Goal: Task Accomplishment & Management: Use online tool/utility

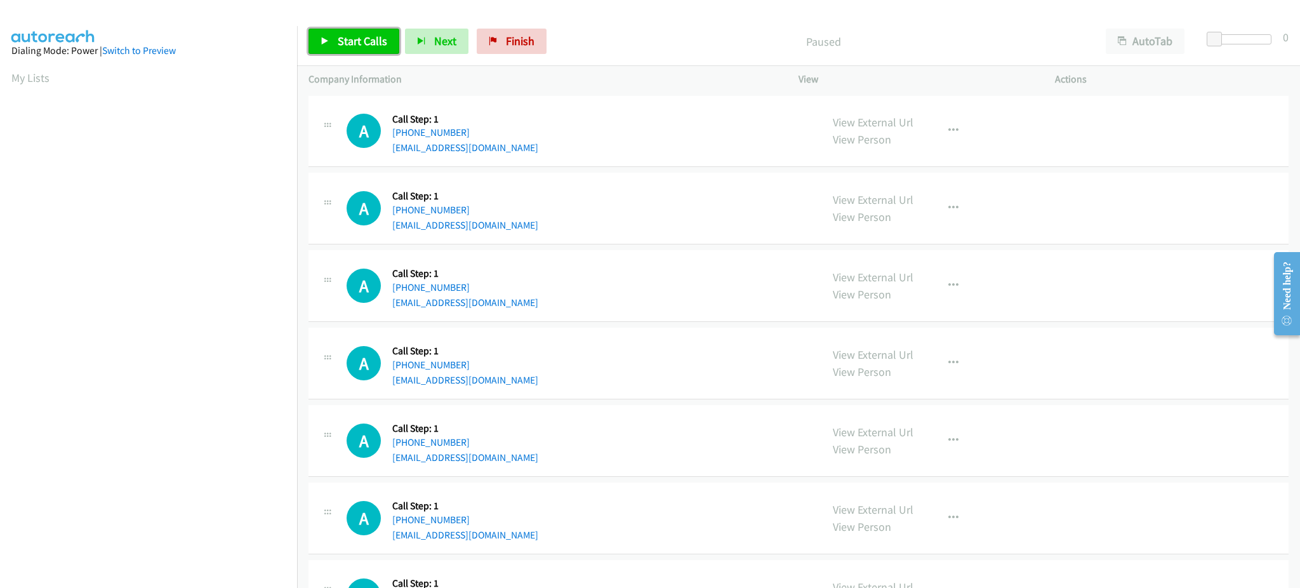
click at [356, 46] on span "Start Calls" at bounding box center [363, 41] width 50 height 15
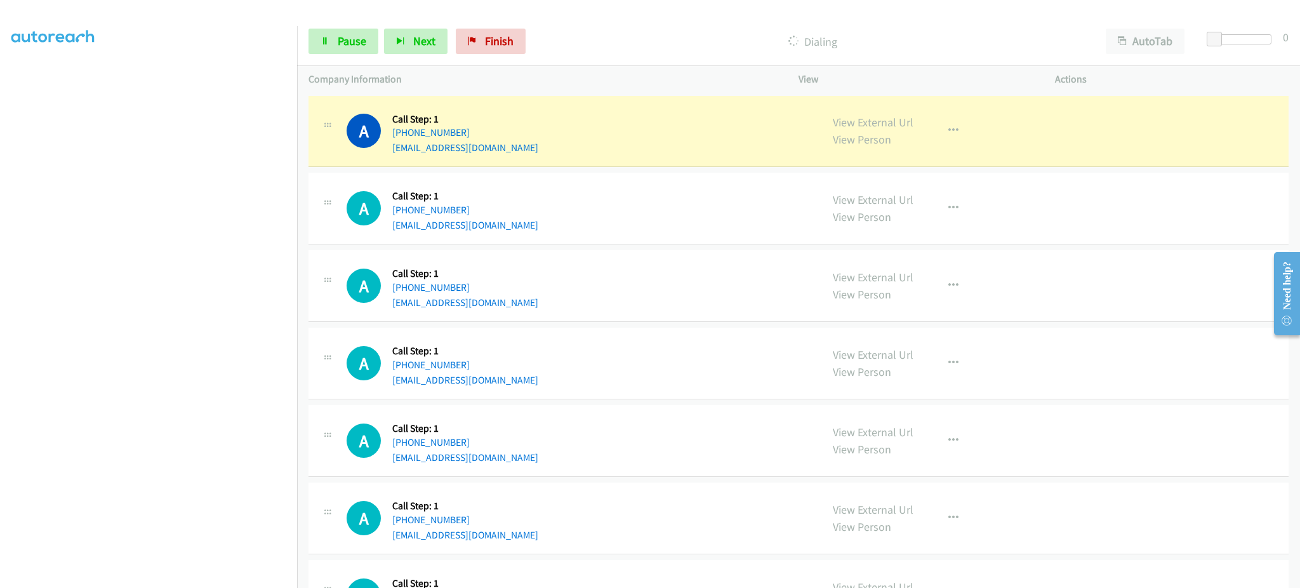
scroll to position [127, 0]
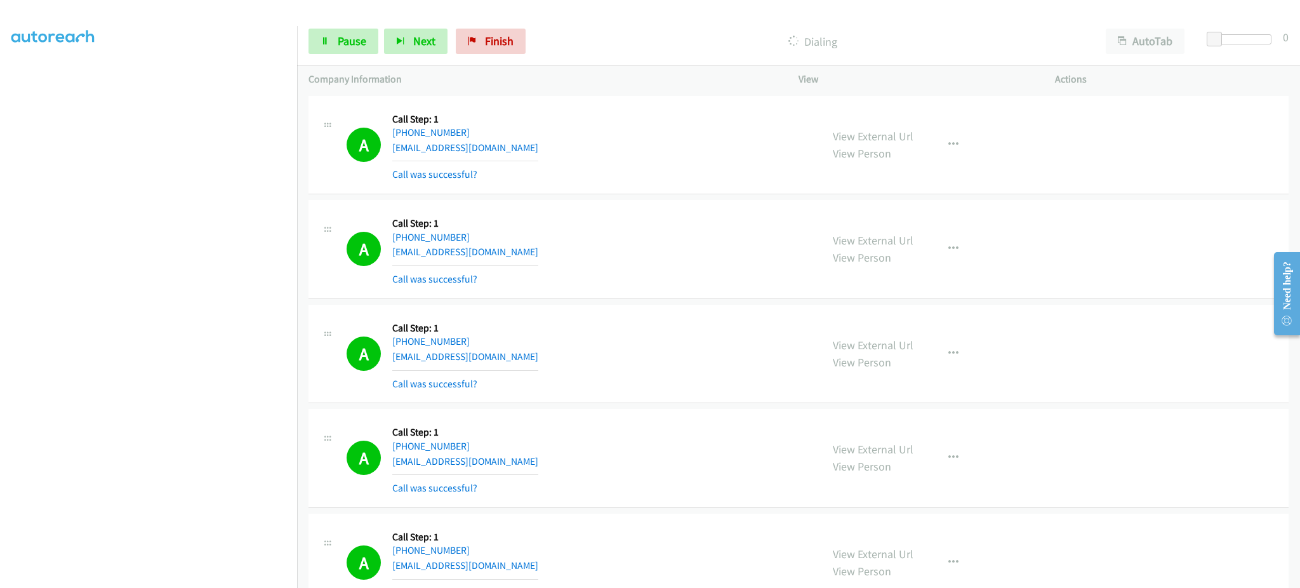
click at [205, 576] on section at bounding box center [148, 287] width 274 height 608
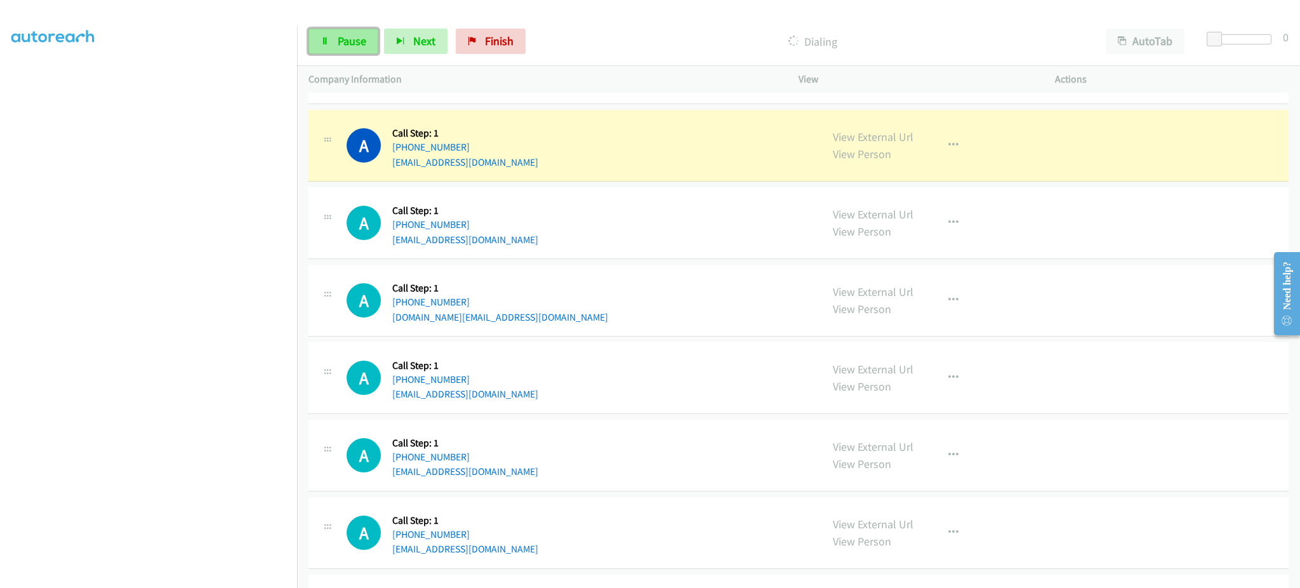
click at [355, 38] on span "Pause" at bounding box center [352, 41] width 29 height 15
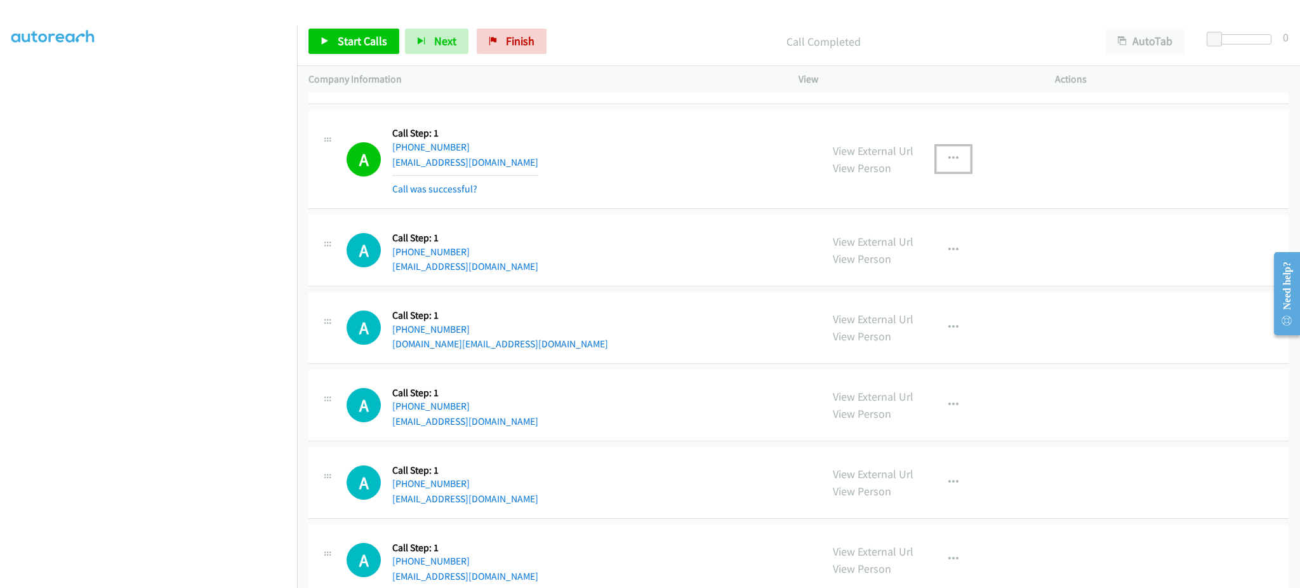
click at [937, 160] on button "button" at bounding box center [953, 158] width 34 height 25
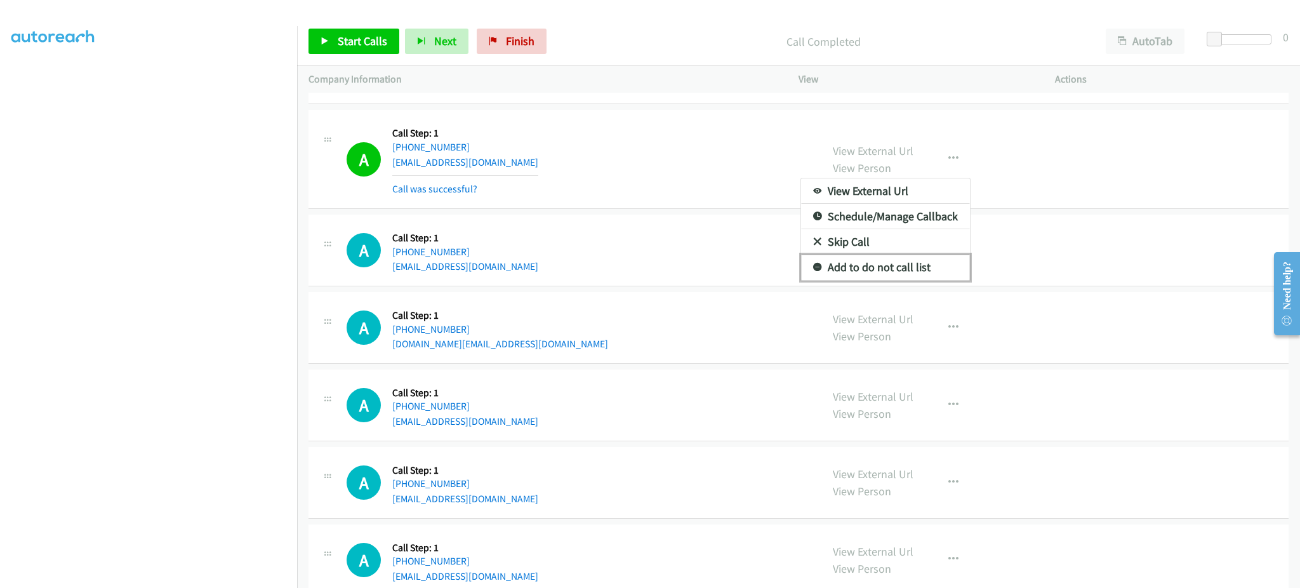
click at [906, 272] on link "Add to do not call list" at bounding box center [885, 267] width 169 height 25
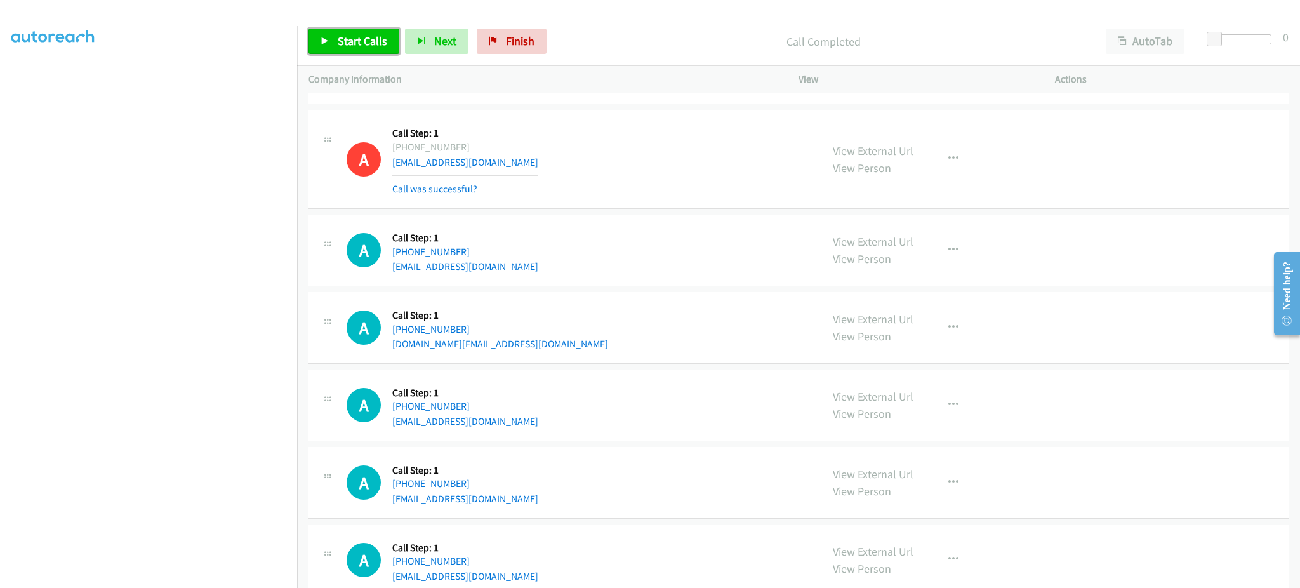
click at [355, 48] on link "Start Calls" at bounding box center [354, 41] width 91 height 25
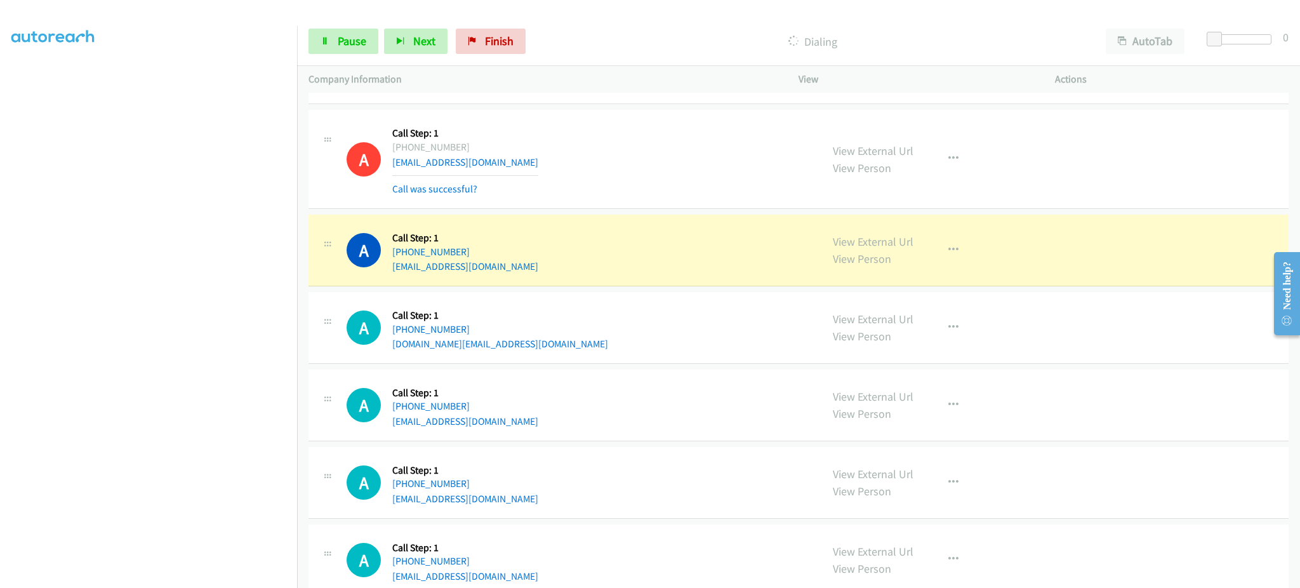
click at [248, 24] on div at bounding box center [644, 24] width 1289 height 49
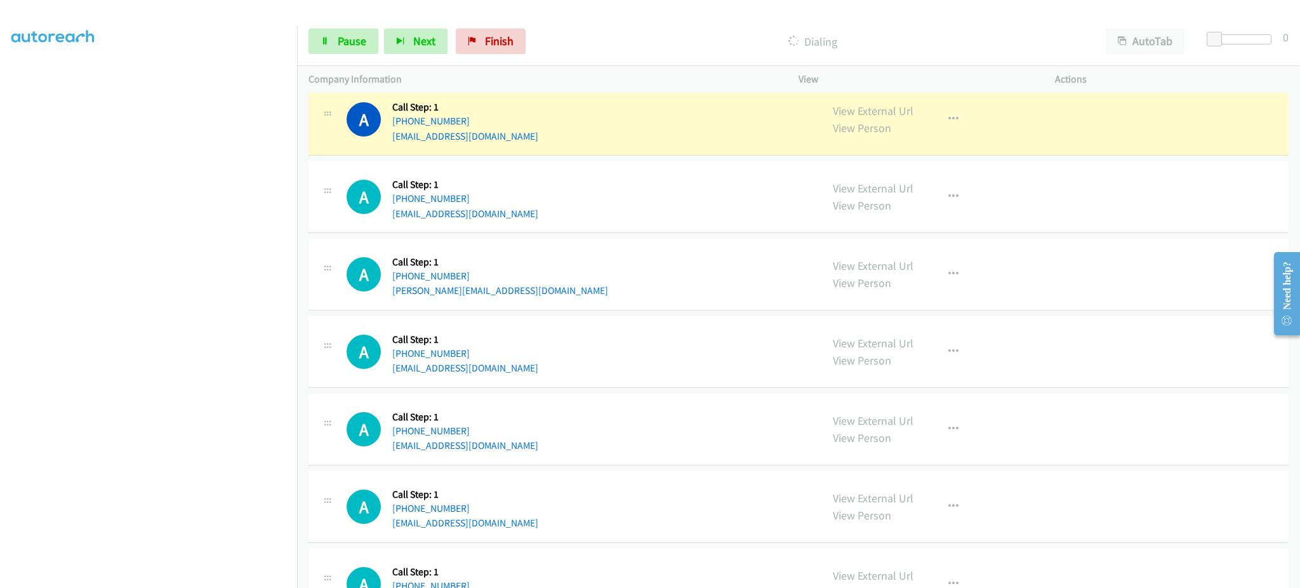
scroll to position [1270, 0]
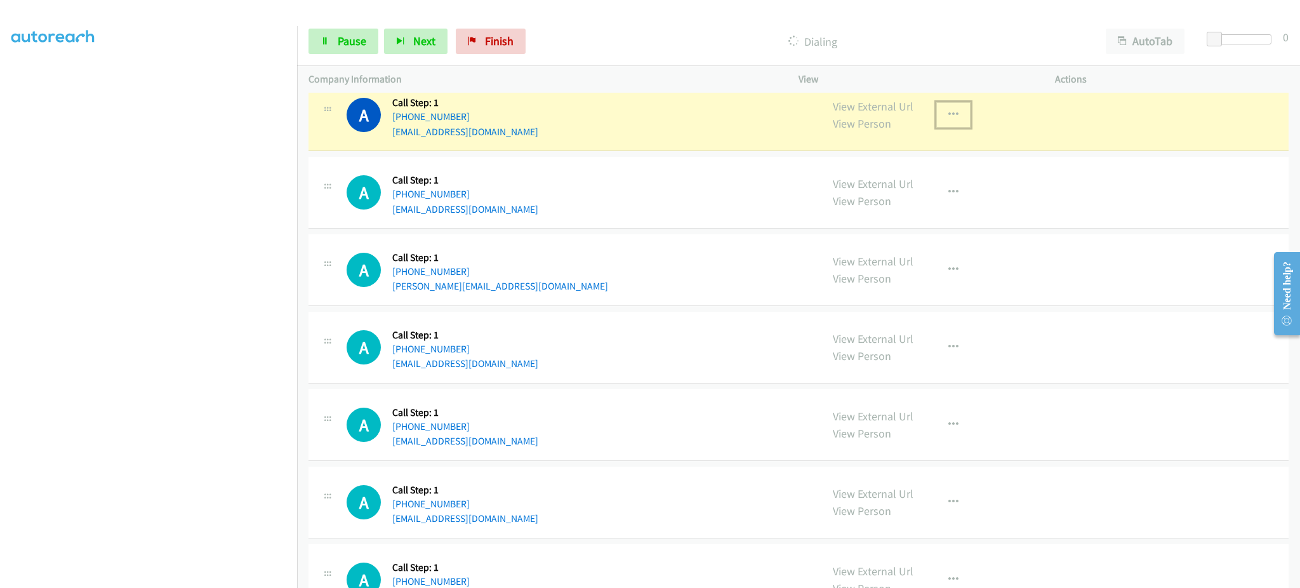
click at [948, 120] on icon "button" at bounding box center [953, 115] width 10 height 10
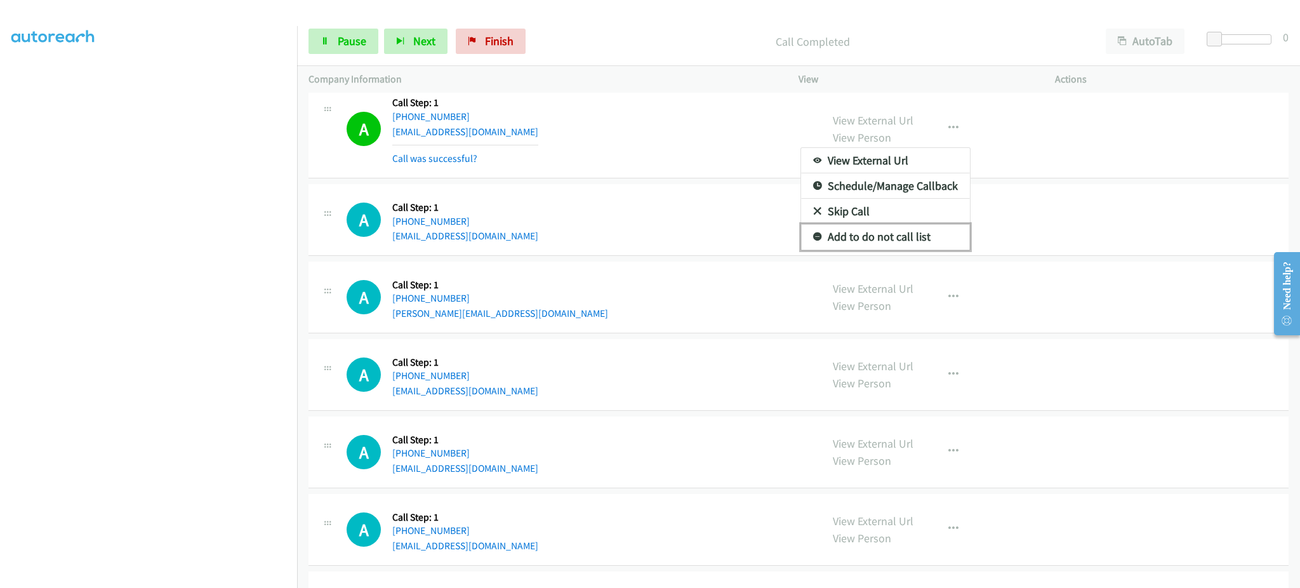
click at [898, 245] on link "Add to do not call list" at bounding box center [885, 236] width 169 height 25
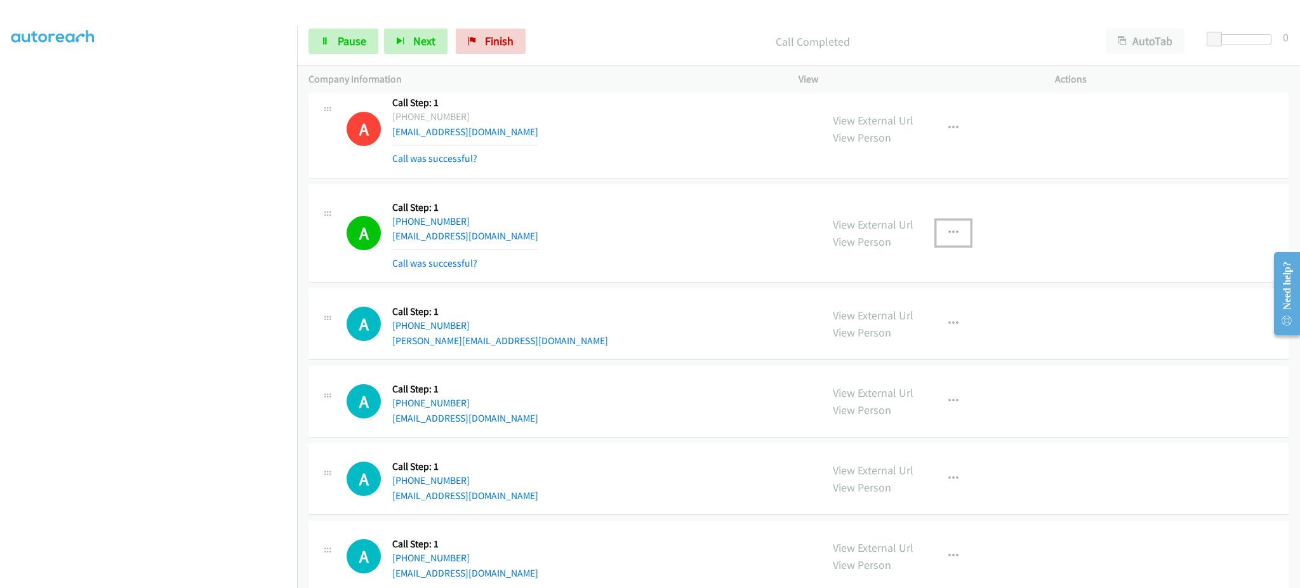
click at [948, 235] on icon "button" at bounding box center [953, 233] width 10 height 10
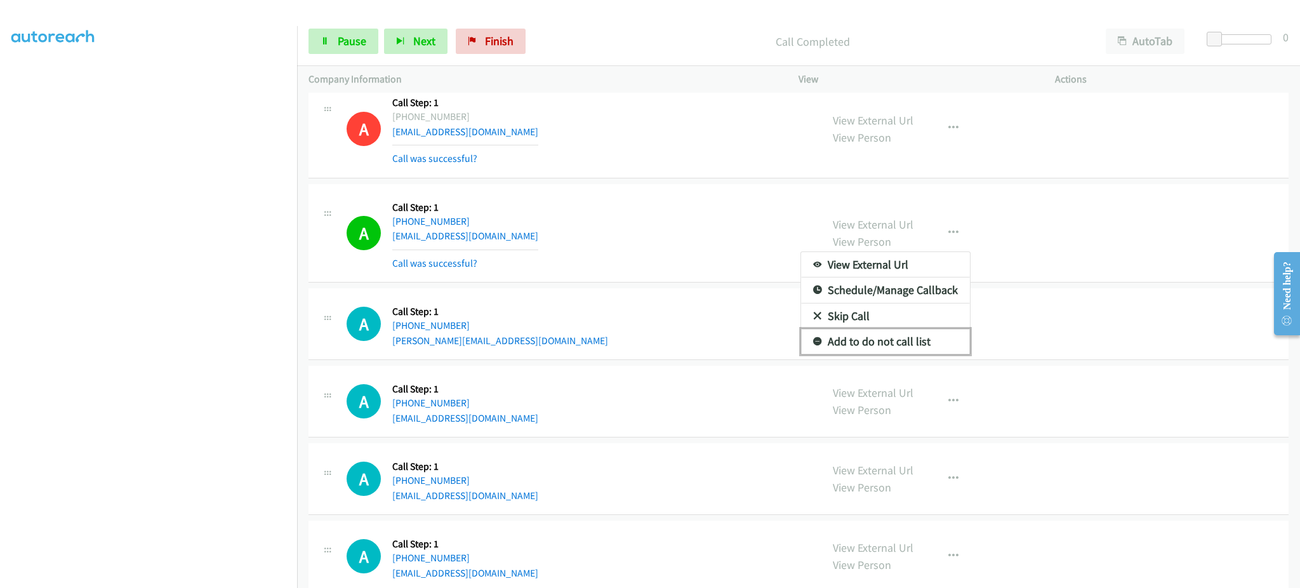
click at [917, 346] on link "Add to do not call list" at bounding box center [885, 341] width 169 height 25
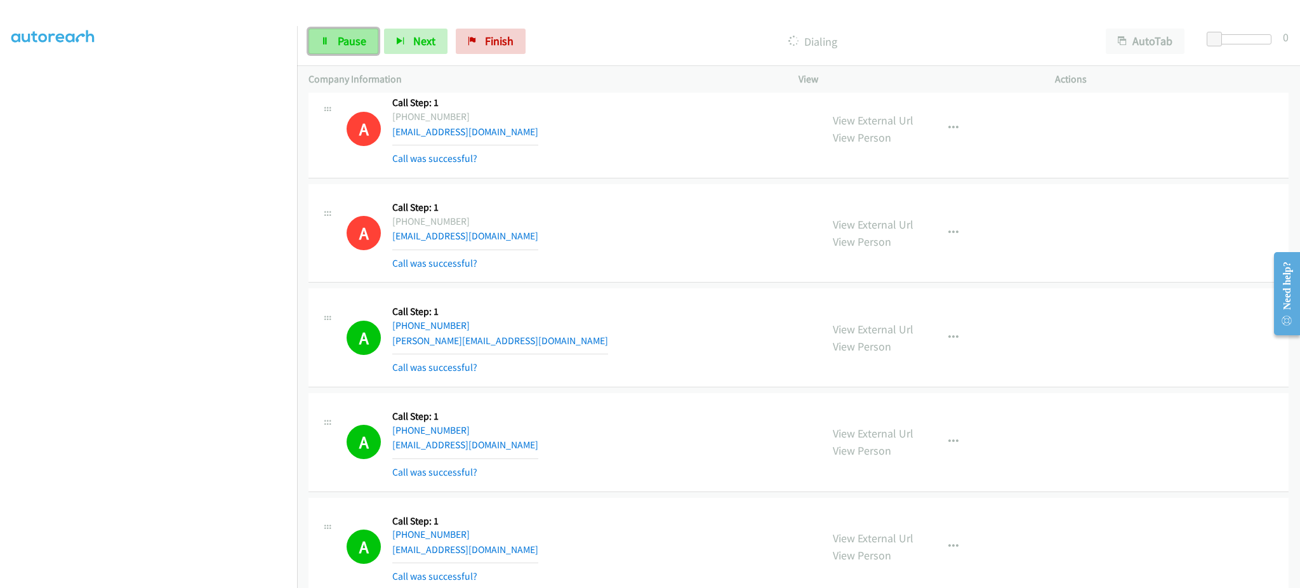
click at [355, 36] on span "Pause" at bounding box center [352, 41] width 29 height 15
click at [351, 39] on span "Start Calls" at bounding box center [363, 41] width 50 height 15
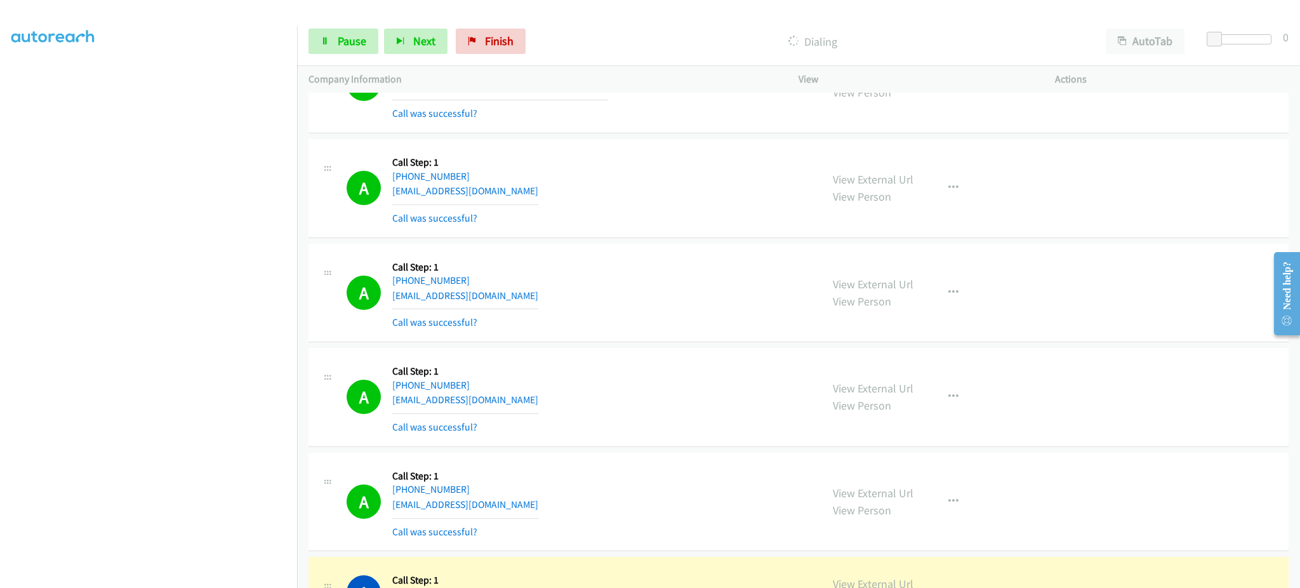
scroll to position [1777, 0]
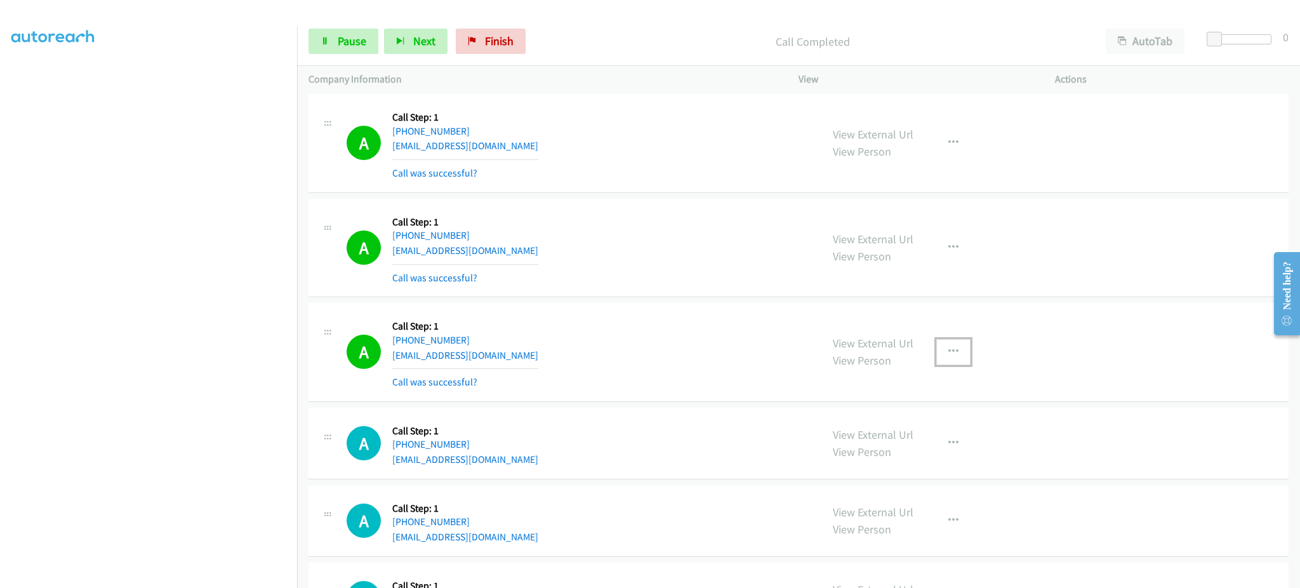
click at [945, 343] on button "button" at bounding box center [953, 351] width 34 height 25
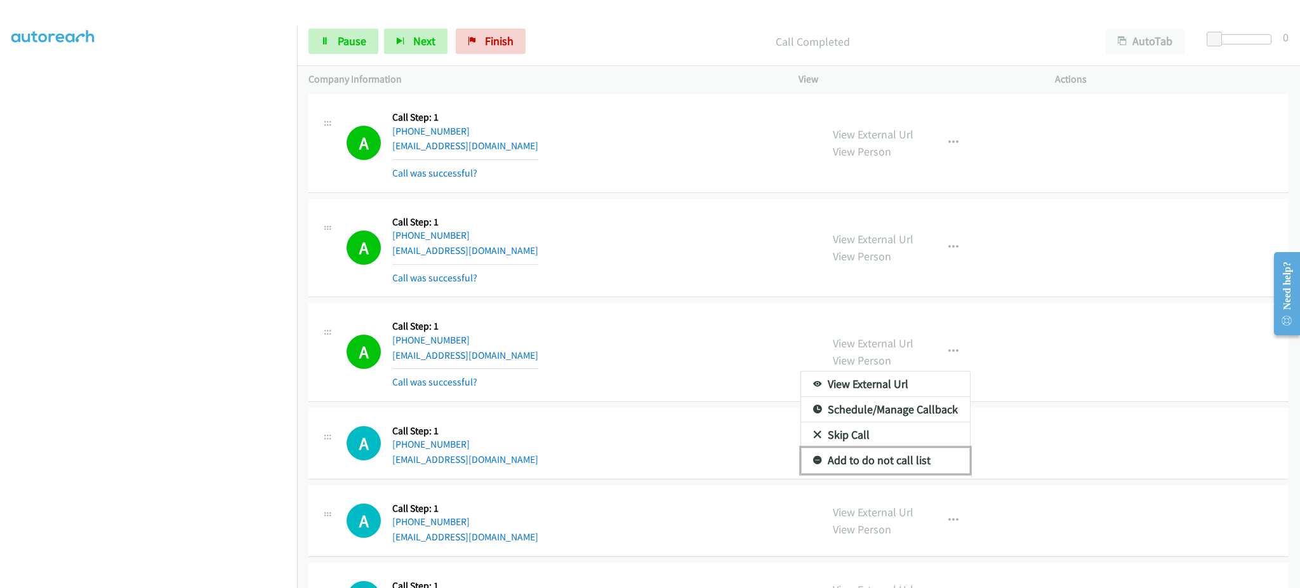
click at [929, 466] on link "Add to do not call list" at bounding box center [885, 460] width 169 height 25
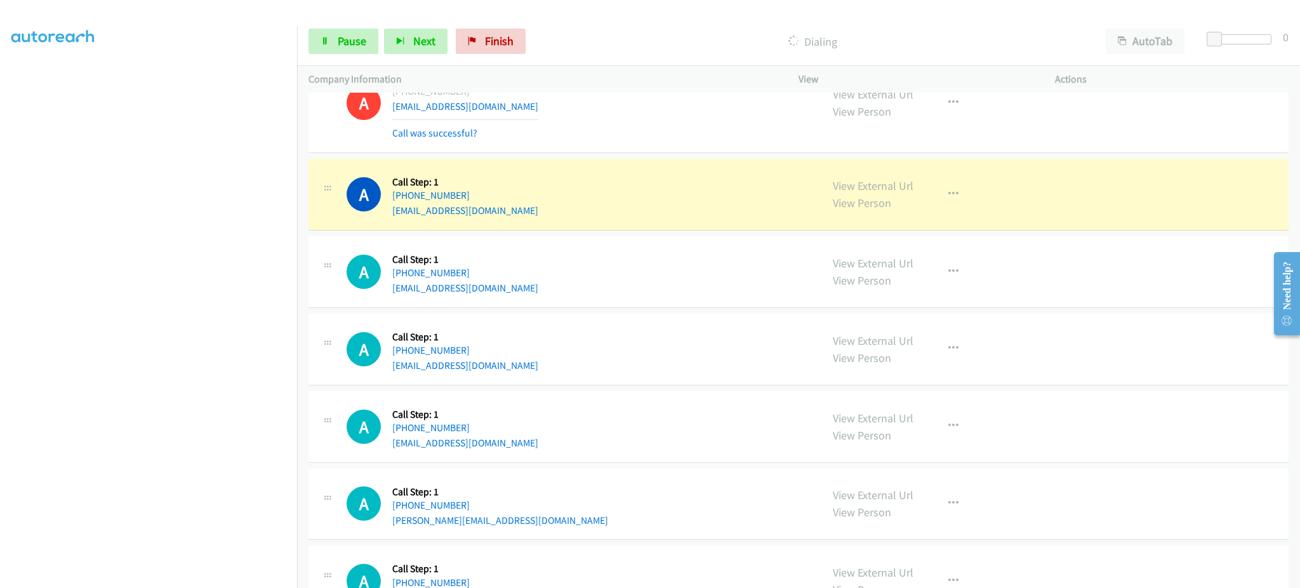
scroll to position [2031, 0]
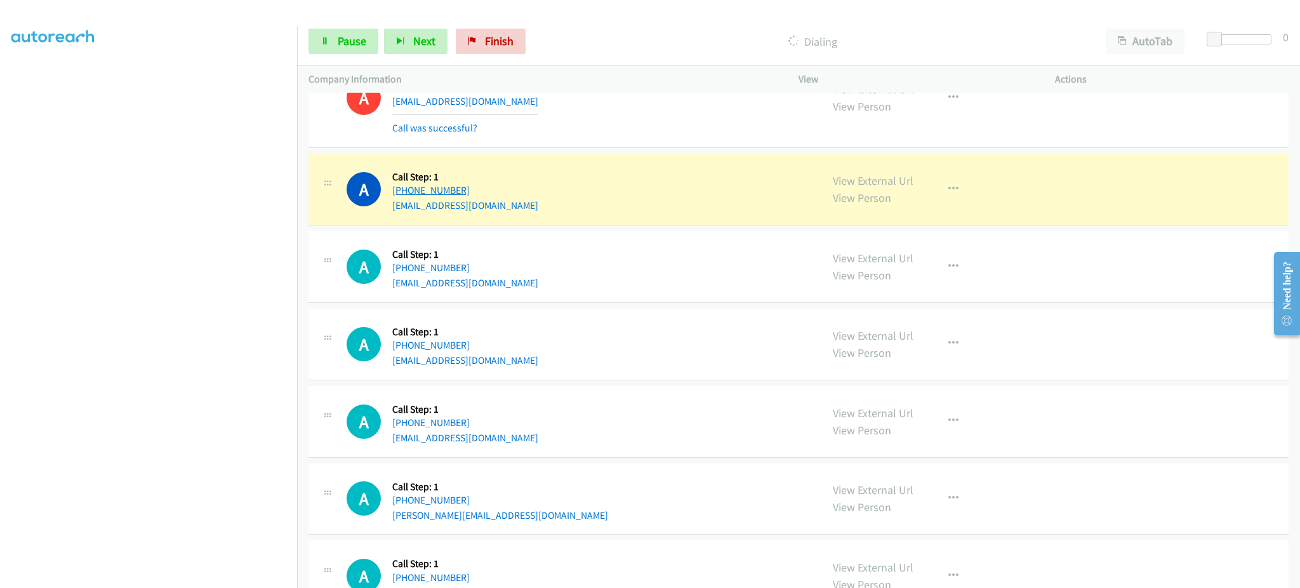
drag, startPoint x: 505, startPoint y: 196, endPoint x: 401, endPoint y: 194, distance: 103.5
click at [401, 194] on div "[PHONE_NUMBER]" at bounding box center [465, 190] width 146 height 15
copy link "[PHONE_NUMBER]"
click at [333, 41] on link "Pause" at bounding box center [344, 41] width 70 height 25
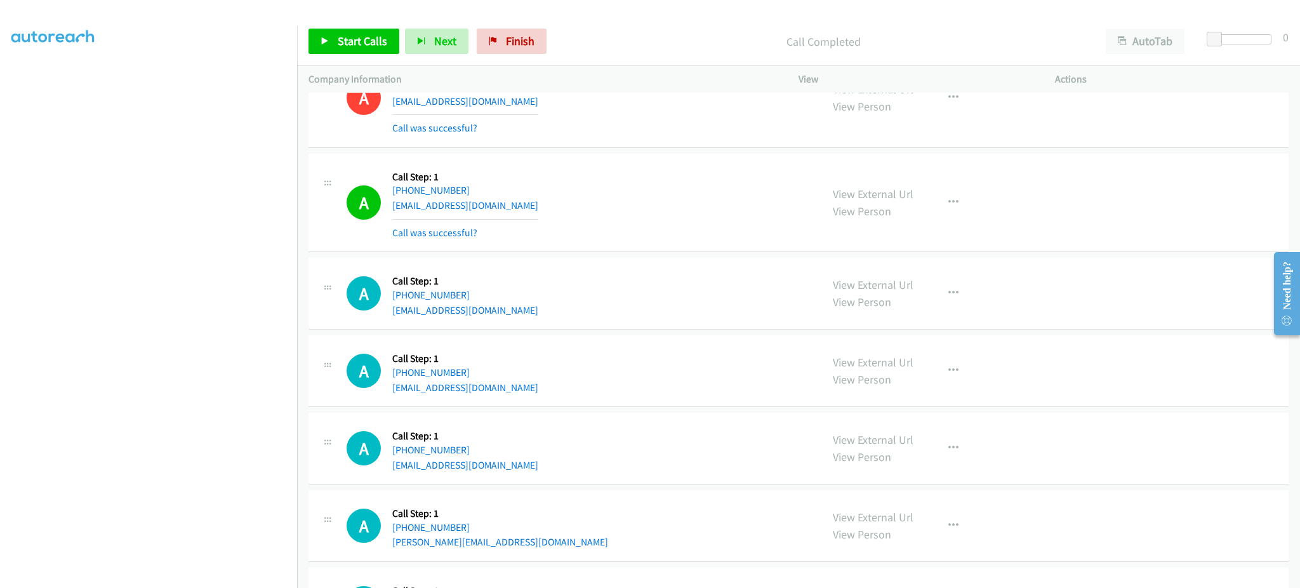
click at [965, 196] on div "View External Url View Person View External Url Email Schedule/Manage Callback …" at bounding box center [955, 203] width 268 height 76
click at [948, 202] on icon "button" at bounding box center [953, 202] width 10 height 10
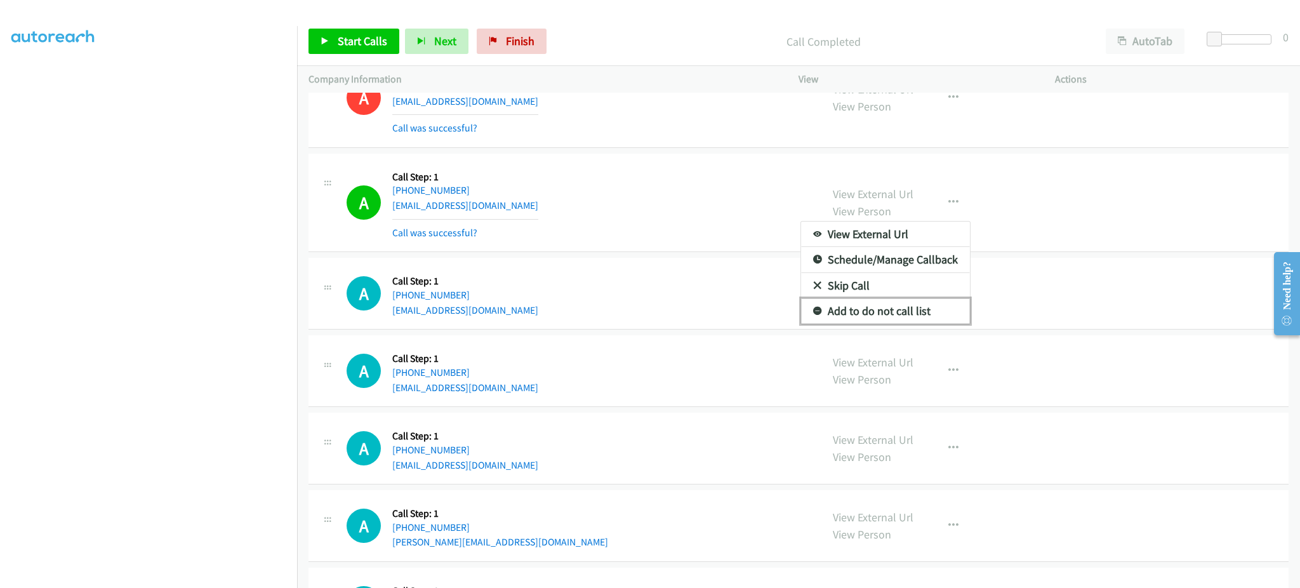
click at [932, 313] on link "Add to do not call list" at bounding box center [885, 310] width 169 height 25
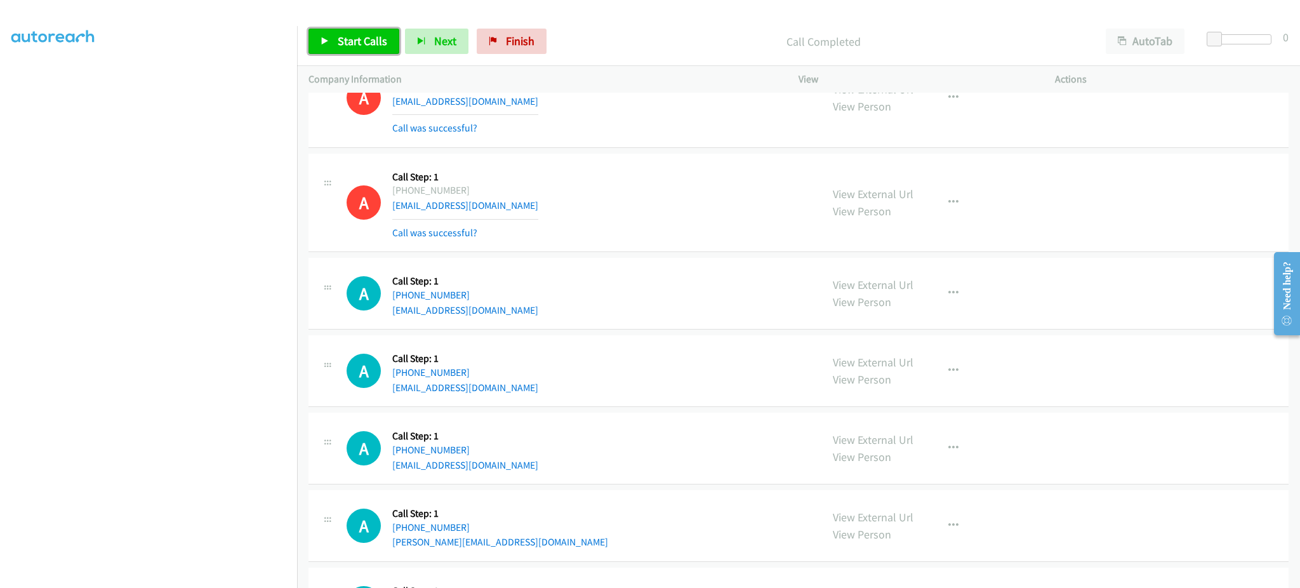
click at [378, 41] on span "Start Calls" at bounding box center [363, 41] width 50 height 15
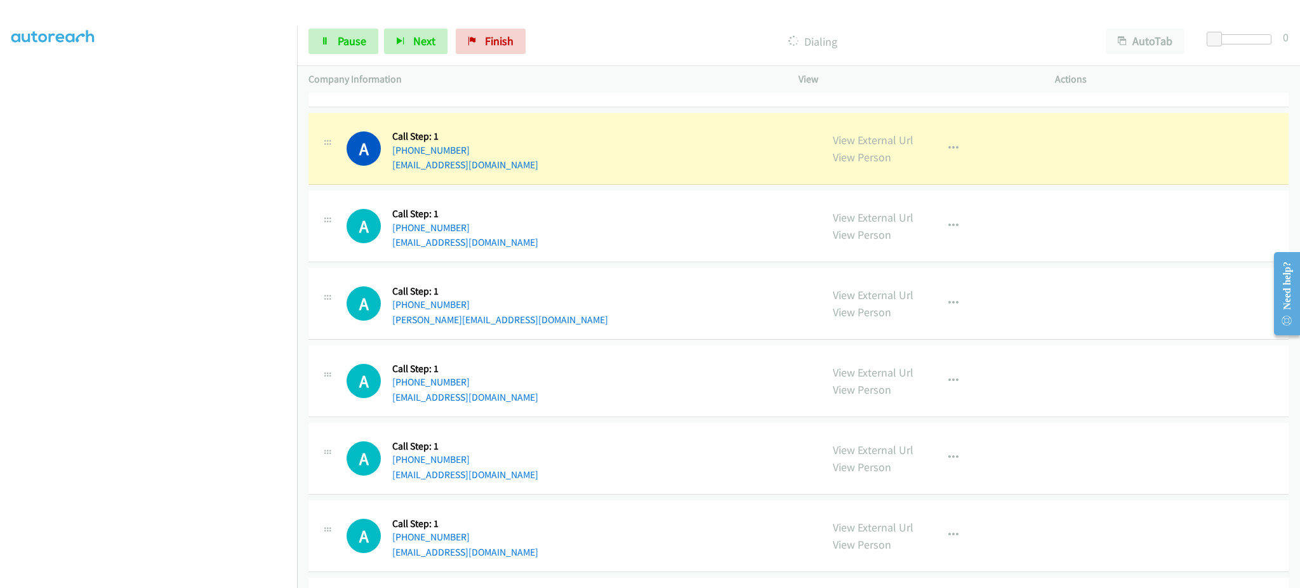
scroll to position [2285, 0]
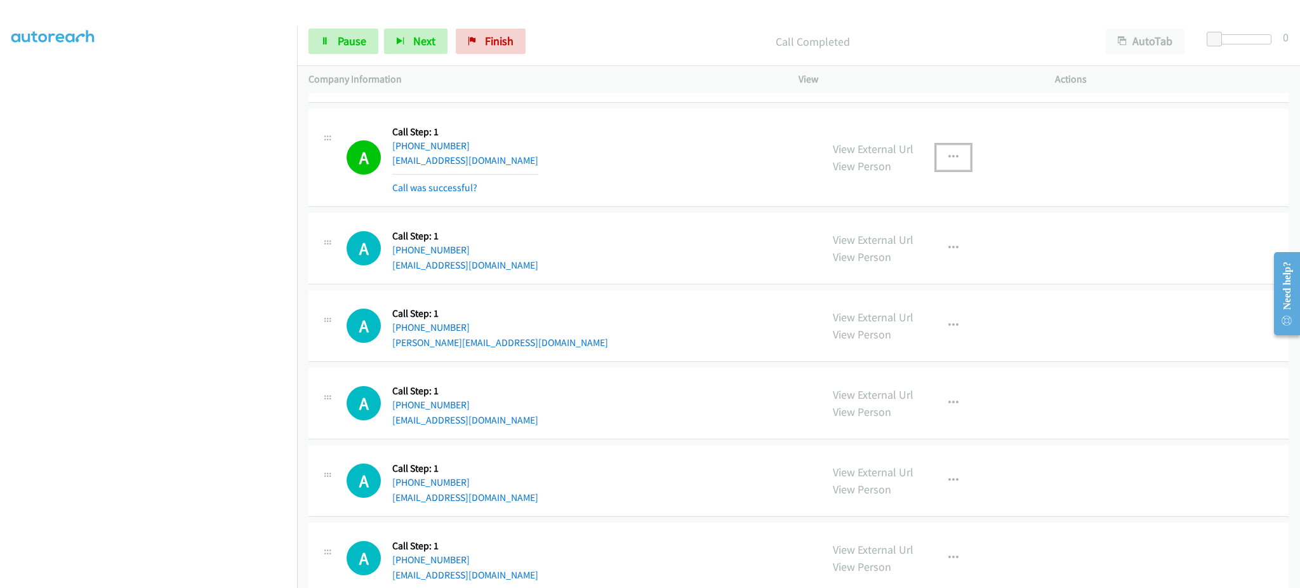
click at [936, 158] on button "button" at bounding box center [953, 157] width 34 height 25
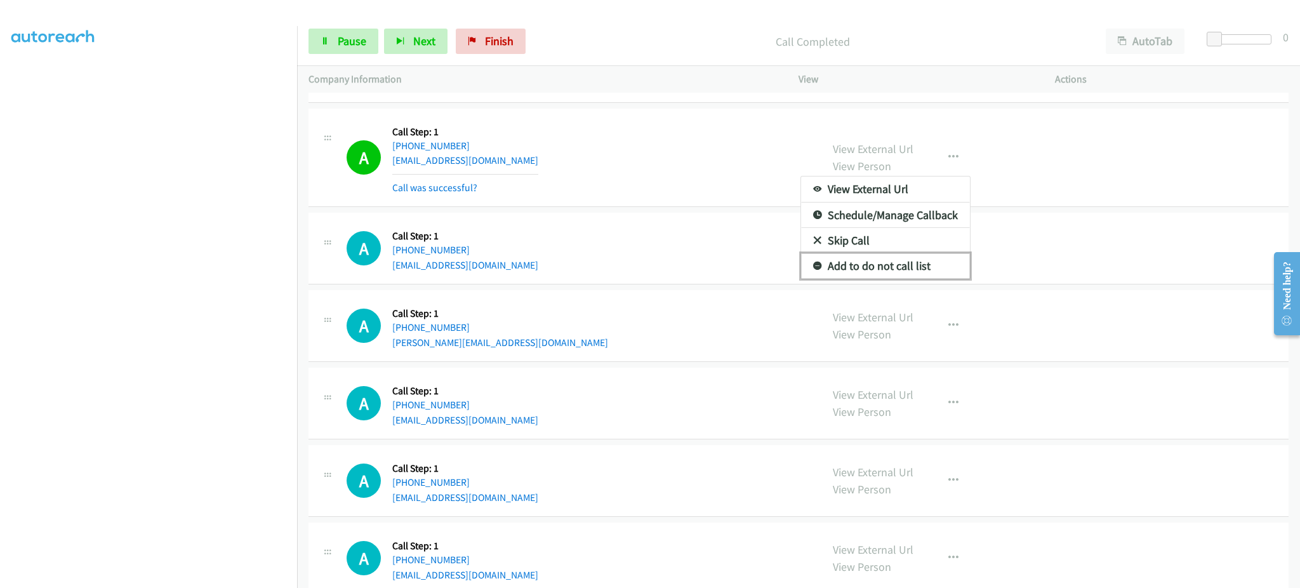
click at [927, 269] on link "Add to do not call list" at bounding box center [885, 265] width 169 height 25
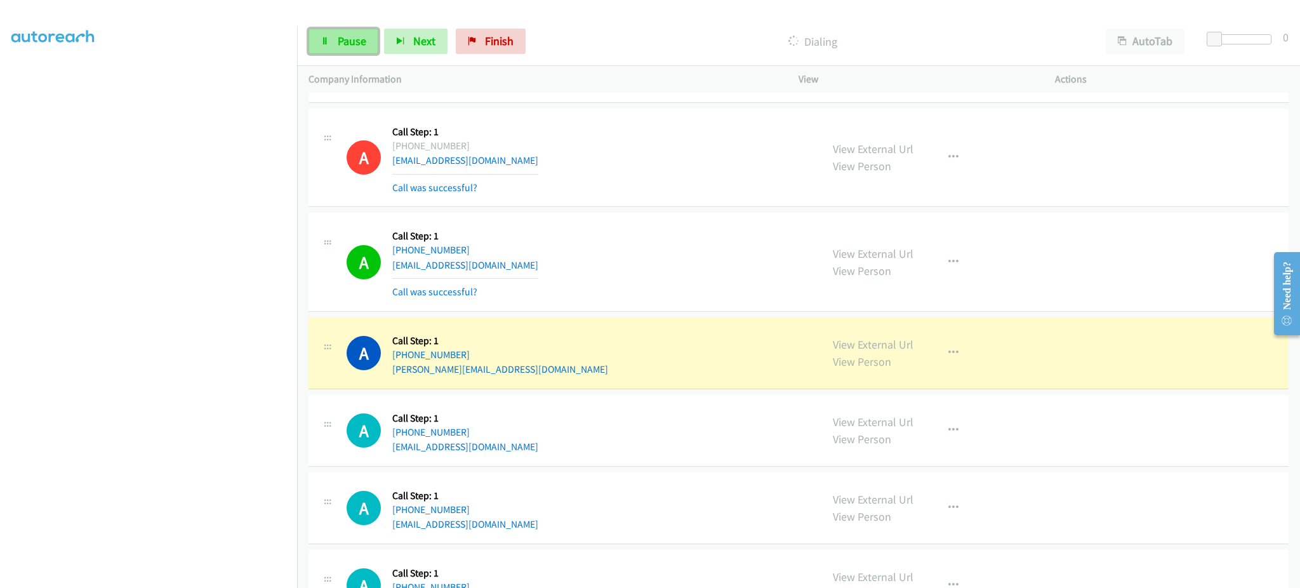
click at [333, 43] on link "Pause" at bounding box center [344, 41] width 70 height 25
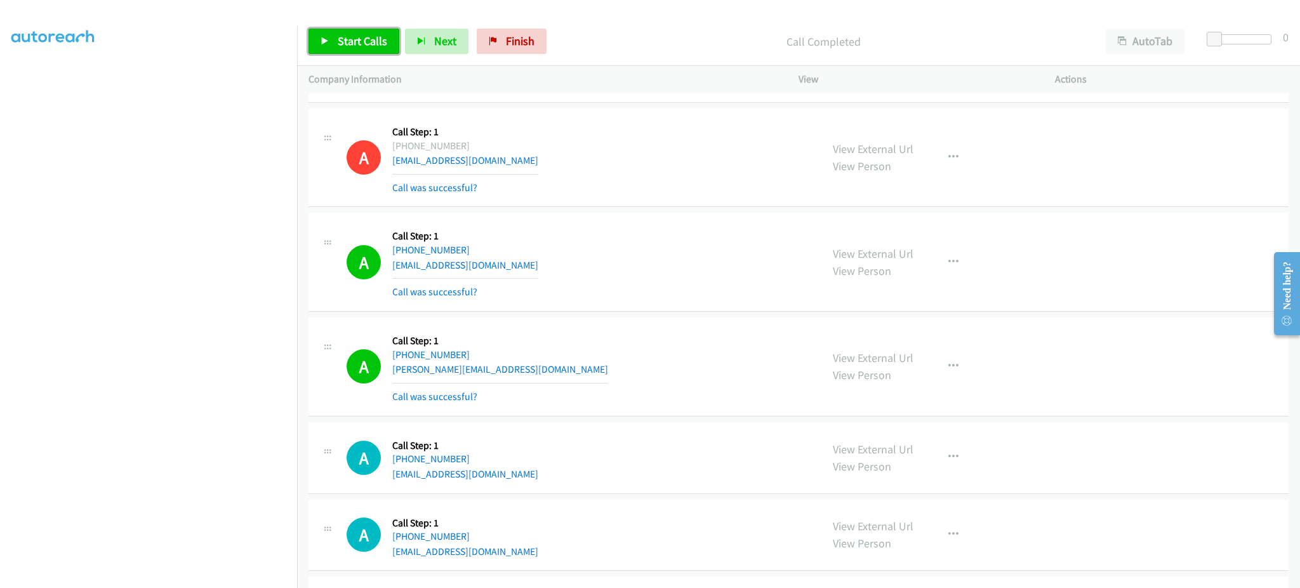
click at [350, 50] on link "Start Calls" at bounding box center [354, 41] width 91 height 25
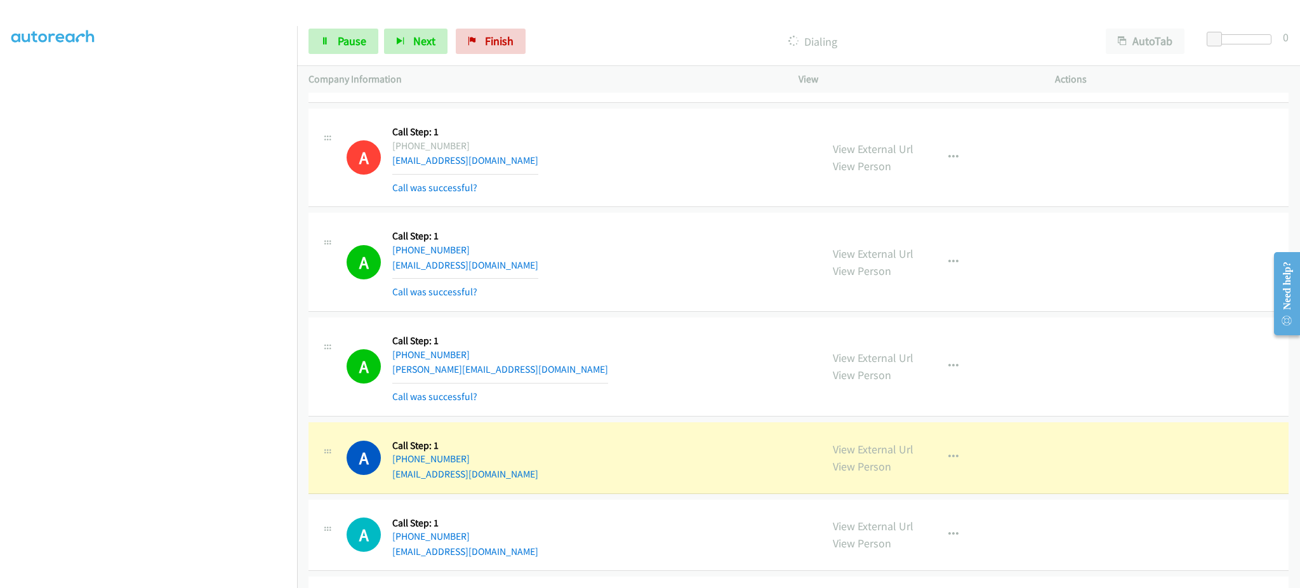
drag, startPoint x: 350, startPoint y: 50, endPoint x: 728, endPoint y: 249, distance: 427.4
click at [728, 249] on div "A Callback Scheduled Call Step: 1 [GEOGRAPHIC_DATA]/[GEOGRAPHIC_DATA] [PHONE_NU…" at bounding box center [578, 262] width 463 height 76
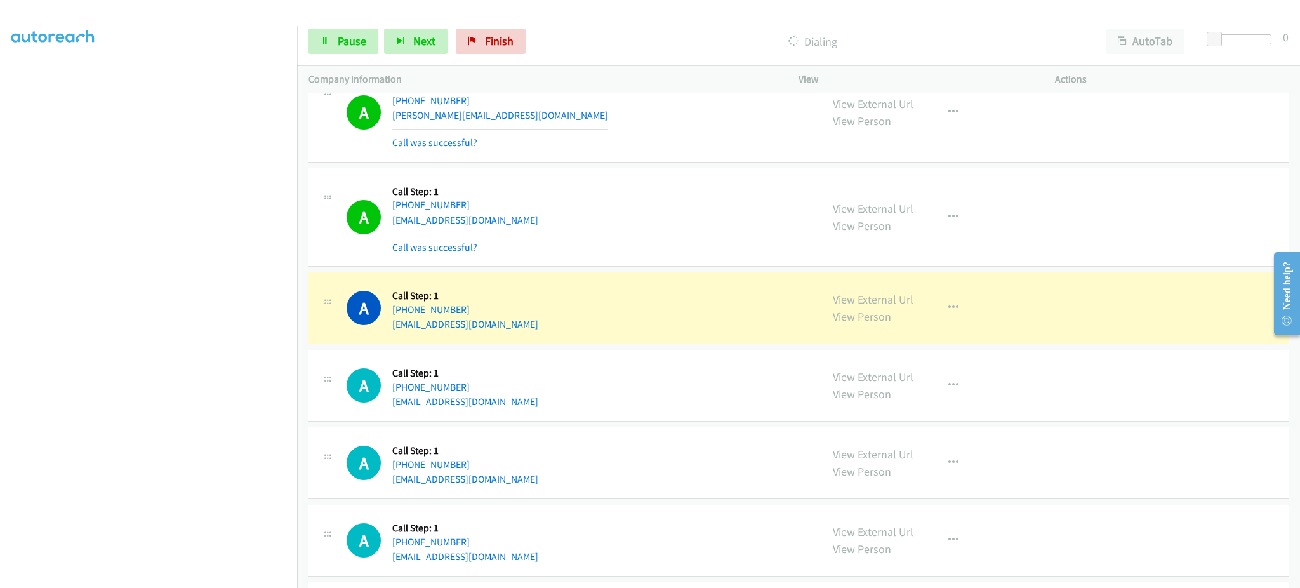
scroll to position [127, 0]
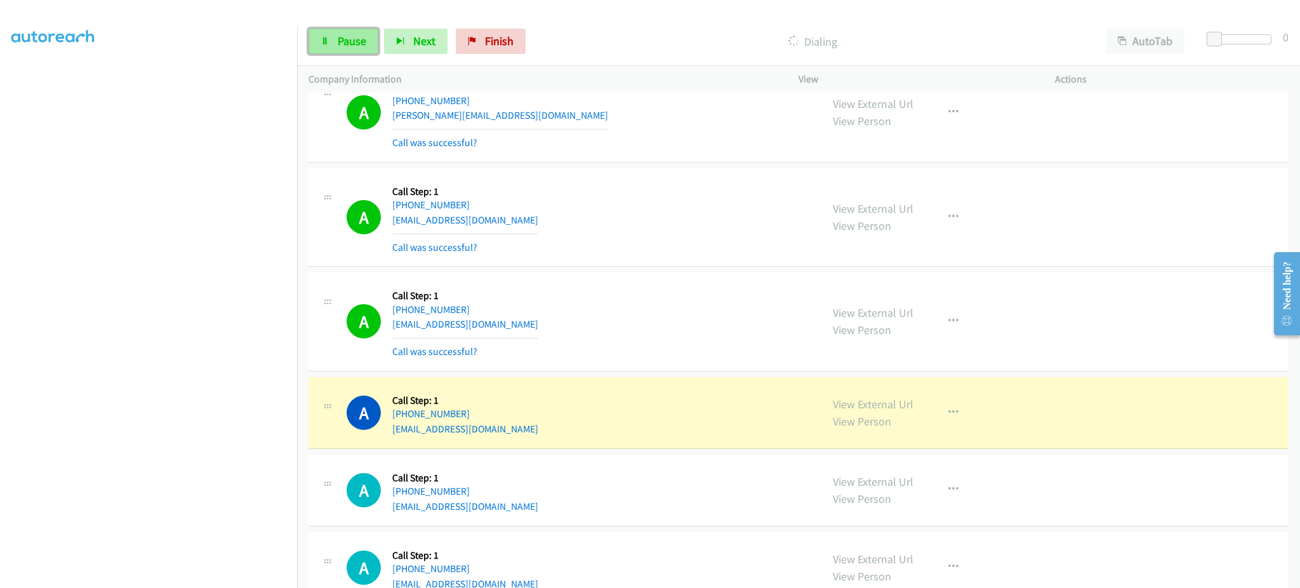
click at [325, 39] on icon at bounding box center [325, 41] width 9 height 9
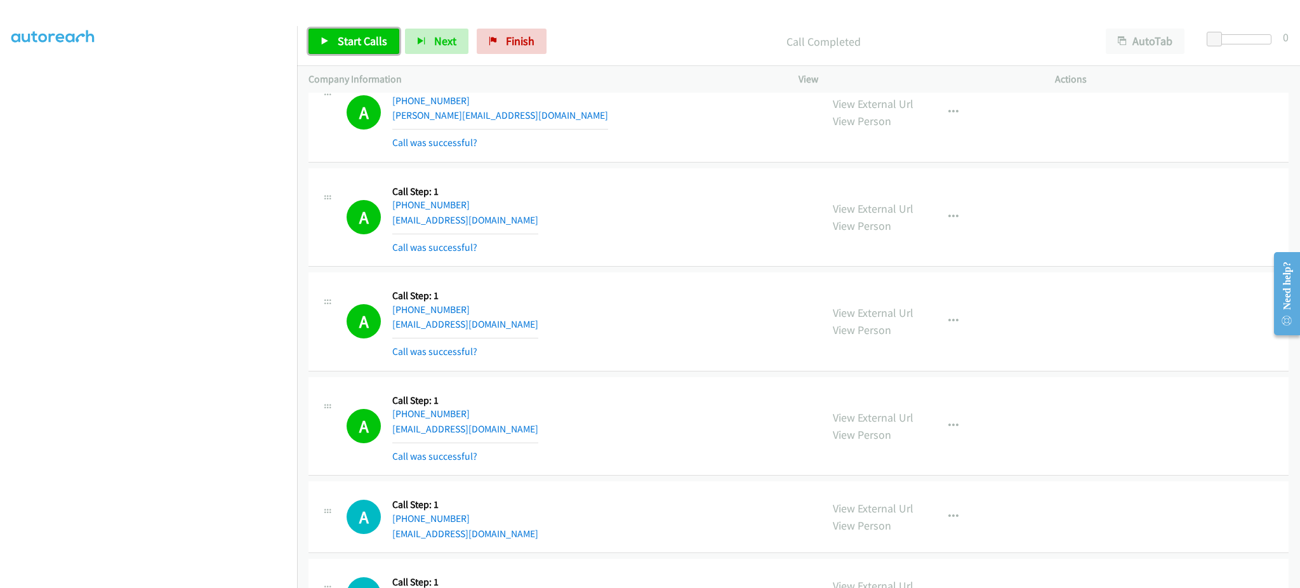
click at [350, 37] on span "Start Calls" at bounding box center [363, 41] width 50 height 15
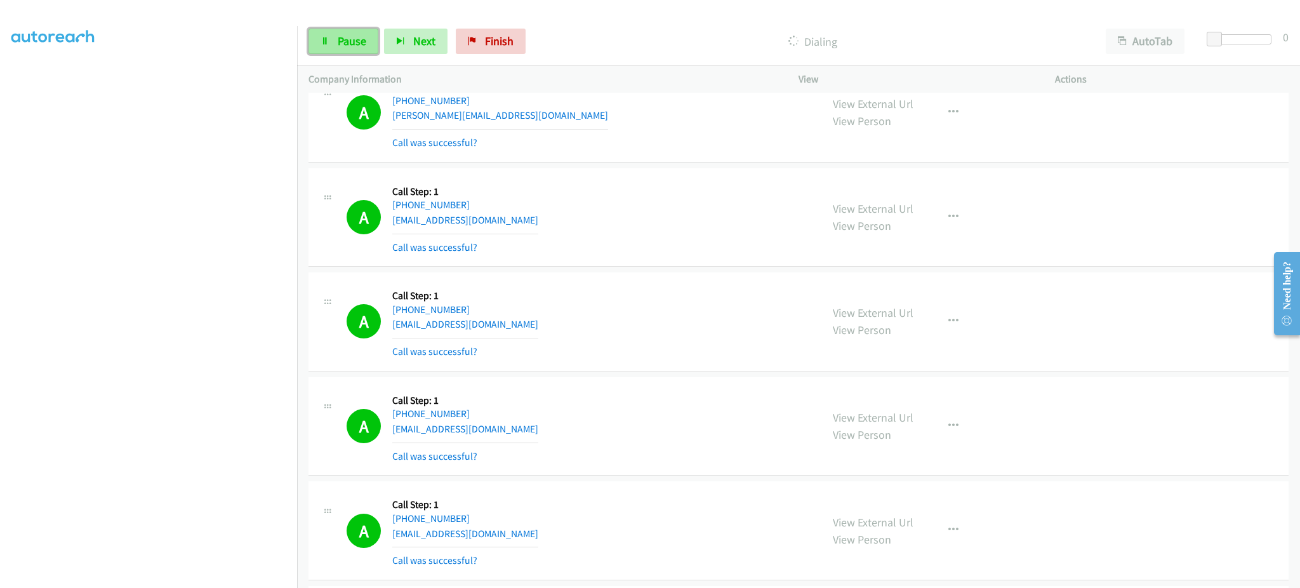
click at [349, 41] on span "Pause" at bounding box center [352, 41] width 29 height 15
click at [363, 41] on span "Start Calls" at bounding box center [363, 41] width 50 height 15
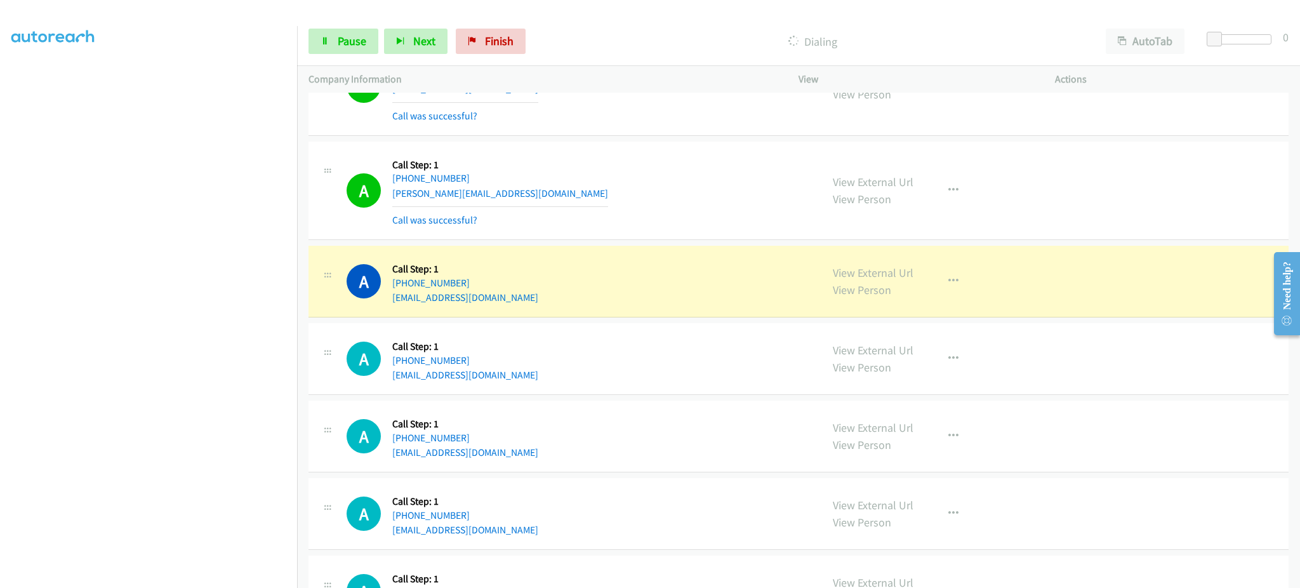
scroll to position [3301, 0]
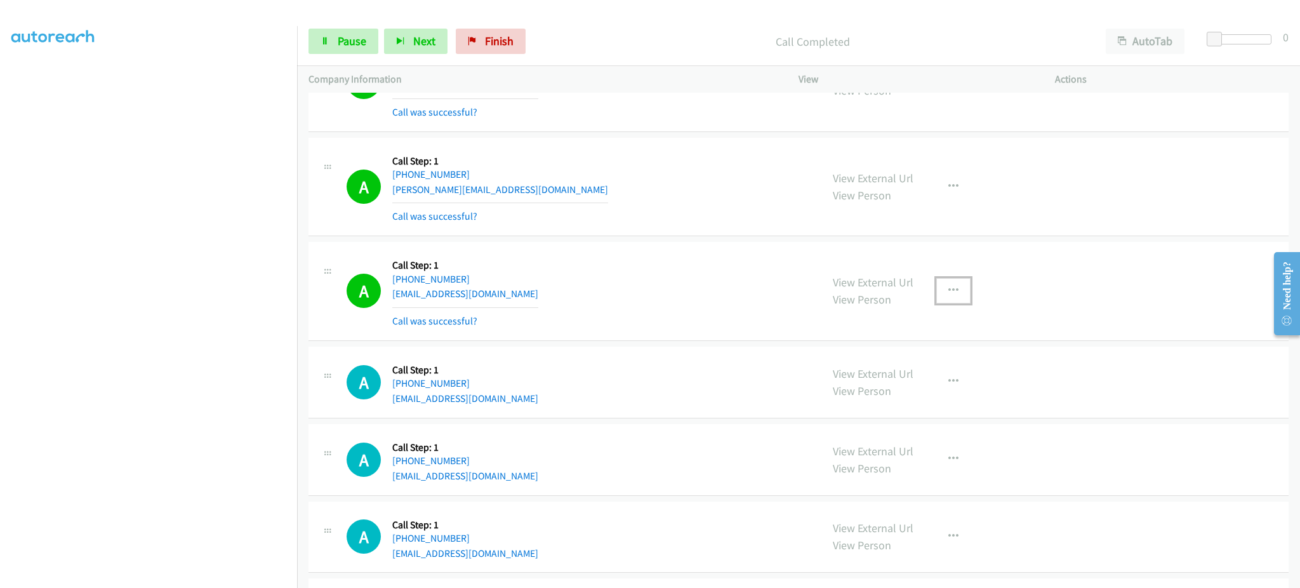
drag, startPoint x: 934, startPoint y: 300, endPoint x: 914, endPoint y: 392, distance: 94.3
click at [936, 300] on button "button" at bounding box center [953, 290] width 34 height 25
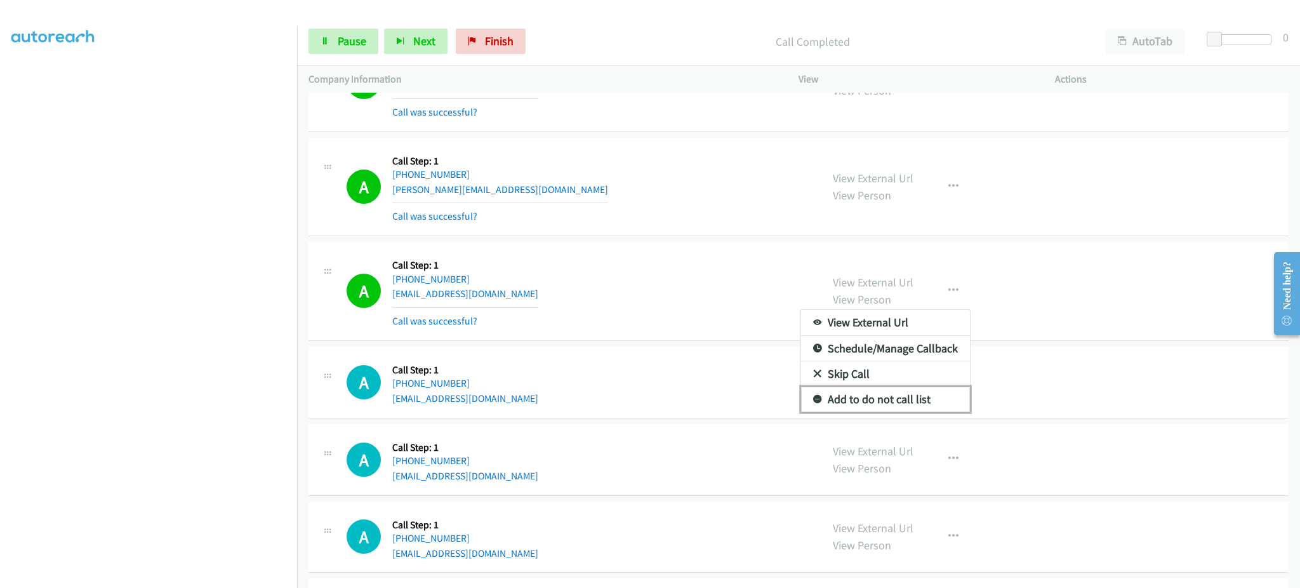
click at [912, 395] on link "Add to do not call list" at bounding box center [885, 399] width 169 height 25
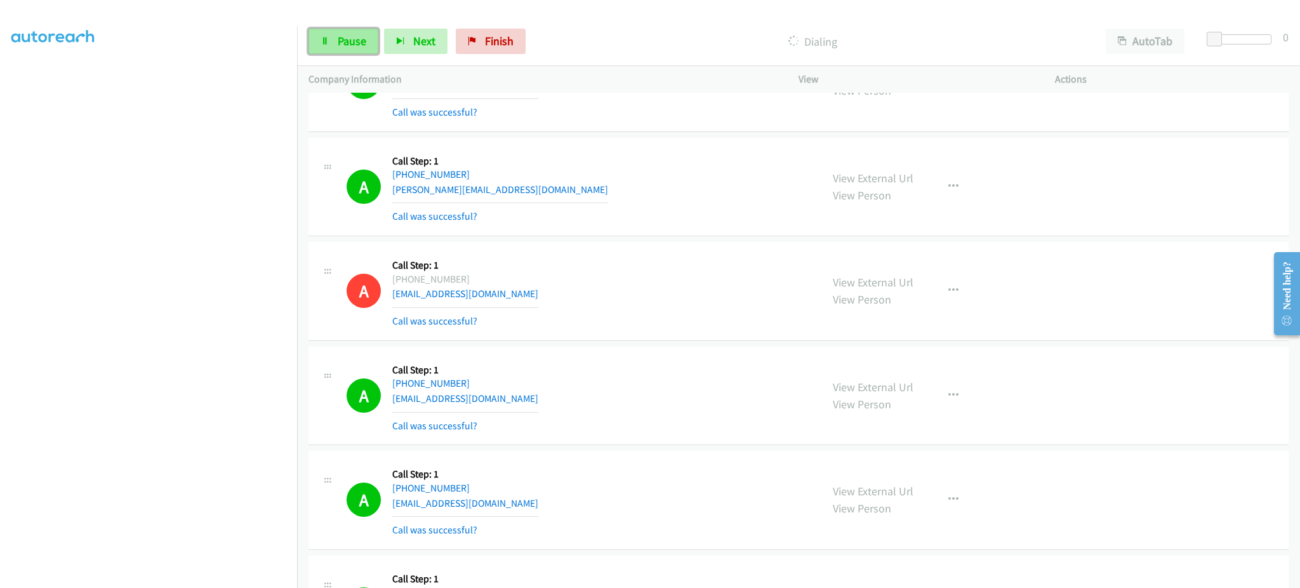
click at [325, 50] on link "Pause" at bounding box center [344, 41] width 70 height 25
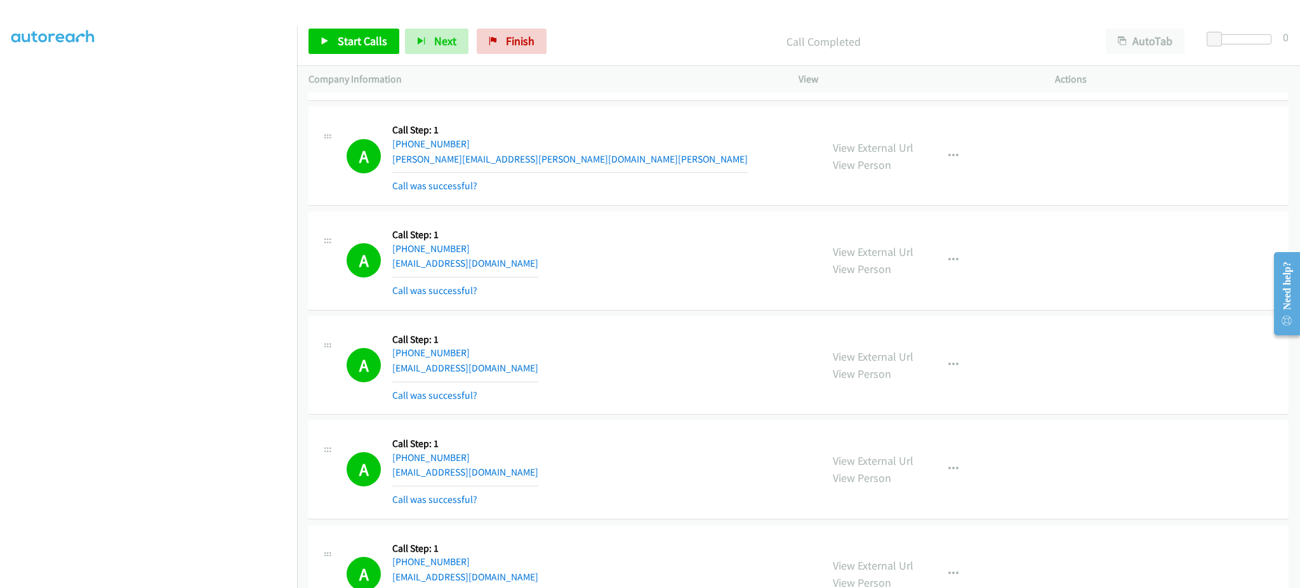
scroll to position [3771, 0]
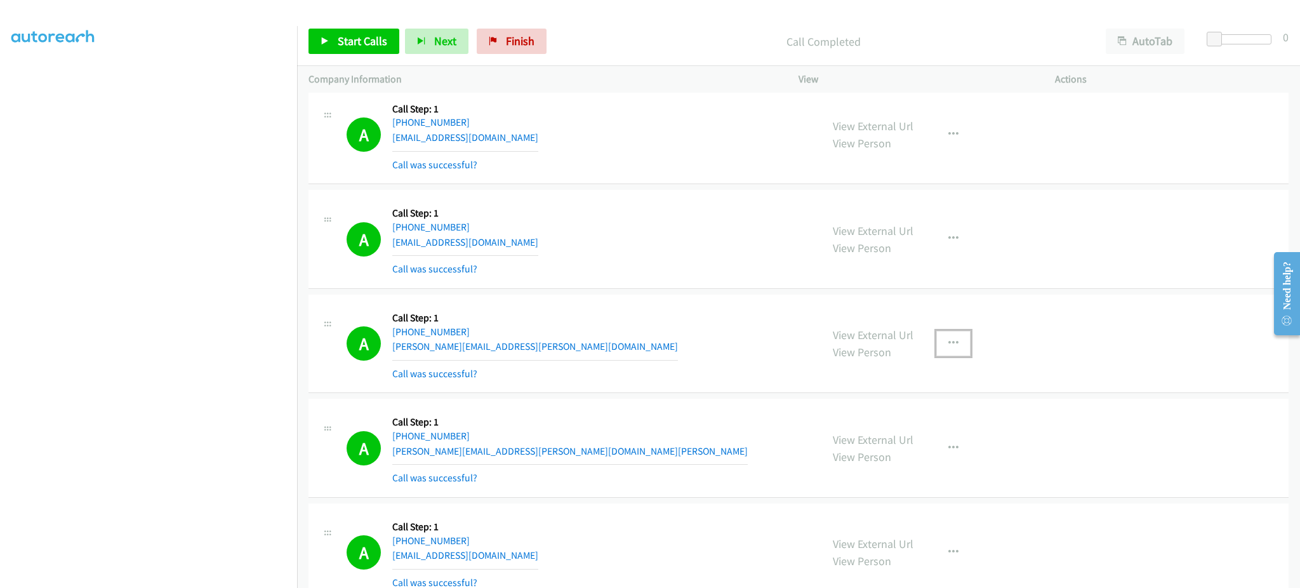
click at [953, 350] on button "button" at bounding box center [953, 343] width 34 height 25
drag, startPoint x: 943, startPoint y: 448, endPoint x: 940, endPoint y: 455, distance: 7.7
click at [943, 448] on link "Add to do not call list" at bounding box center [885, 451] width 169 height 25
click at [374, 41] on span "Start Calls" at bounding box center [363, 41] width 50 height 15
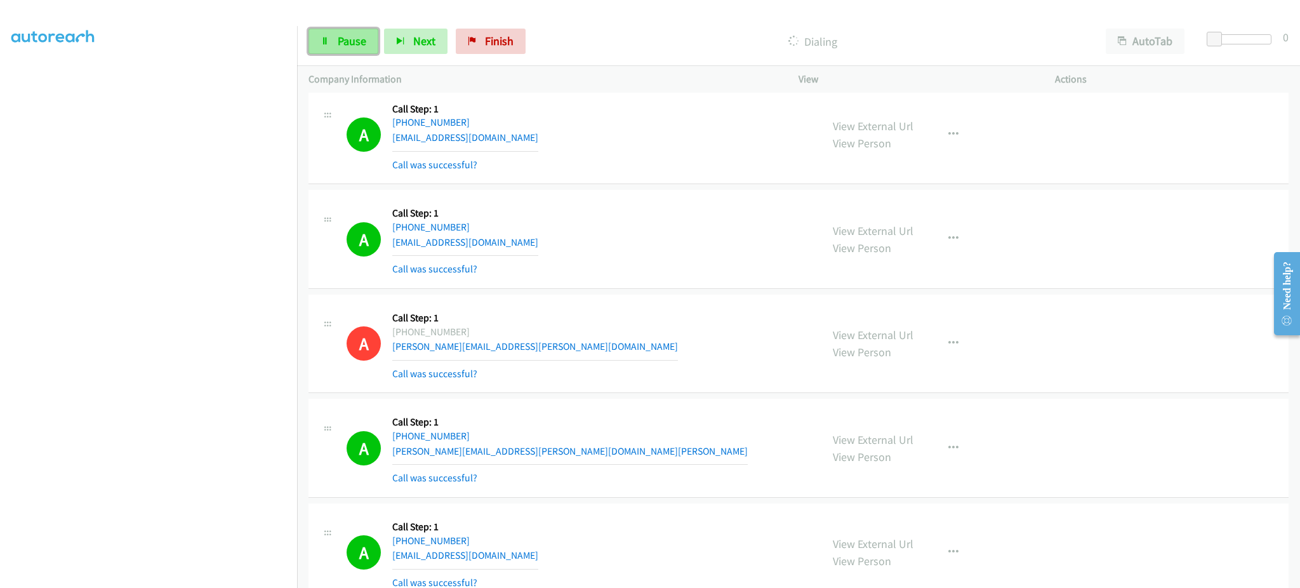
click at [335, 34] on link "Pause" at bounding box center [344, 41] width 70 height 25
click at [394, 40] on link "Start Calls" at bounding box center [354, 41] width 91 height 25
click at [350, 47] on span "Pause" at bounding box center [352, 41] width 29 height 15
click at [361, 44] on span "Start Calls" at bounding box center [363, 41] width 50 height 15
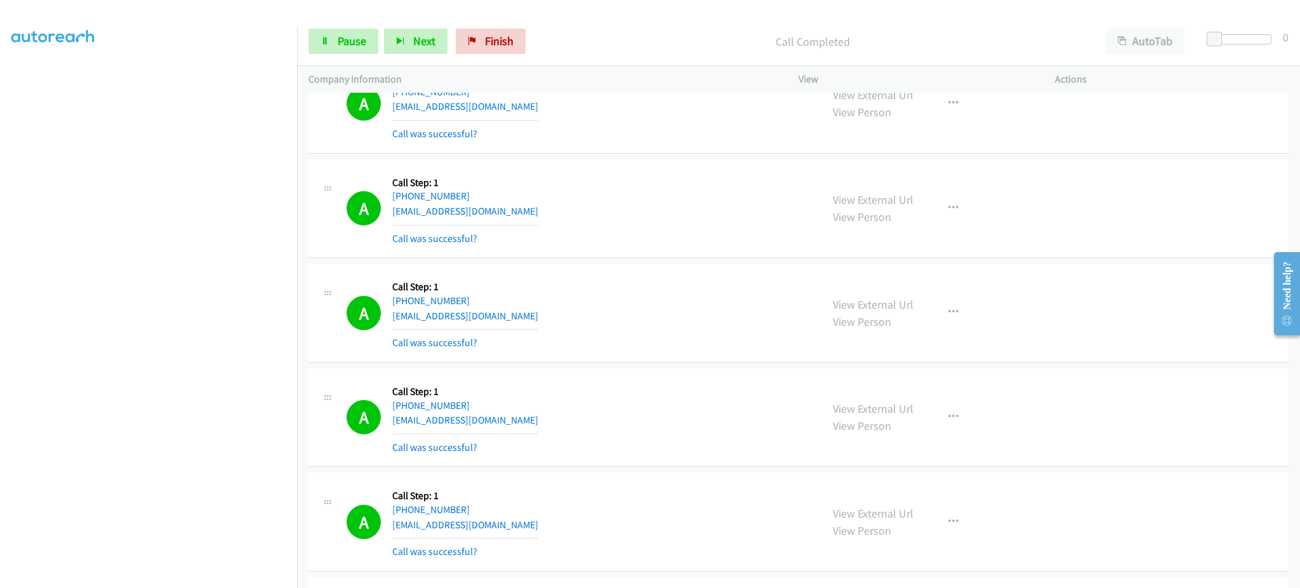
scroll to position [4533, 0]
click at [329, 38] on link "Pause" at bounding box center [344, 41] width 70 height 25
click at [383, 44] on span "Start Calls" at bounding box center [363, 41] width 50 height 15
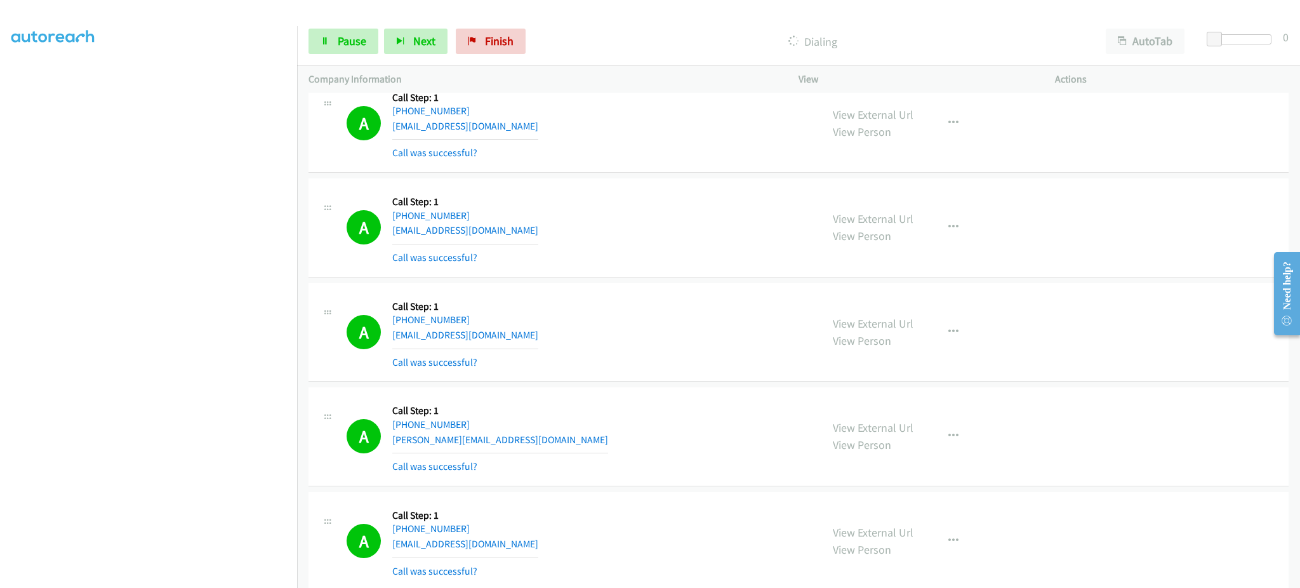
scroll to position [5040, 0]
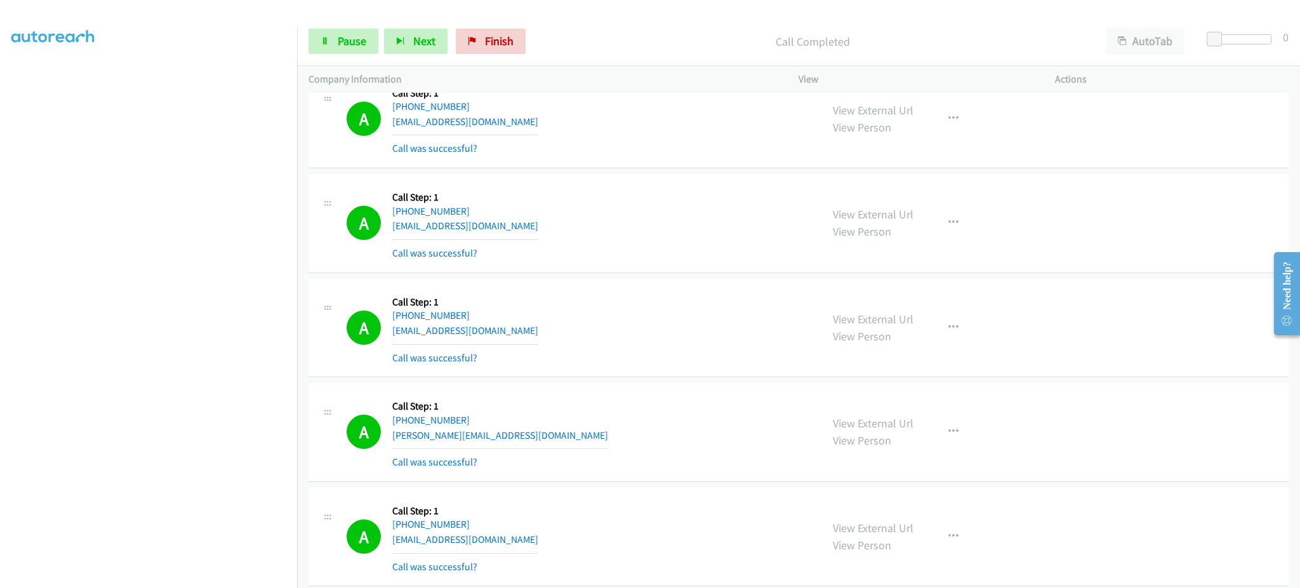
drag, startPoint x: 361, startPoint y: 59, endPoint x: 361, endPoint y: 51, distance: 7.6
click at [361, 58] on div "Start Calls Pause Next Finish Call Completed AutoTab AutoTab 0" at bounding box center [798, 41] width 1003 height 49
click at [402, 44] on icon "button" at bounding box center [400, 41] width 9 height 9
click at [357, 30] on link "Pause" at bounding box center [344, 41] width 70 height 25
click at [356, 30] on link "Start Calls" at bounding box center [354, 41] width 91 height 25
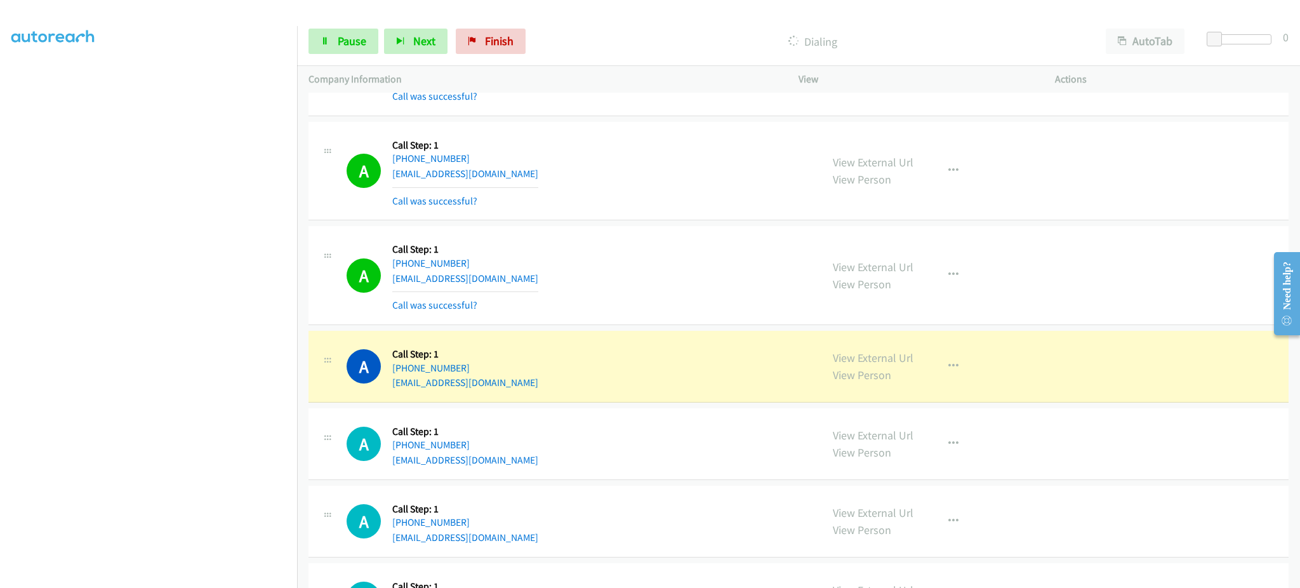
scroll to position [7326, 0]
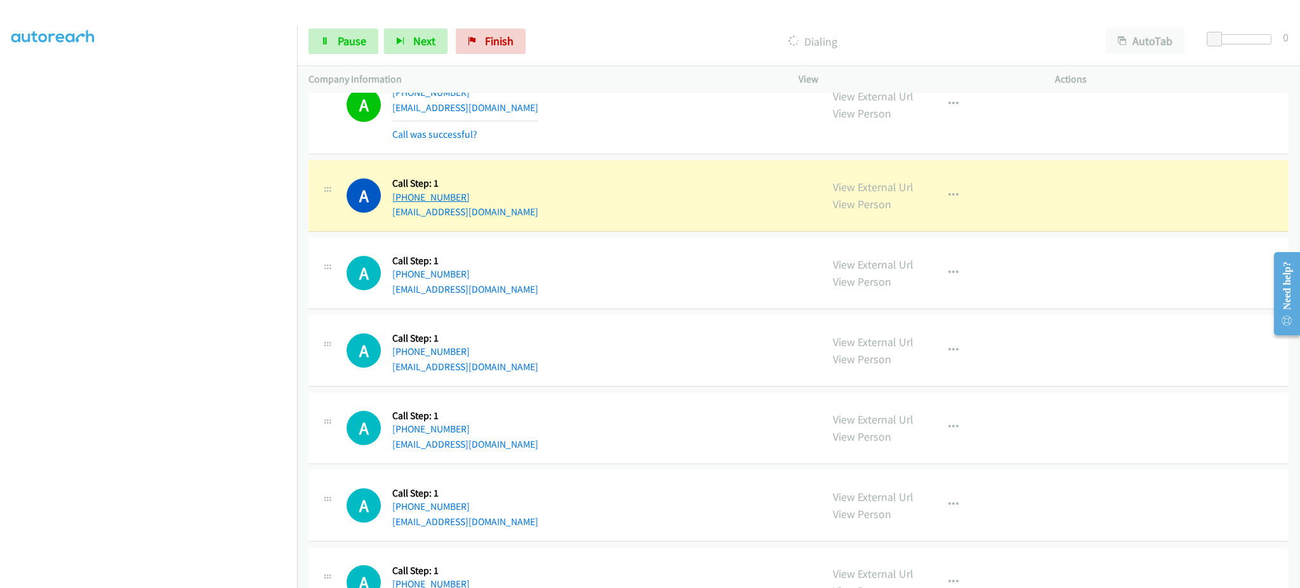
drag, startPoint x: 504, startPoint y: 199, endPoint x: 402, endPoint y: 201, distance: 102.2
click at [402, 201] on div "[PHONE_NUMBER]" at bounding box center [465, 197] width 146 height 15
copy link "[PHONE_NUMBER]"
click at [880, 190] on link "View External Url" at bounding box center [873, 187] width 81 height 15
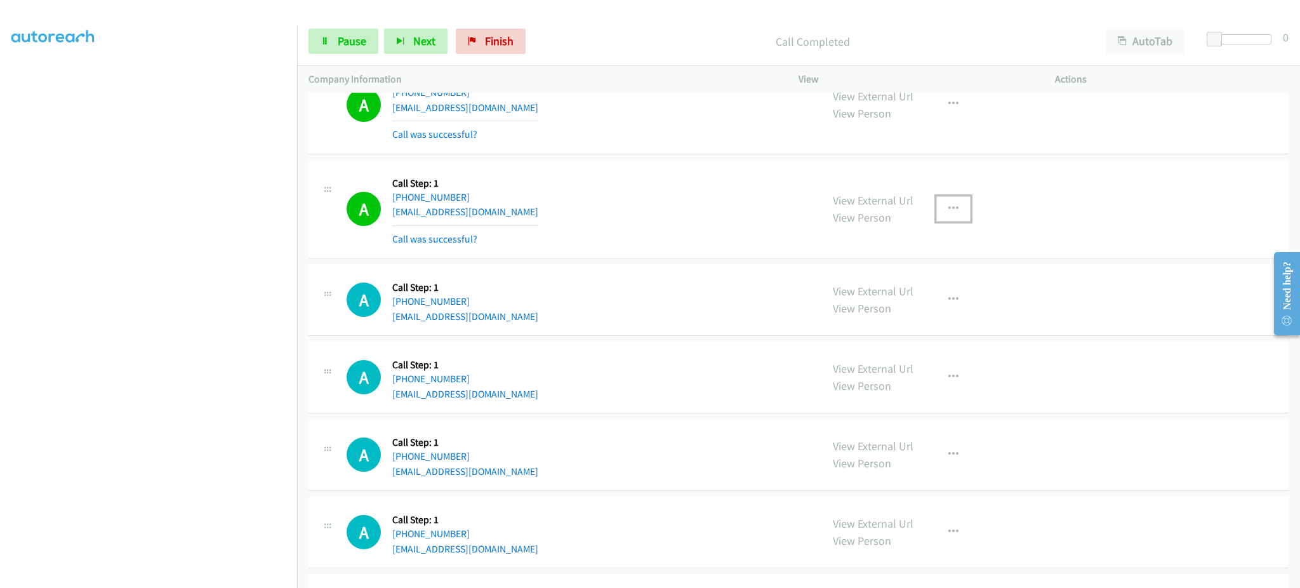
click at [950, 211] on icon "button" at bounding box center [953, 209] width 10 height 10
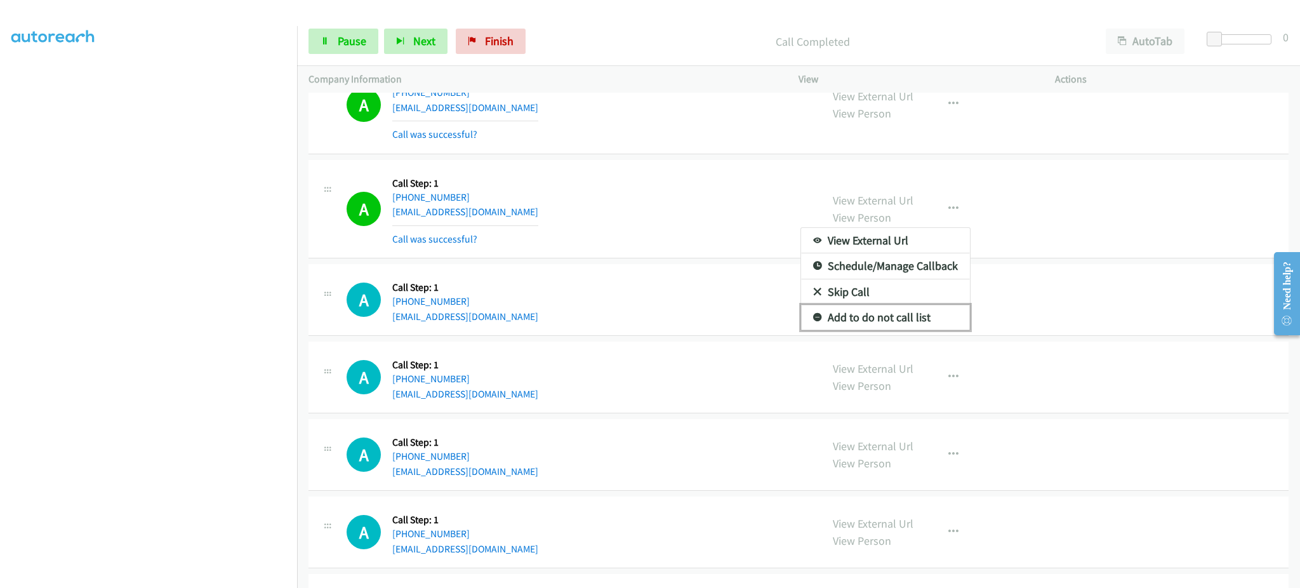
click at [928, 323] on link "Add to do not call list" at bounding box center [885, 317] width 169 height 25
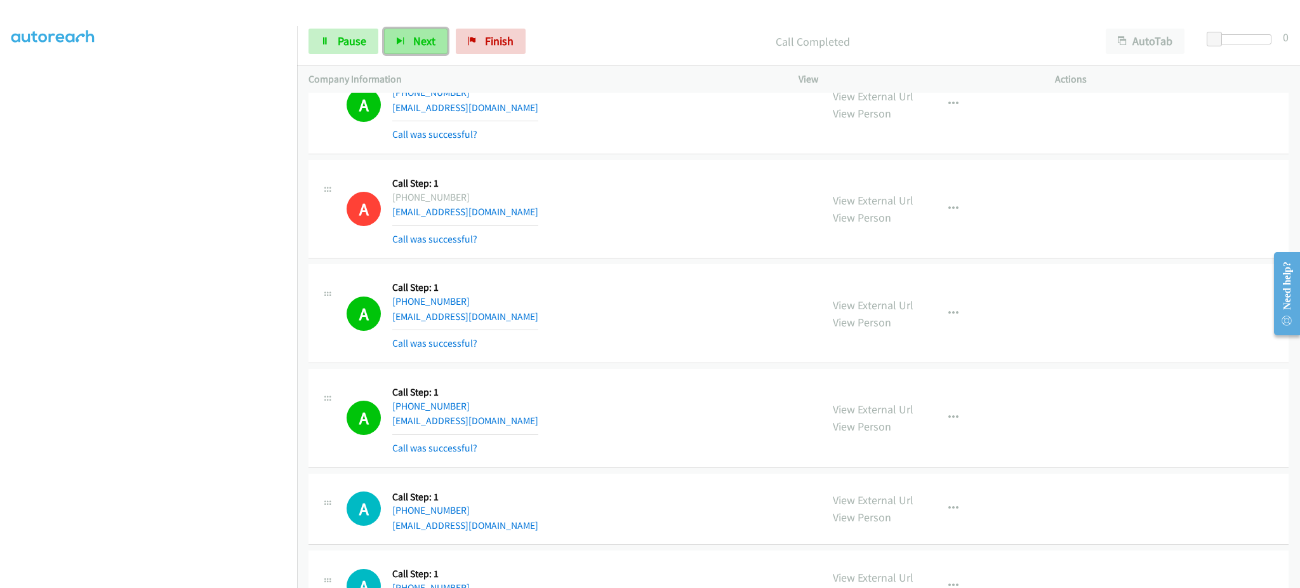
click at [415, 34] on span "Next" at bounding box center [424, 41] width 22 height 15
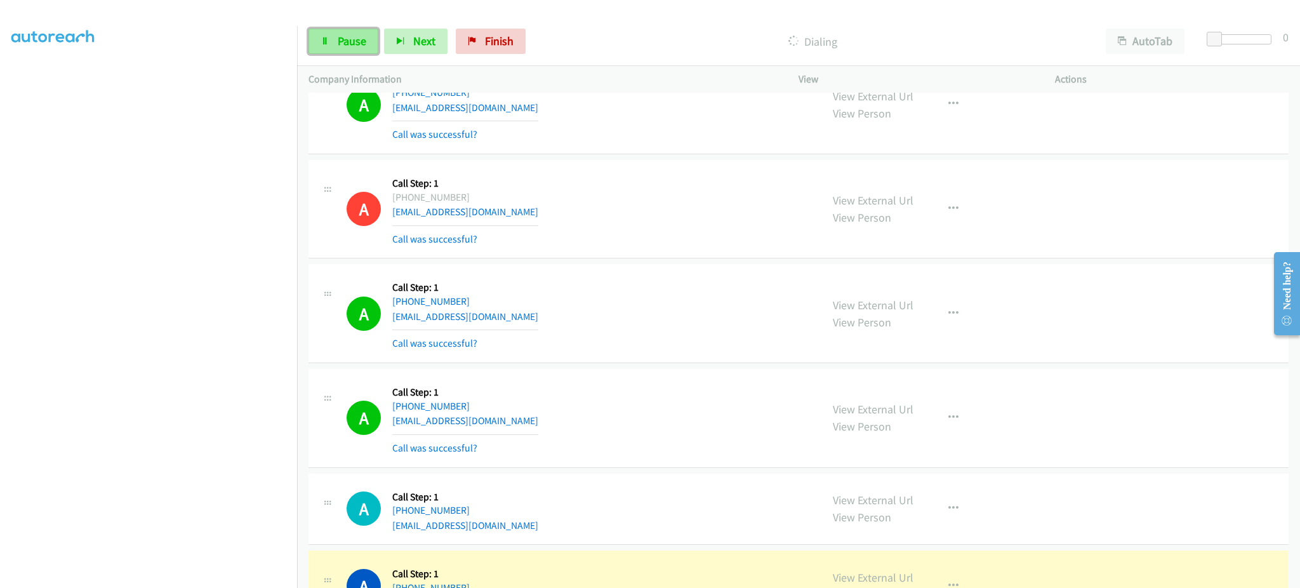
click at [363, 39] on span "Pause" at bounding box center [352, 41] width 29 height 15
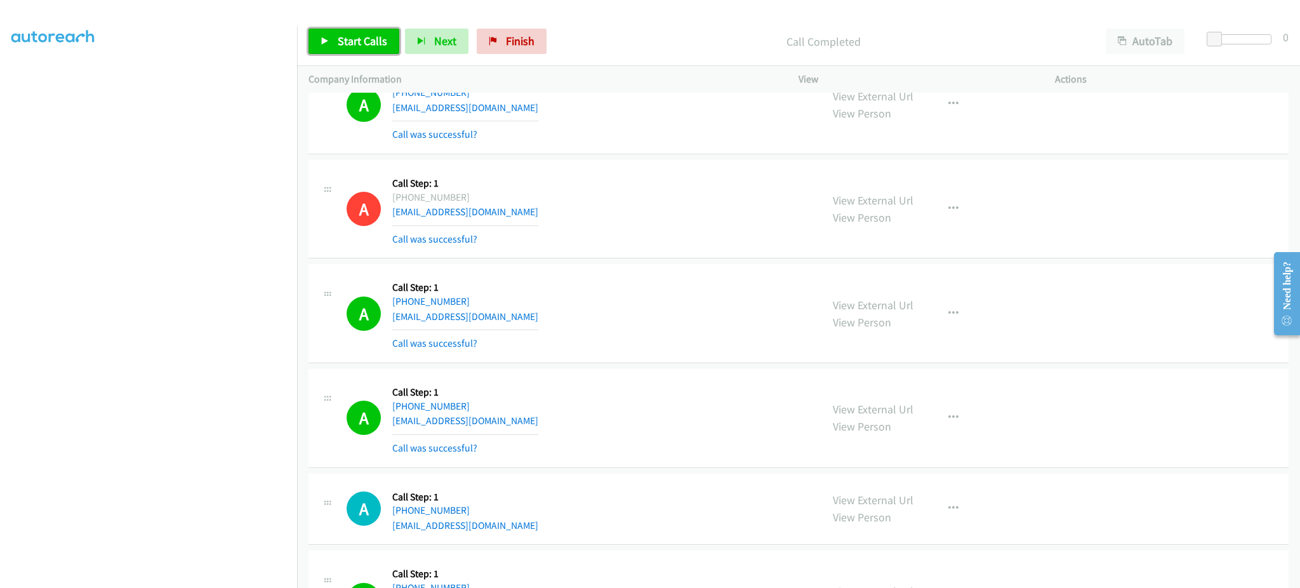
click at [379, 29] on link "Start Calls" at bounding box center [354, 41] width 91 height 25
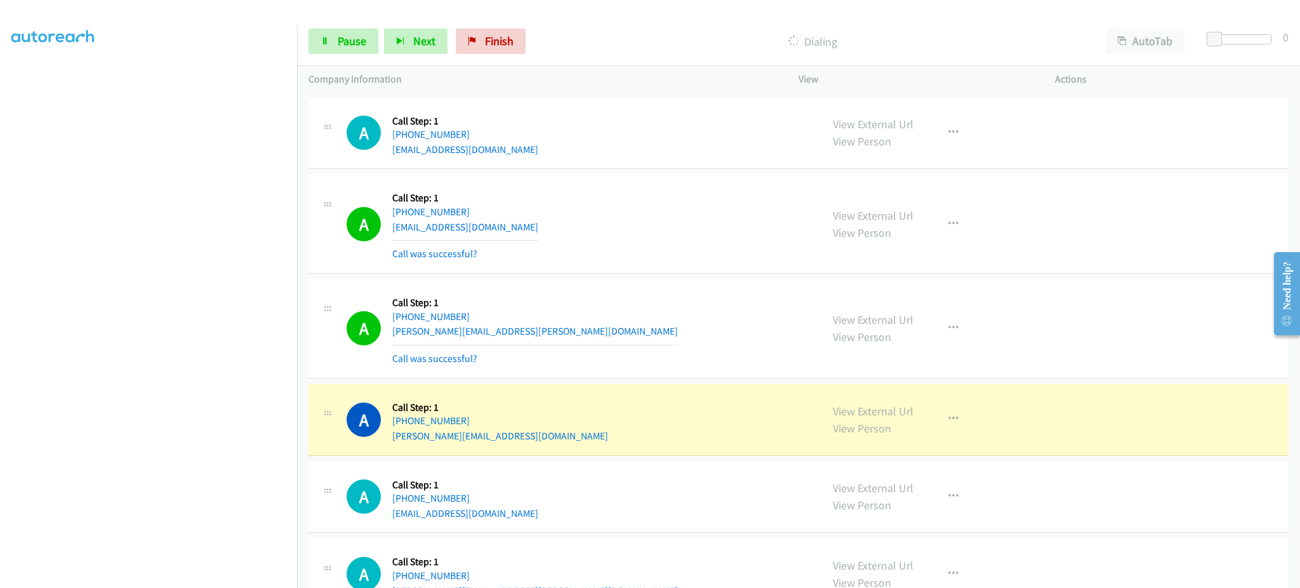
scroll to position [7834, 0]
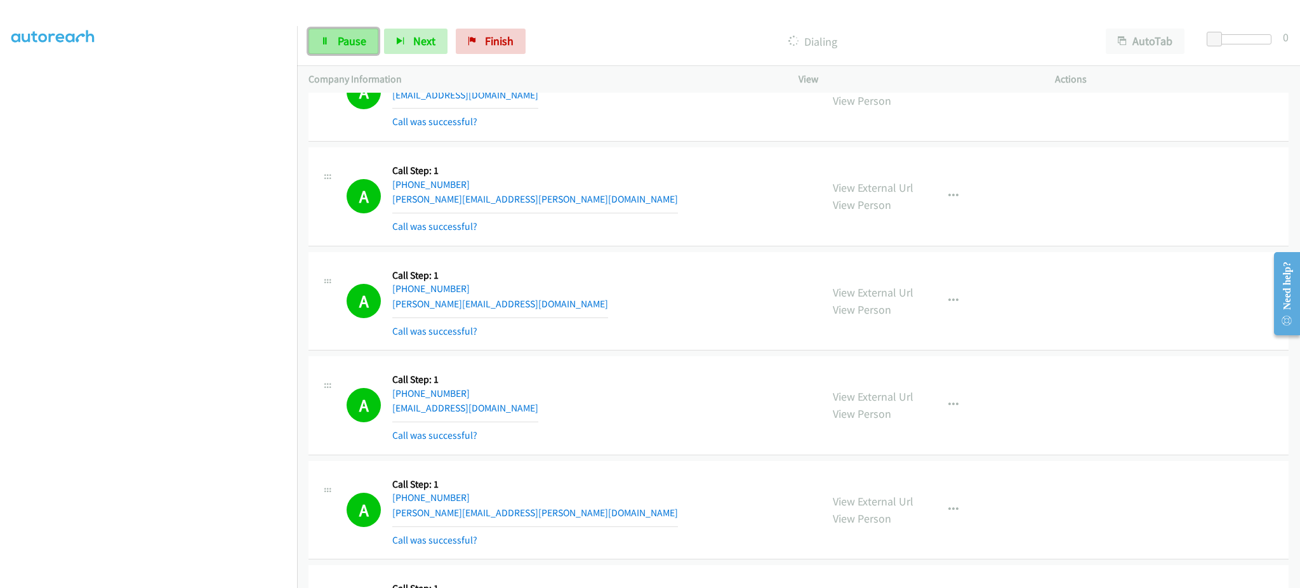
click at [362, 53] on link "Pause" at bounding box center [344, 41] width 70 height 25
click at [349, 47] on span "Start Calls" at bounding box center [363, 41] width 50 height 15
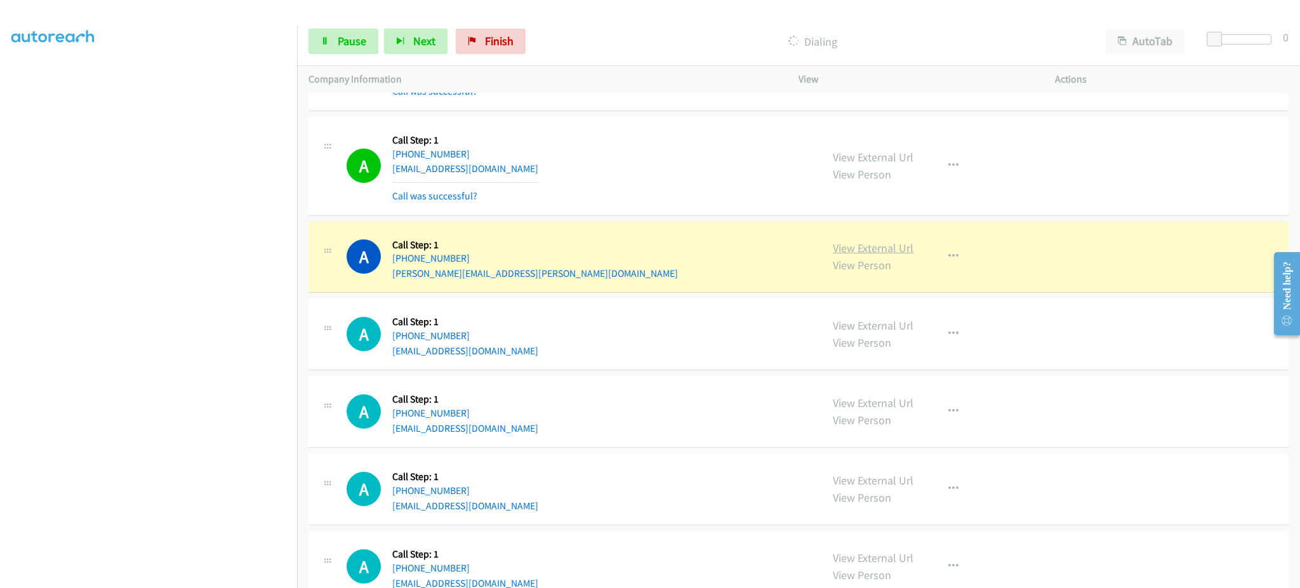
click at [885, 252] on link "View External Url" at bounding box center [873, 248] width 81 height 15
click at [361, 35] on span "Pause" at bounding box center [352, 41] width 29 height 15
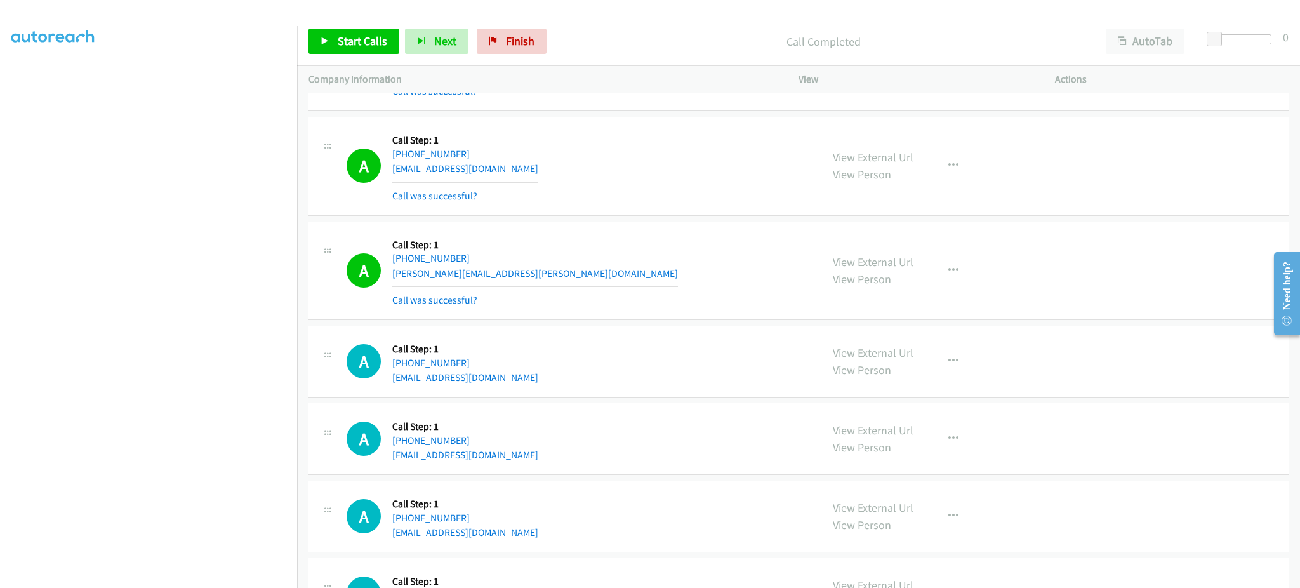
drag, startPoint x: 976, startPoint y: 275, endPoint x: 970, endPoint y: 273, distance: 6.6
click at [973, 275] on div "View External Url View Person View External Url Email Schedule/Manage Callback …" at bounding box center [955, 271] width 268 height 76
click at [948, 270] on icon "button" at bounding box center [953, 270] width 10 height 10
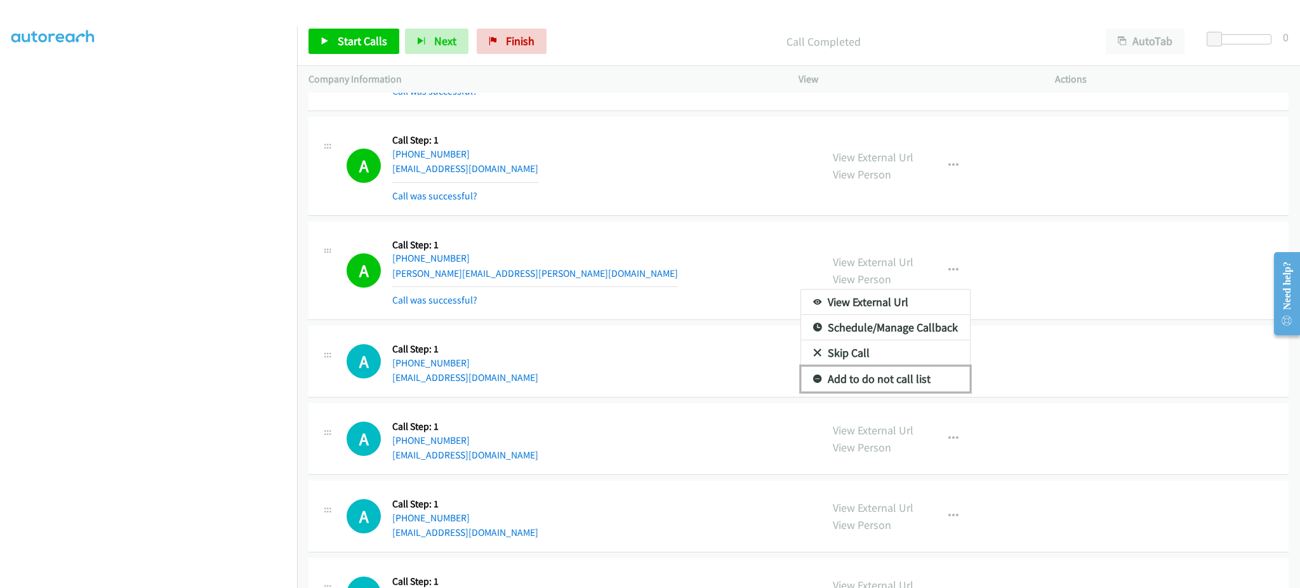
click at [927, 383] on link "Add to do not call list" at bounding box center [885, 378] width 169 height 25
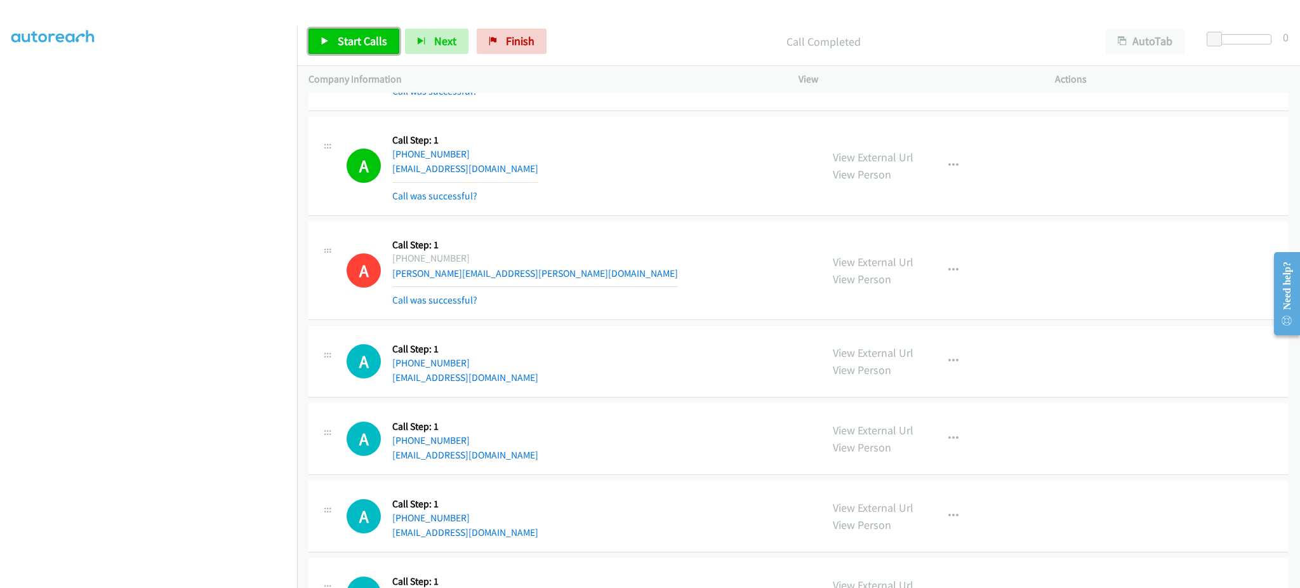
click at [381, 50] on link "Start Calls" at bounding box center [354, 41] width 91 height 25
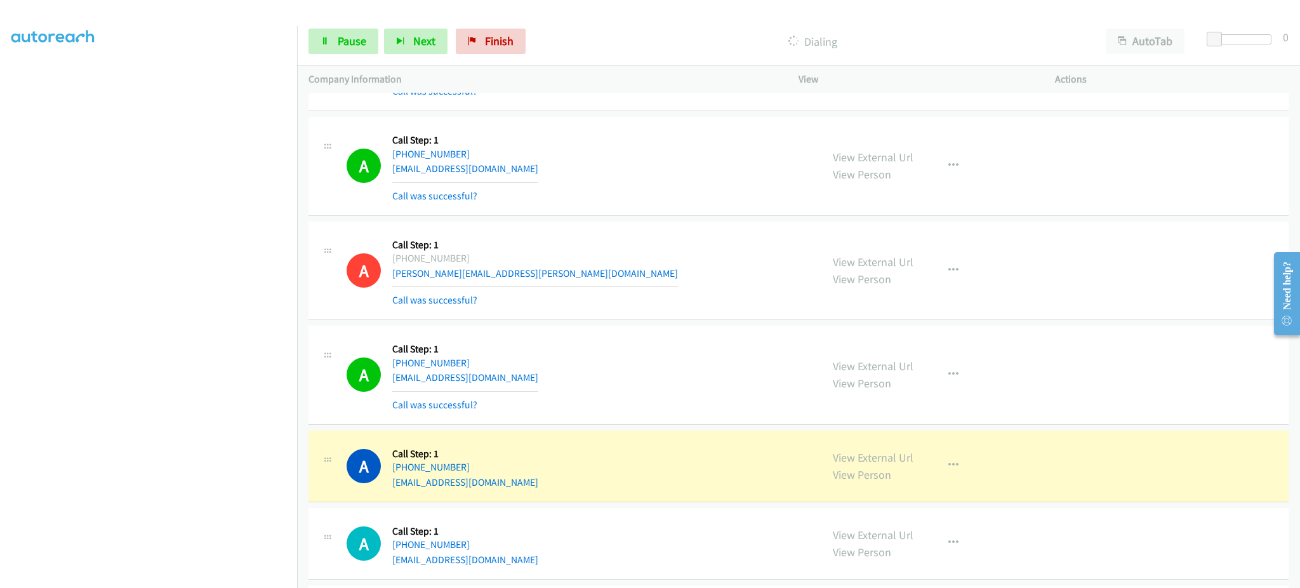
scroll to position [8849, 0]
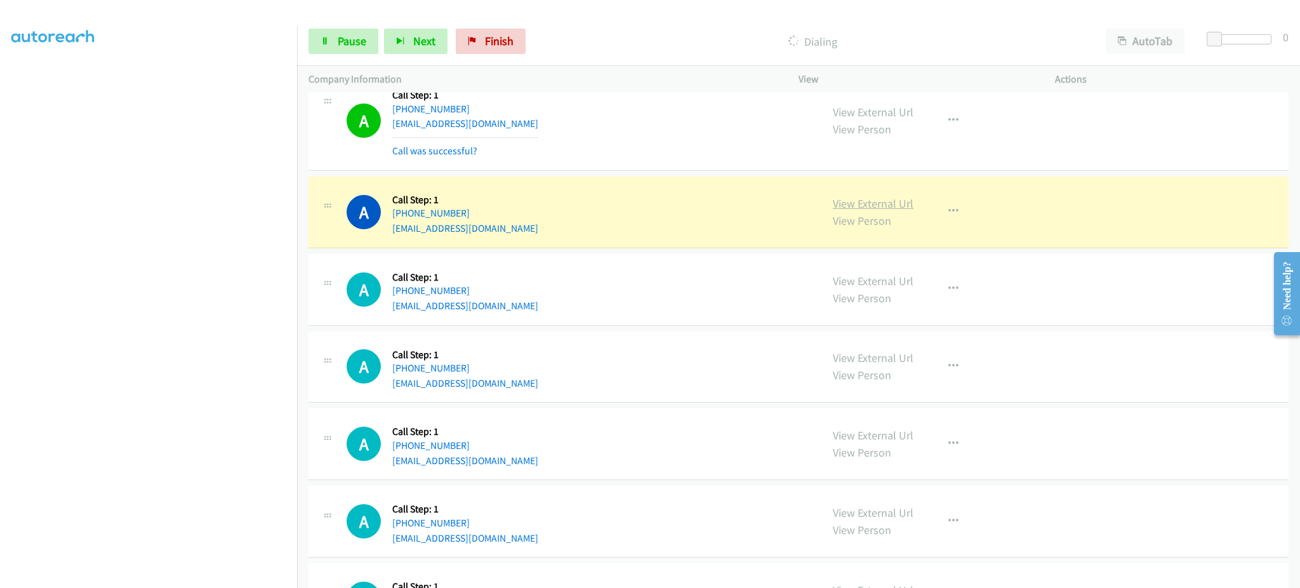
click at [854, 203] on link "View External Url" at bounding box center [873, 203] width 81 height 15
click at [334, 44] on link "Pause" at bounding box center [344, 41] width 70 height 25
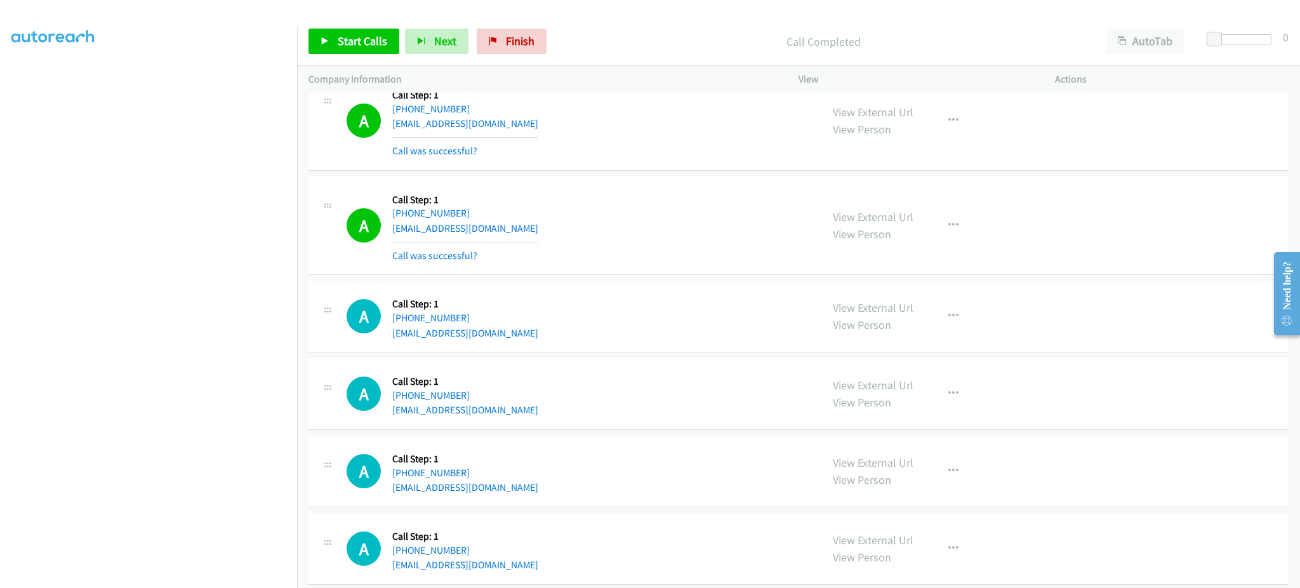
scroll to position [7898, 0]
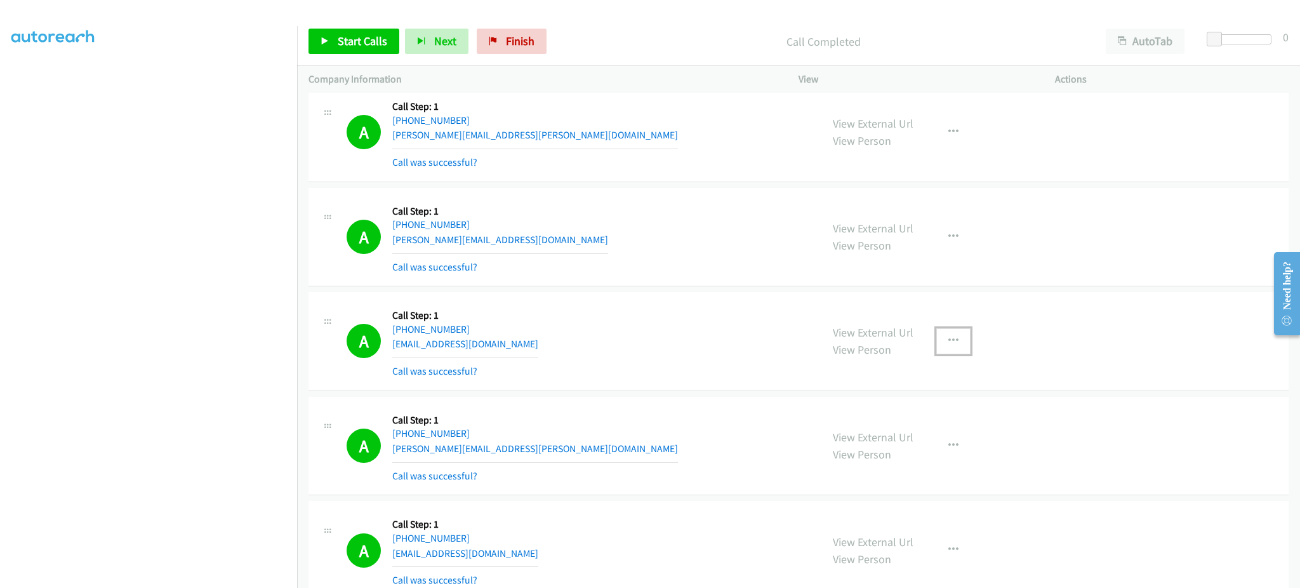
drag, startPoint x: 941, startPoint y: 355, endPoint x: 941, endPoint y: 367, distance: 12.1
click at [941, 354] on button "button" at bounding box center [953, 340] width 34 height 25
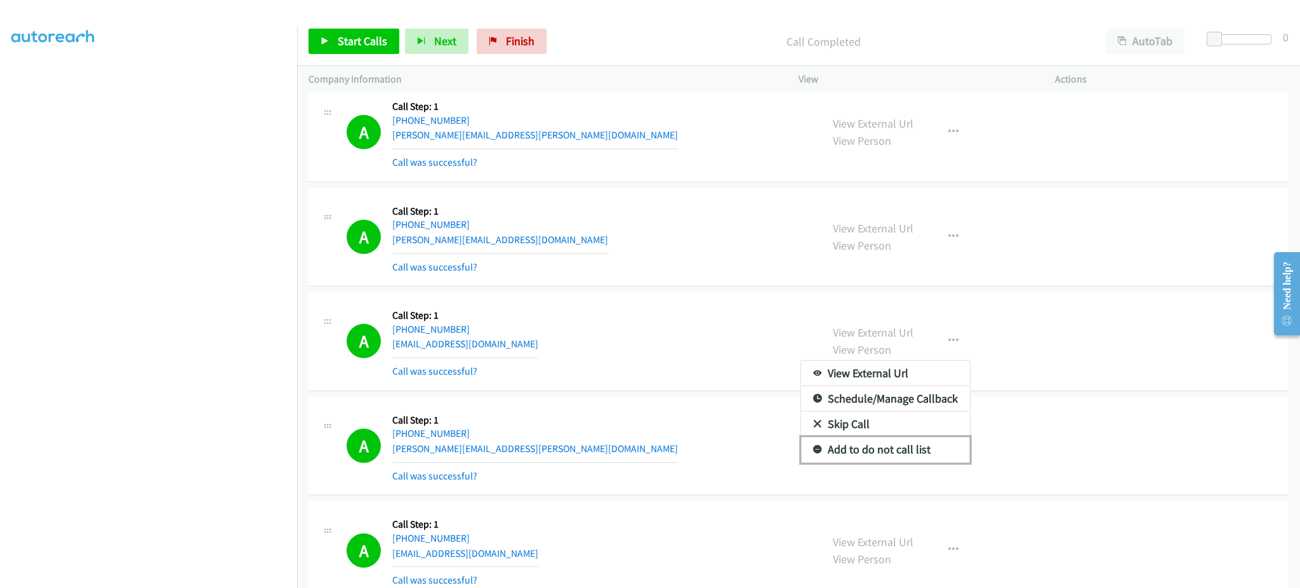
click at [924, 443] on link "Add to do not call list" at bounding box center [885, 449] width 169 height 25
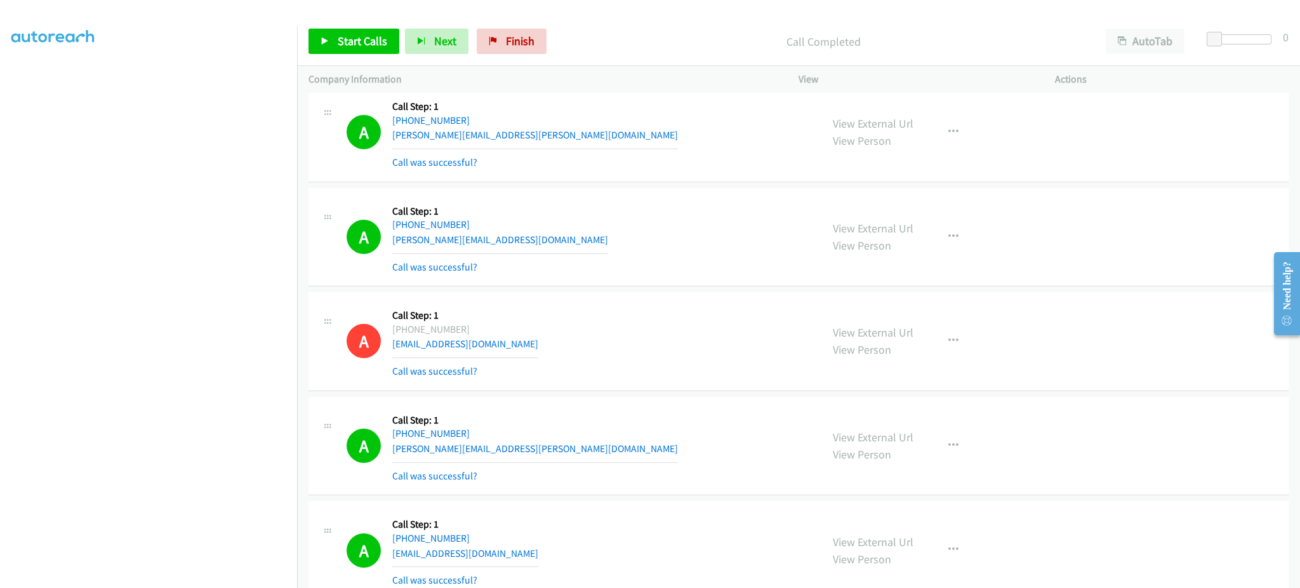
click at [355, 27] on div "Start Calls Pause Next Finish Call Completed AutoTab AutoTab 0" at bounding box center [798, 41] width 1003 height 49
click at [360, 39] on span "Start Calls" at bounding box center [363, 41] width 50 height 15
drag, startPoint x: 337, startPoint y: 34, endPoint x: 392, endPoint y: 18, distance: 57.0
click at [338, 34] on span "Pause" at bounding box center [352, 41] width 29 height 15
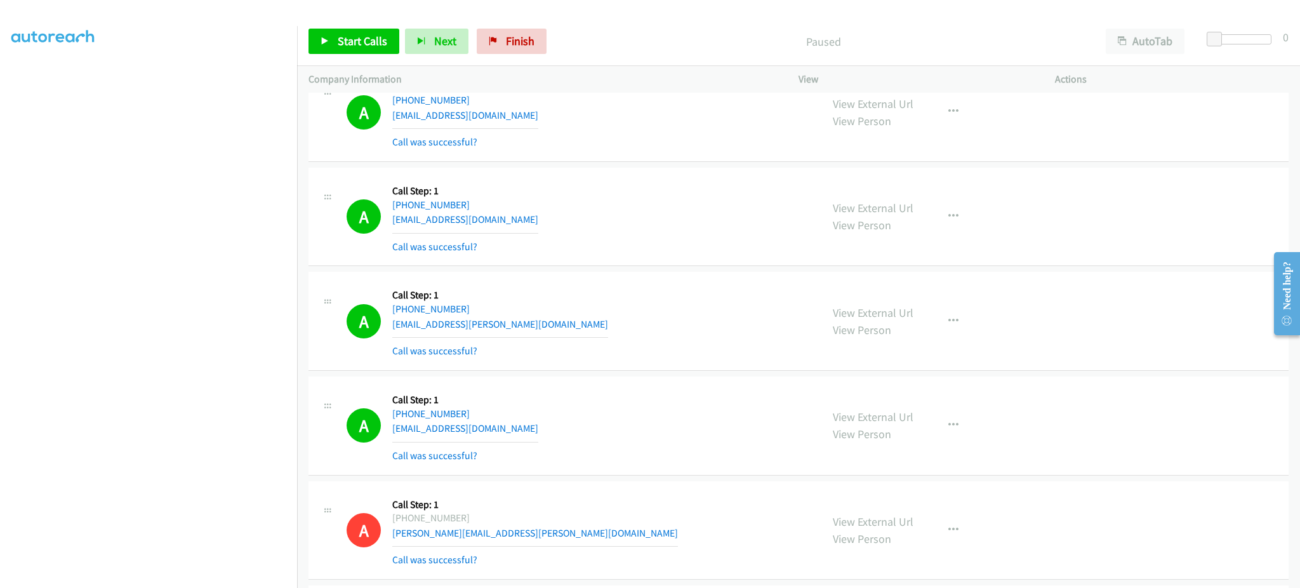
scroll to position [8406, 0]
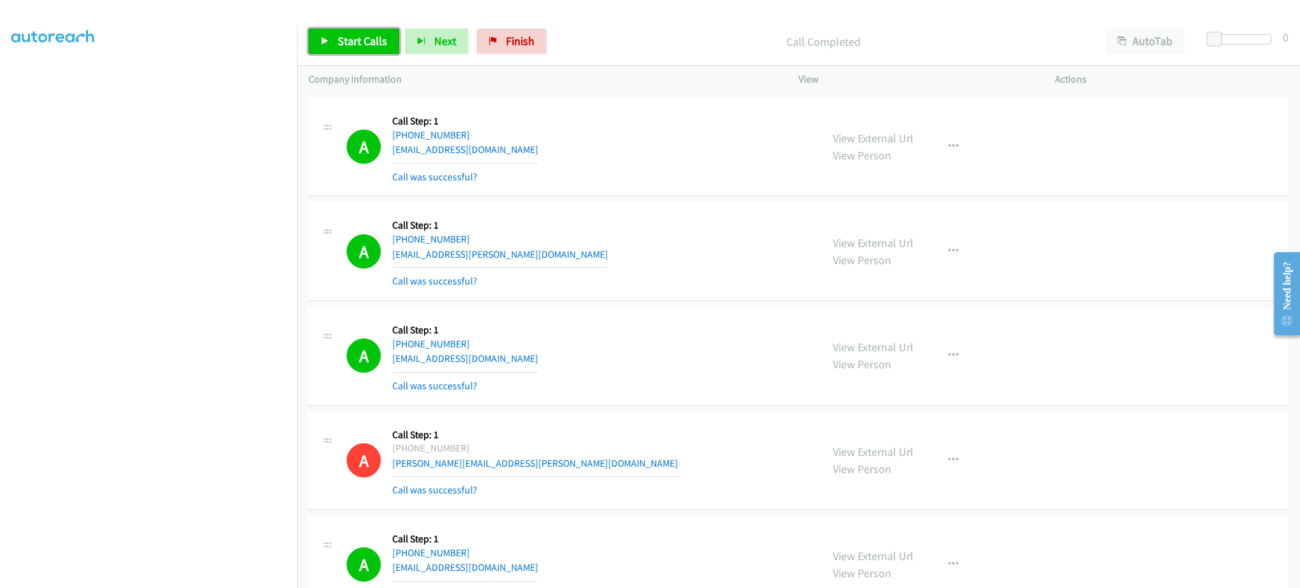
click at [368, 45] on span "Start Calls" at bounding box center [363, 41] width 50 height 15
click at [346, 50] on link "Pause" at bounding box center [344, 41] width 70 height 25
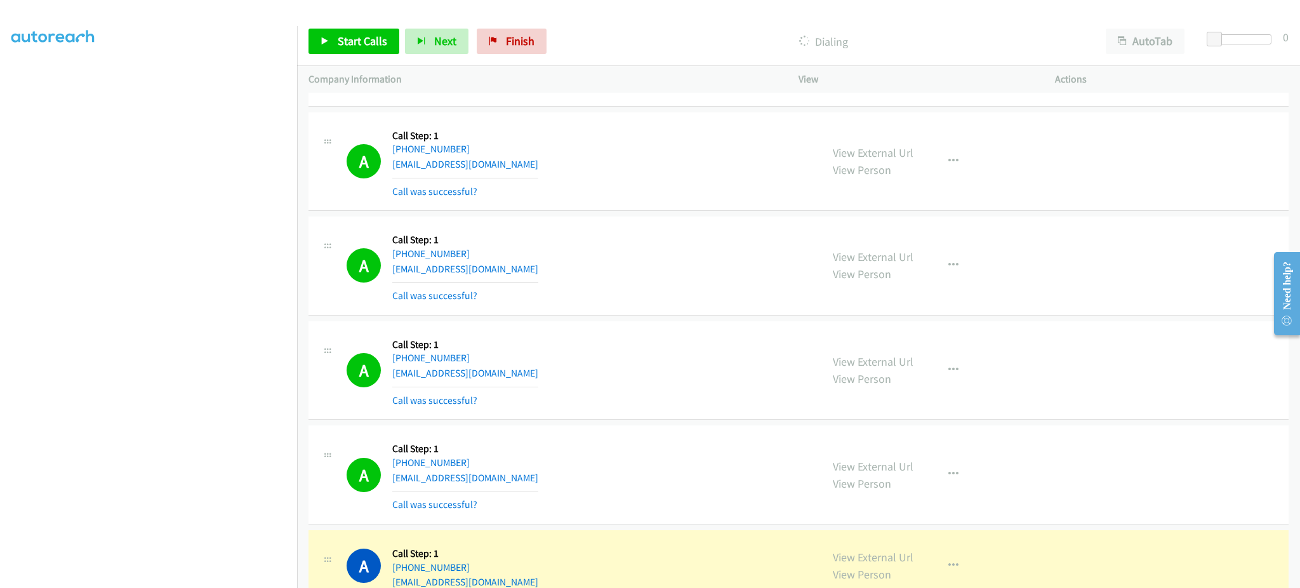
scroll to position [9167, 0]
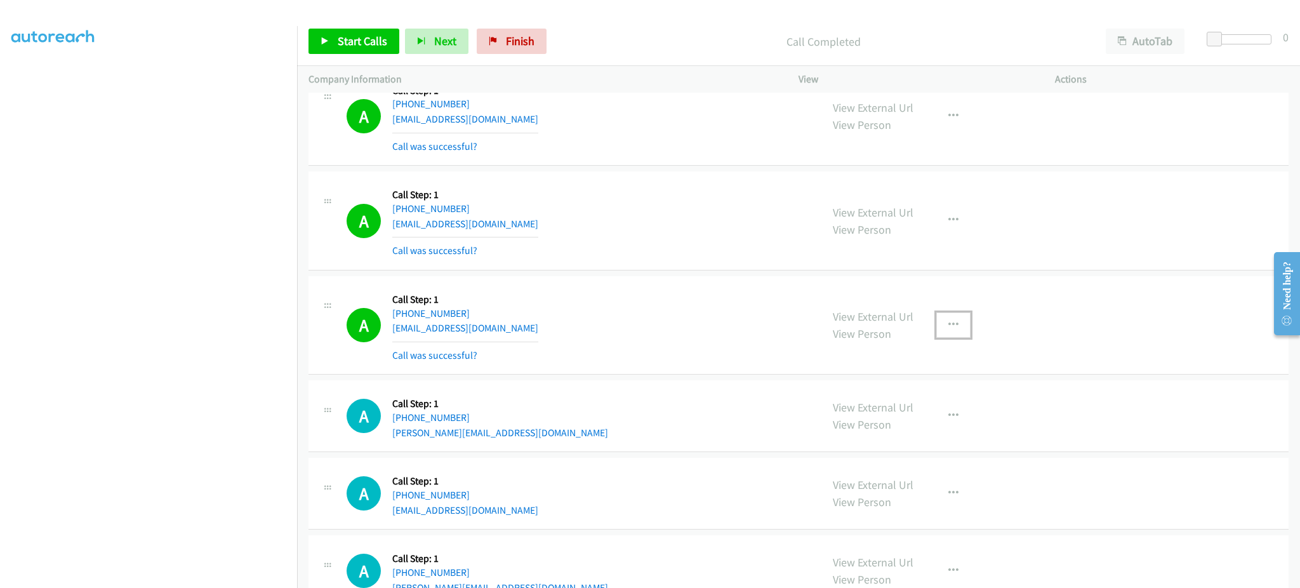
click at [948, 329] on icon "button" at bounding box center [953, 325] width 10 height 10
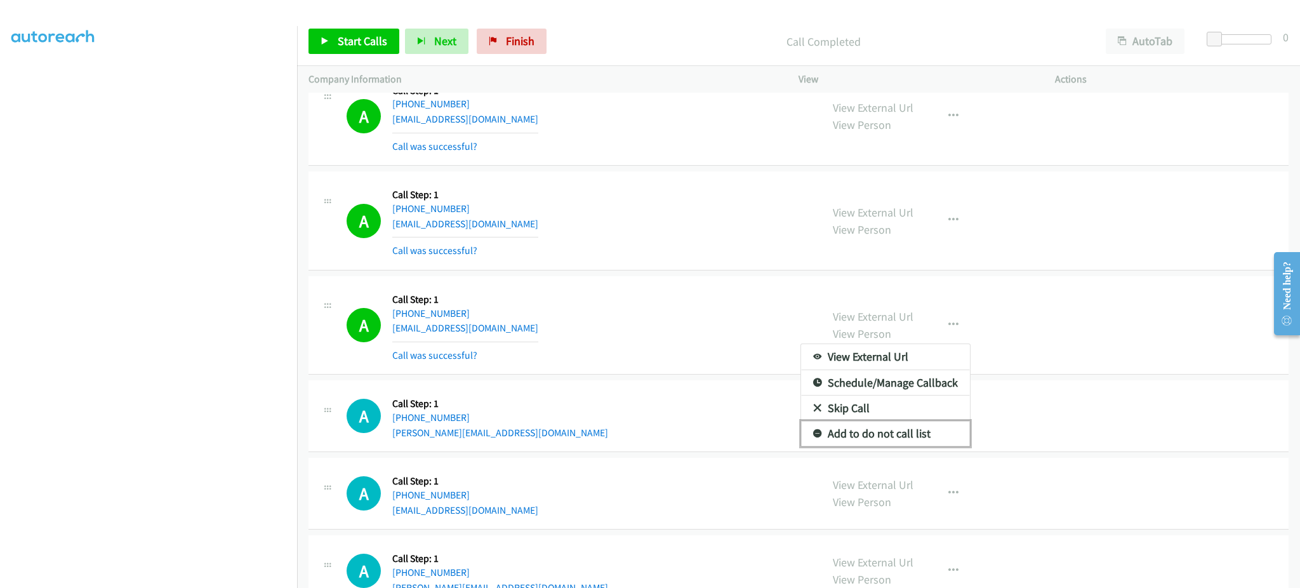
click at [921, 444] on link "Add to do not call list" at bounding box center [885, 433] width 169 height 25
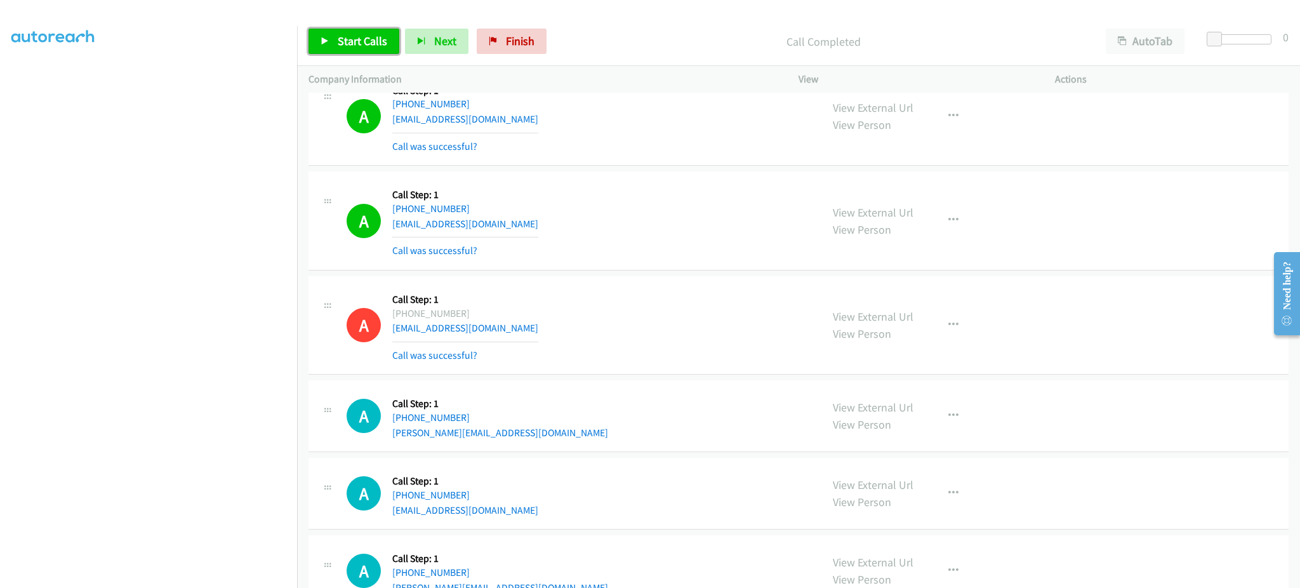
click at [352, 43] on span "Start Calls" at bounding box center [363, 41] width 50 height 15
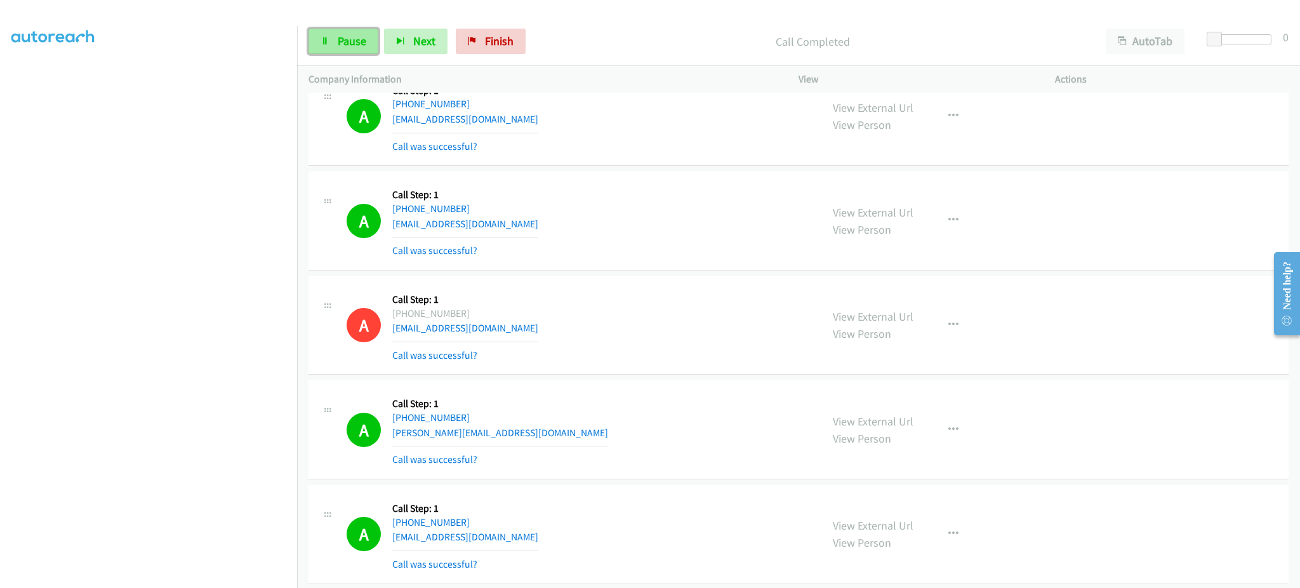
click at [352, 39] on span "Pause" at bounding box center [352, 41] width 29 height 15
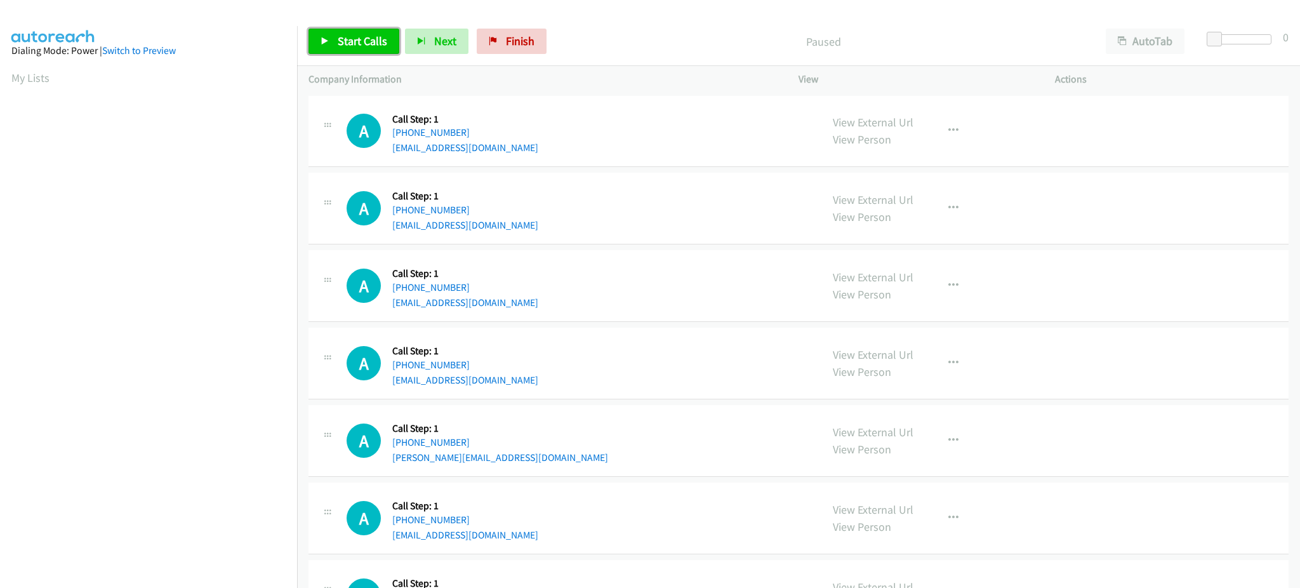
click at [359, 39] on span "Start Calls" at bounding box center [363, 41] width 50 height 15
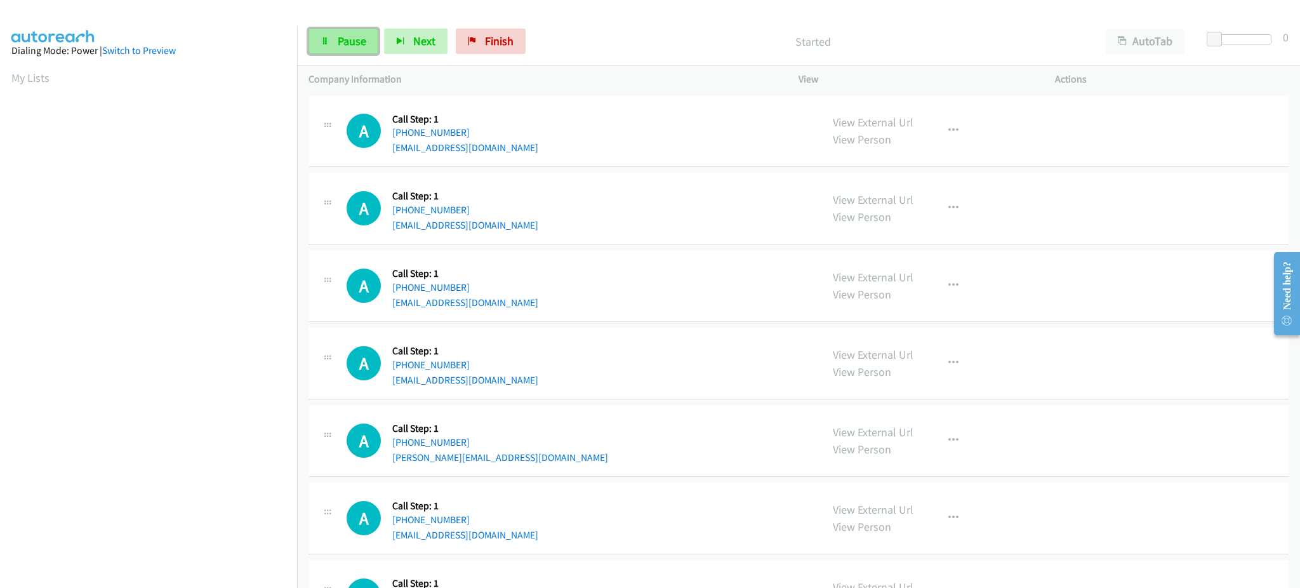
click at [362, 51] on link "Pause" at bounding box center [344, 41] width 70 height 25
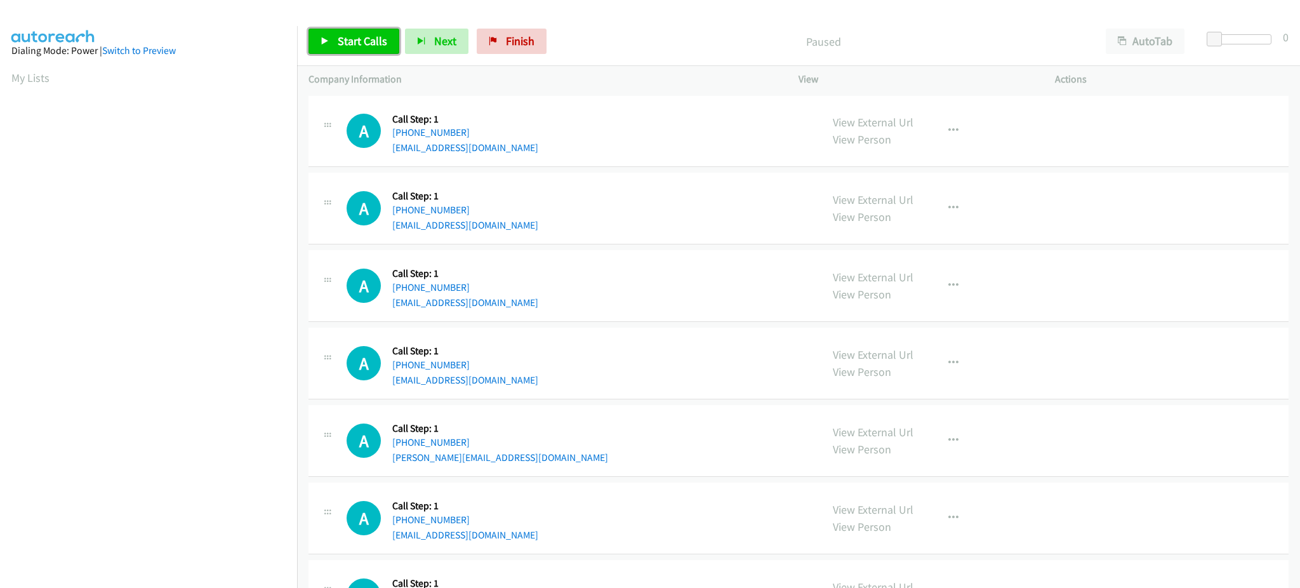
click at [369, 40] on span "Start Calls" at bounding box center [363, 41] width 50 height 15
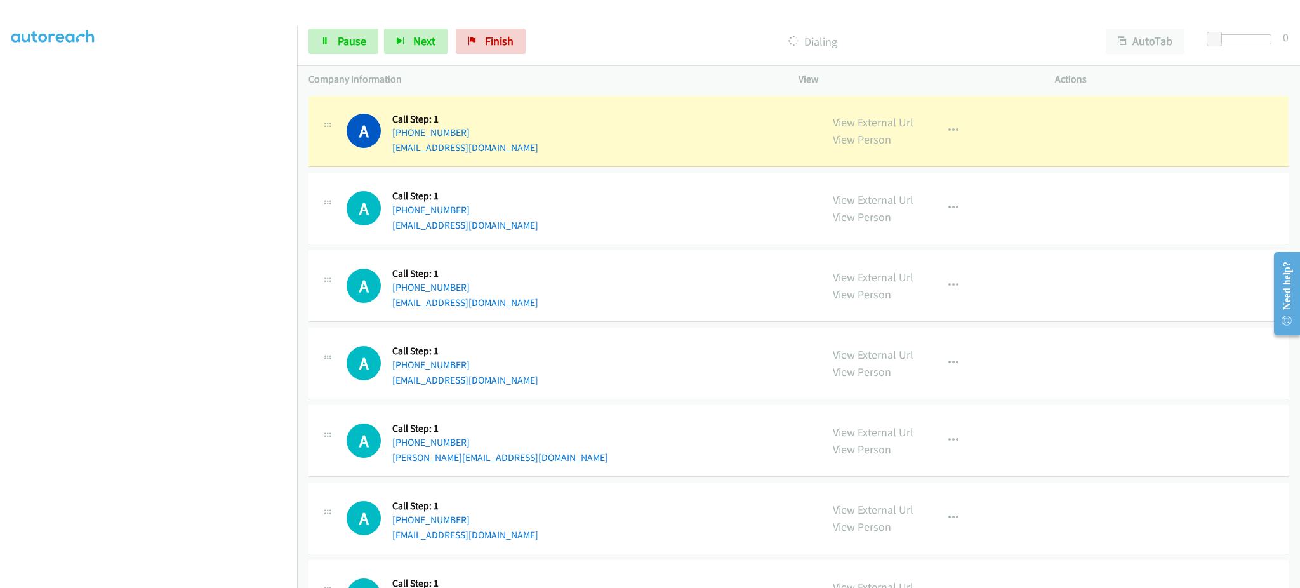
scroll to position [127, 0]
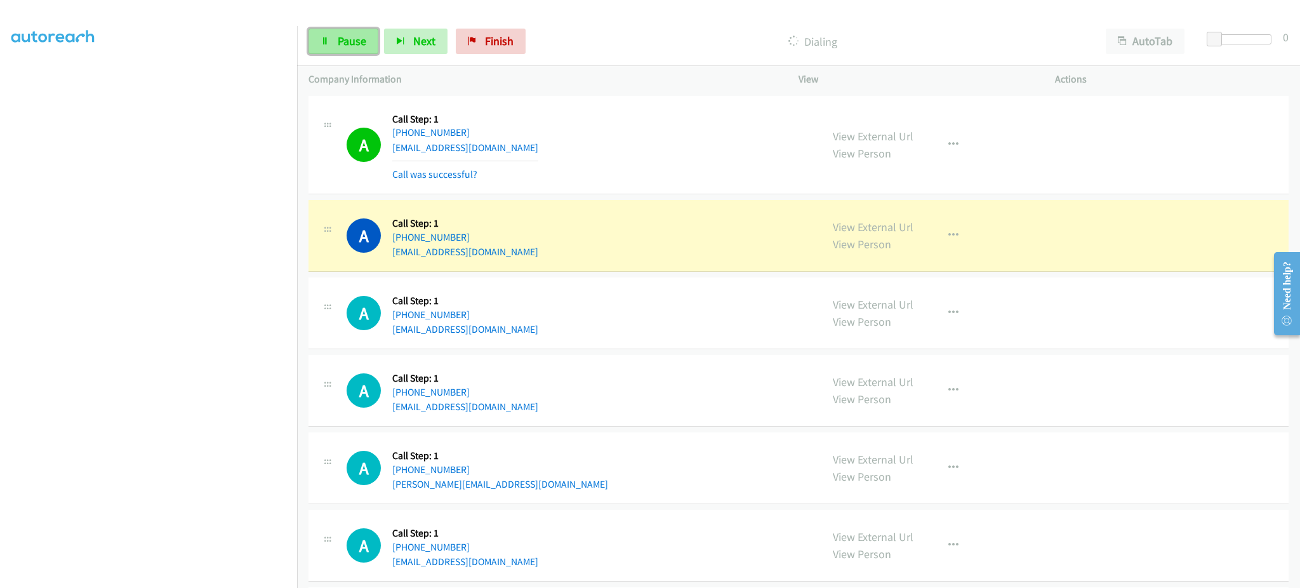
click at [357, 47] on span "Pause" at bounding box center [352, 41] width 29 height 15
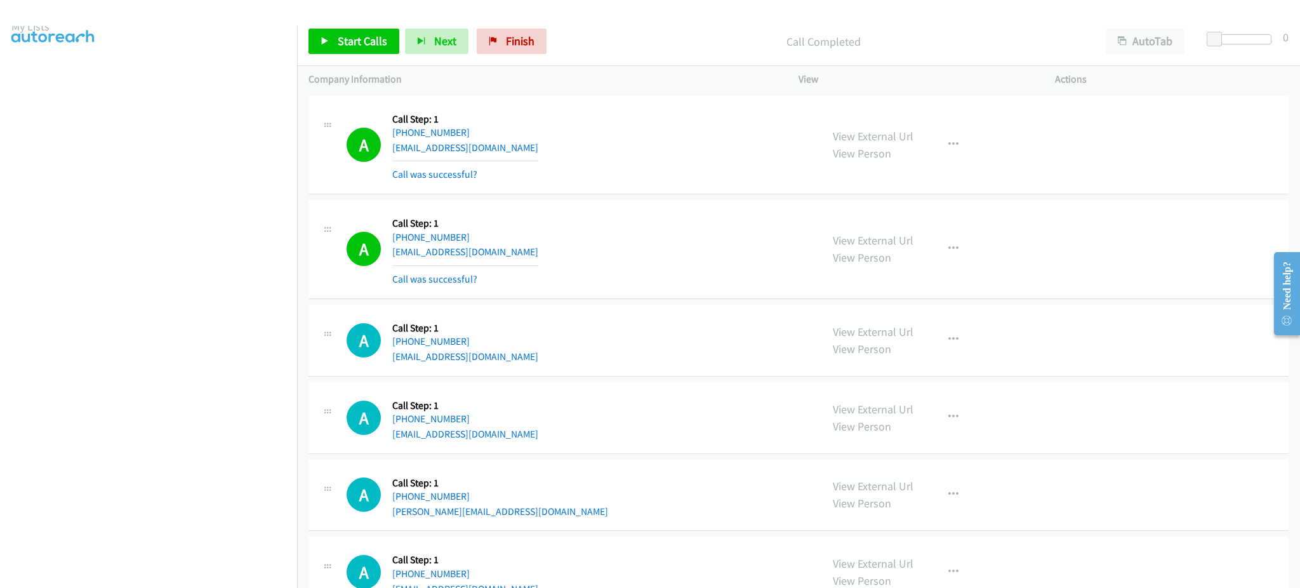
scroll to position [0, 0]
click at [41, 80] on link "My Lists" at bounding box center [30, 77] width 38 height 15
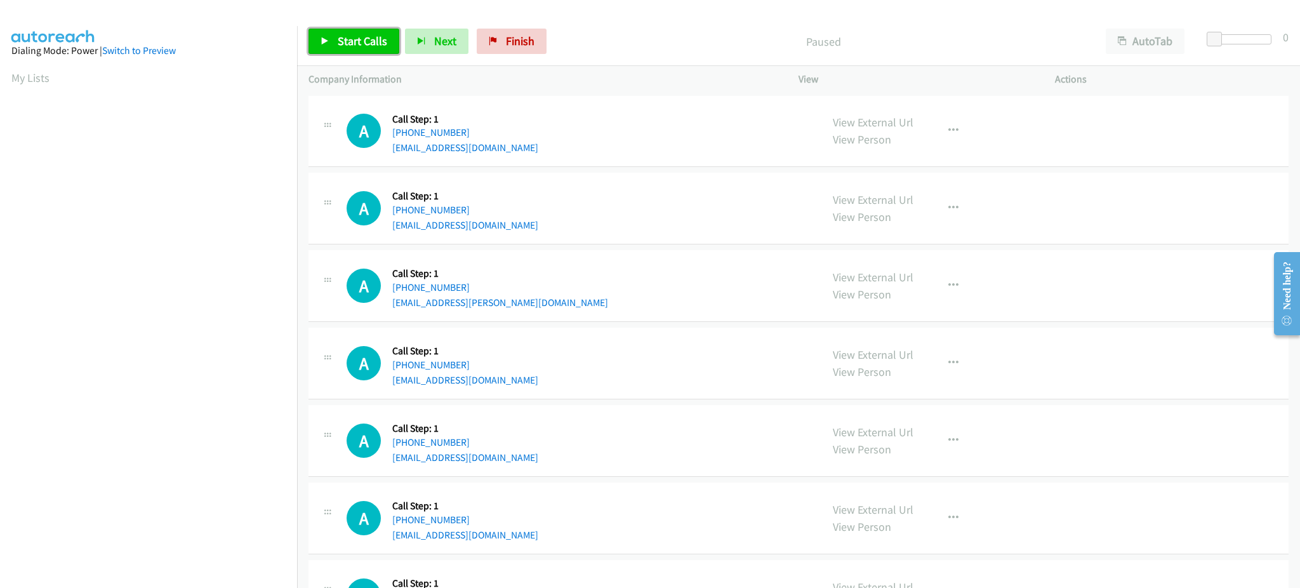
click at [354, 38] on span "Start Calls" at bounding box center [363, 41] width 50 height 15
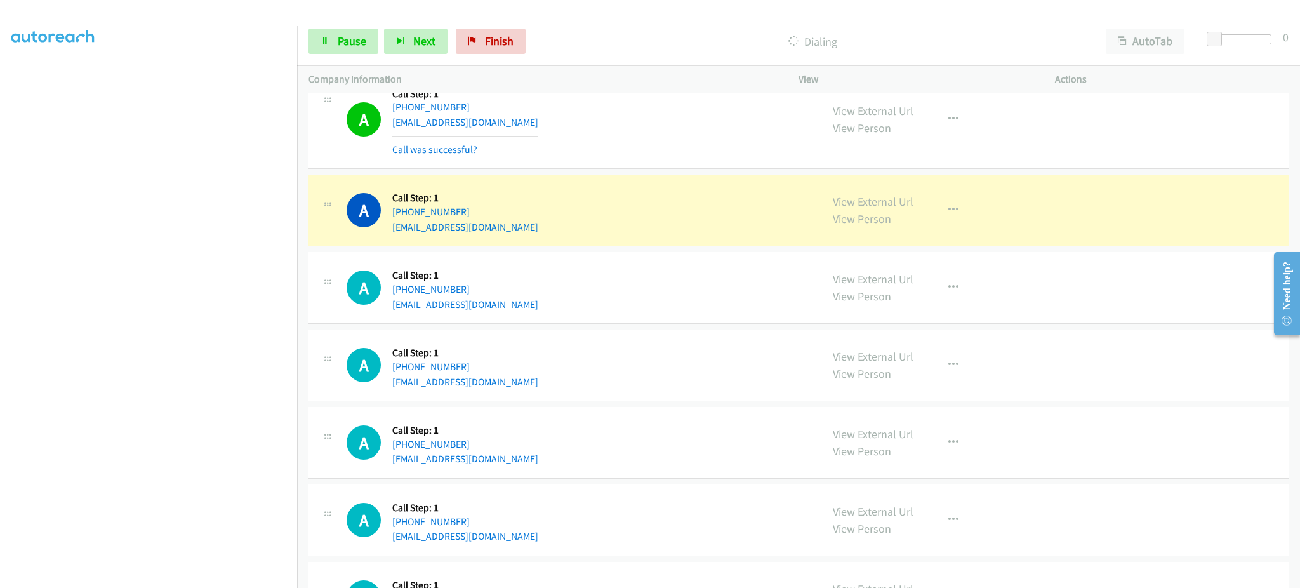
scroll to position [508, 0]
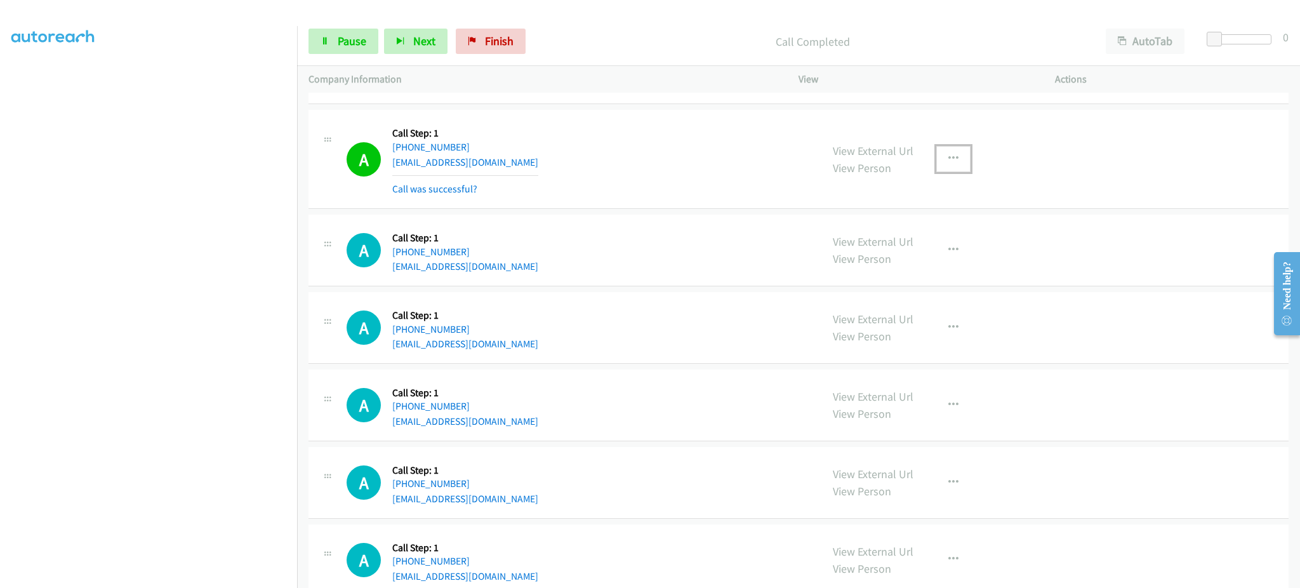
click at [952, 152] on button "button" at bounding box center [953, 158] width 34 height 25
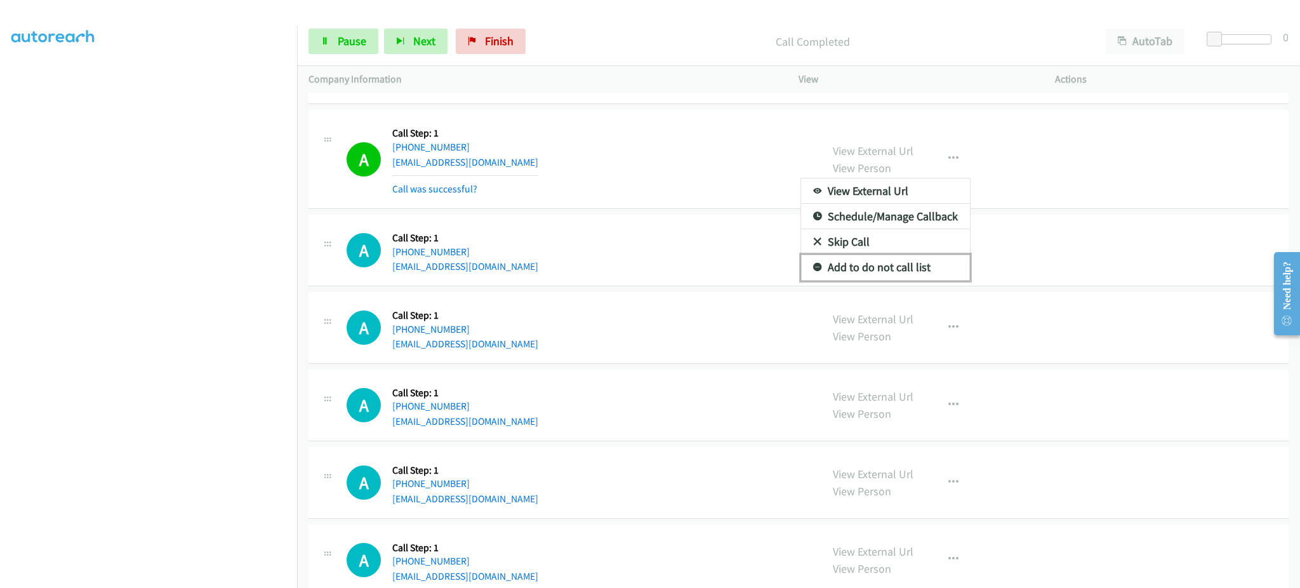
click at [896, 264] on link "Add to do not call list" at bounding box center [885, 267] width 169 height 25
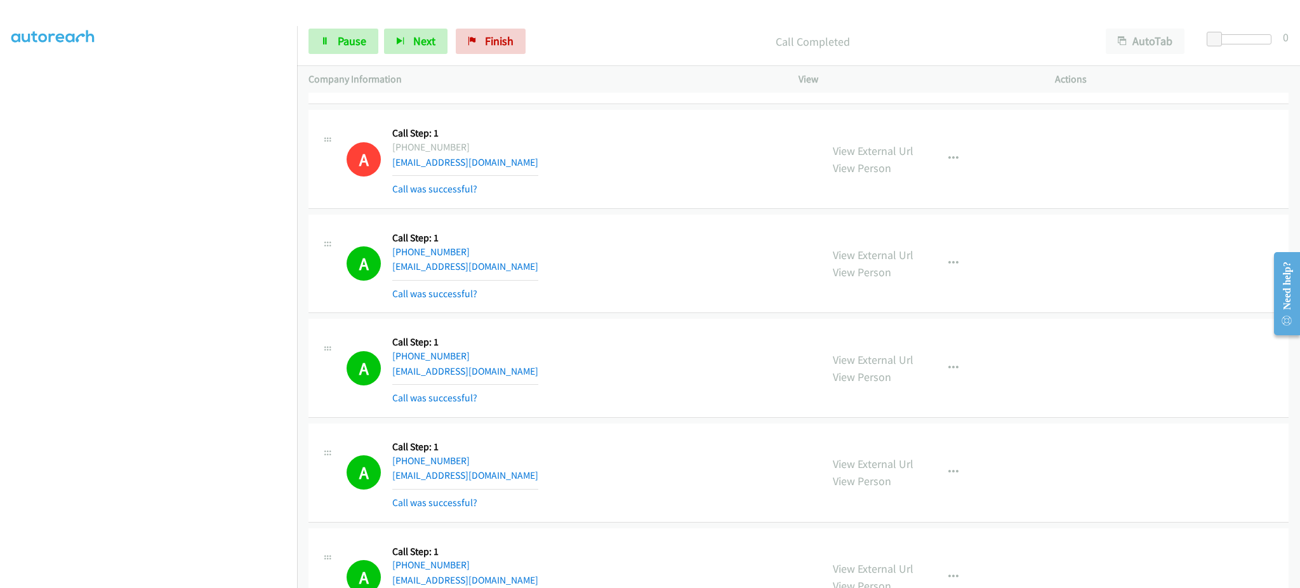
click at [338, 23] on div "Start Calls Pause Next Finish Call Completed AutoTab AutoTab 0" at bounding box center [798, 41] width 1003 height 49
click at [348, 41] on span "Pause" at bounding box center [352, 41] width 29 height 15
click at [358, 32] on link "Start Calls" at bounding box center [354, 41] width 91 height 25
click at [343, 34] on span "Pause" at bounding box center [352, 41] width 29 height 15
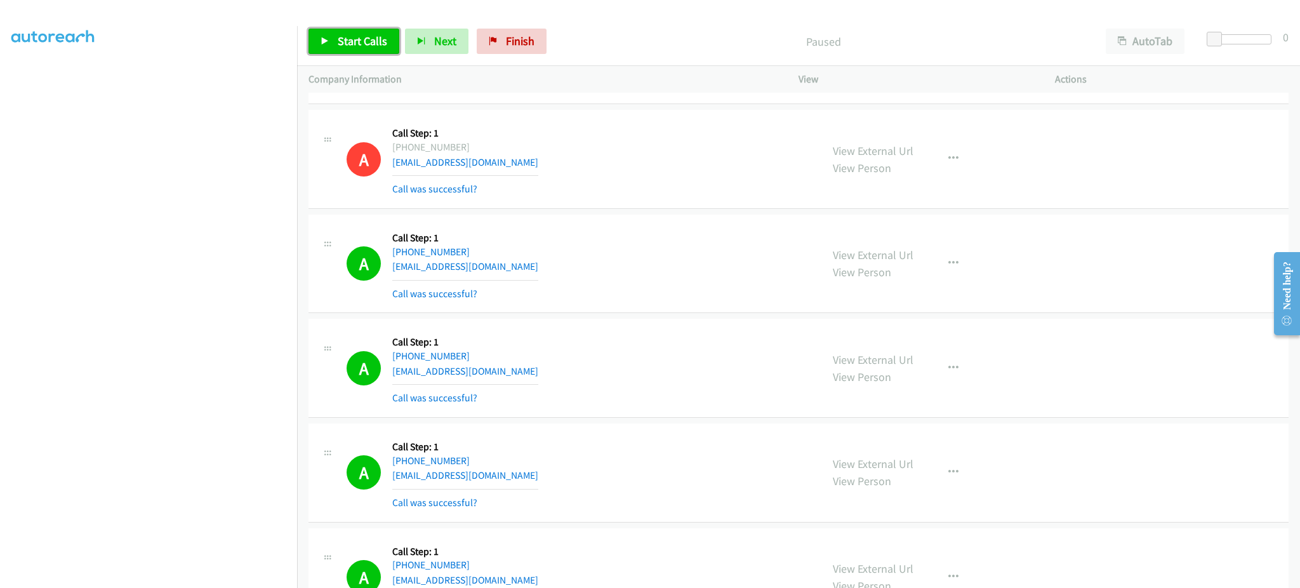
click at [331, 33] on link "Start Calls" at bounding box center [354, 41] width 91 height 25
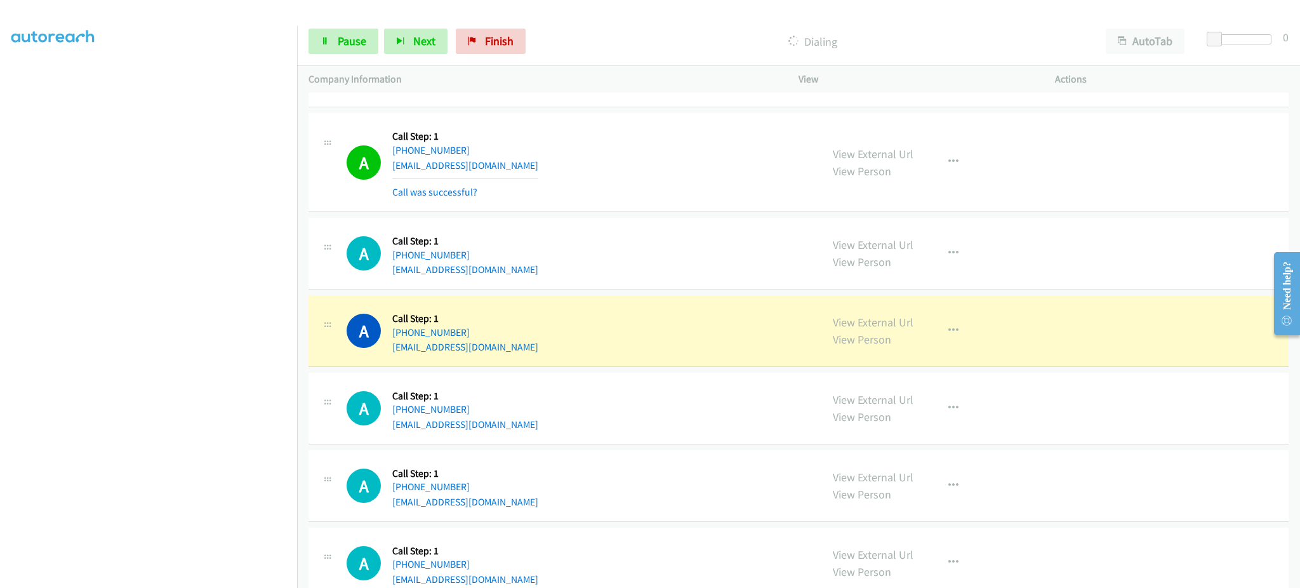
scroll to position [1524, 0]
click at [859, 328] on link "View External Url" at bounding box center [873, 321] width 81 height 15
click at [841, 314] on link "View External Url" at bounding box center [873, 321] width 81 height 15
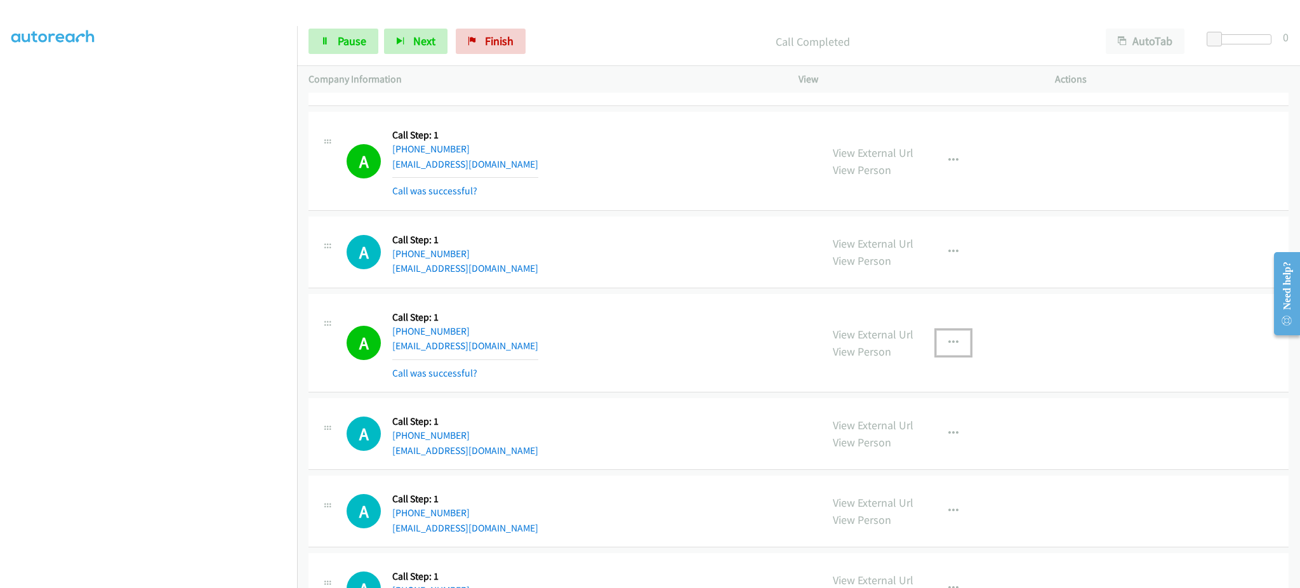
click at [955, 347] on button "button" at bounding box center [953, 342] width 34 height 25
click at [912, 453] on link "Add to do not call list" at bounding box center [885, 451] width 169 height 25
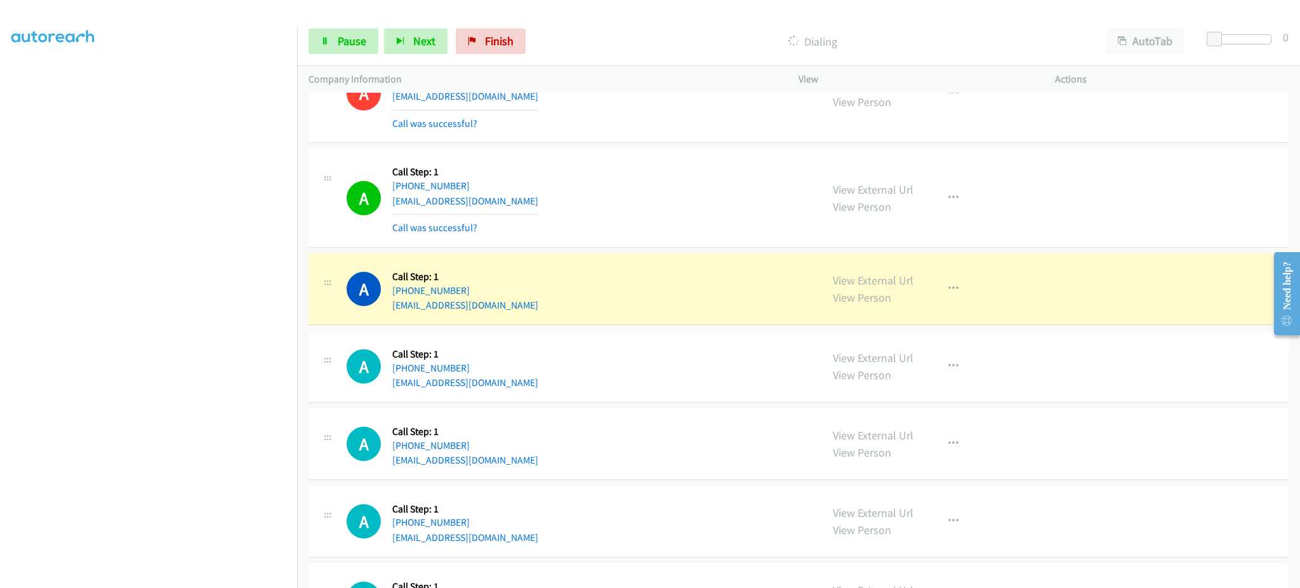
scroll to position [1777, 0]
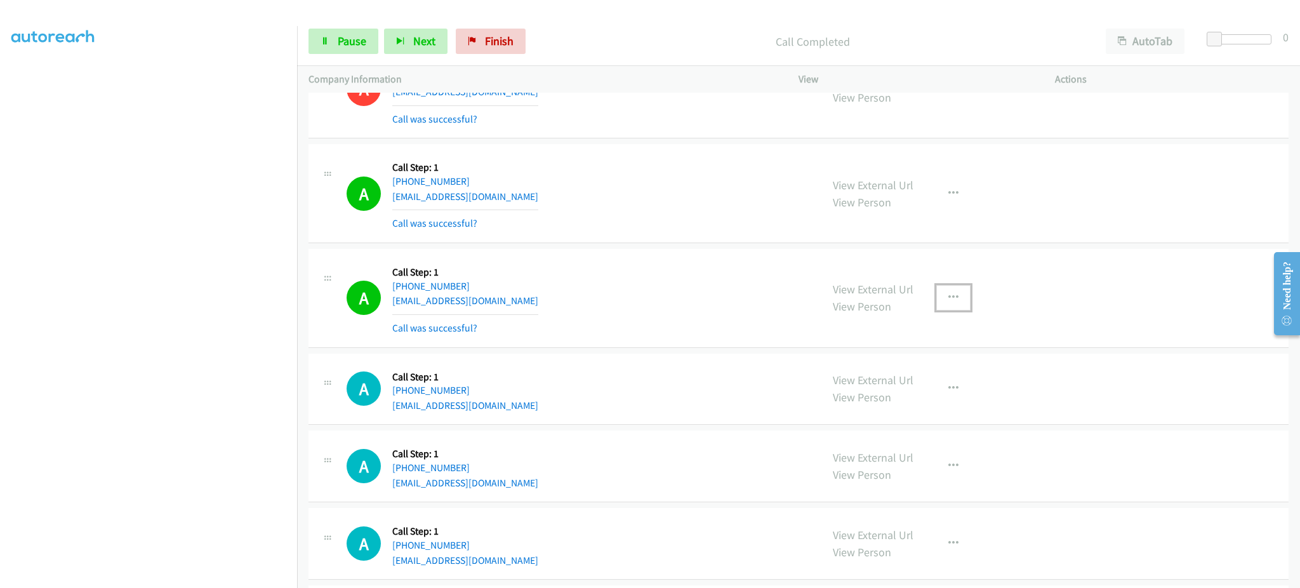
drag, startPoint x: 957, startPoint y: 293, endPoint x: 957, endPoint y: 305, distance: 12.1
click at [957, 292] on button "button" at bounding box center [953, 297] width 34 height 25
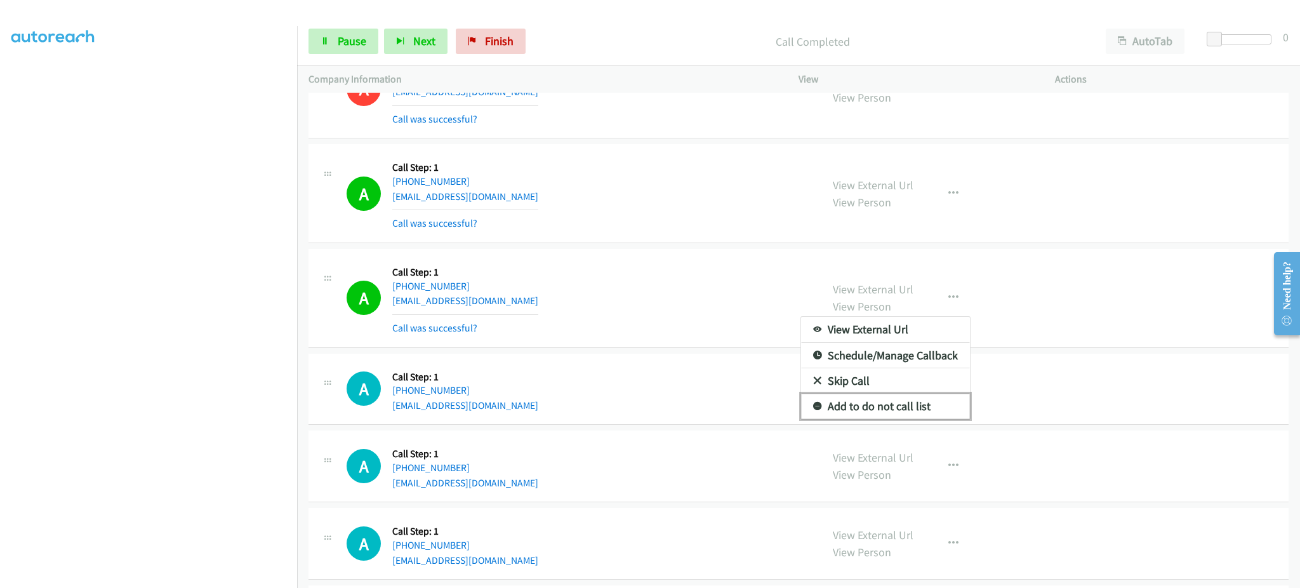
click at [933, 405] on link "Add to do not call list" at bounding box center [885, 406] width 169 height 25
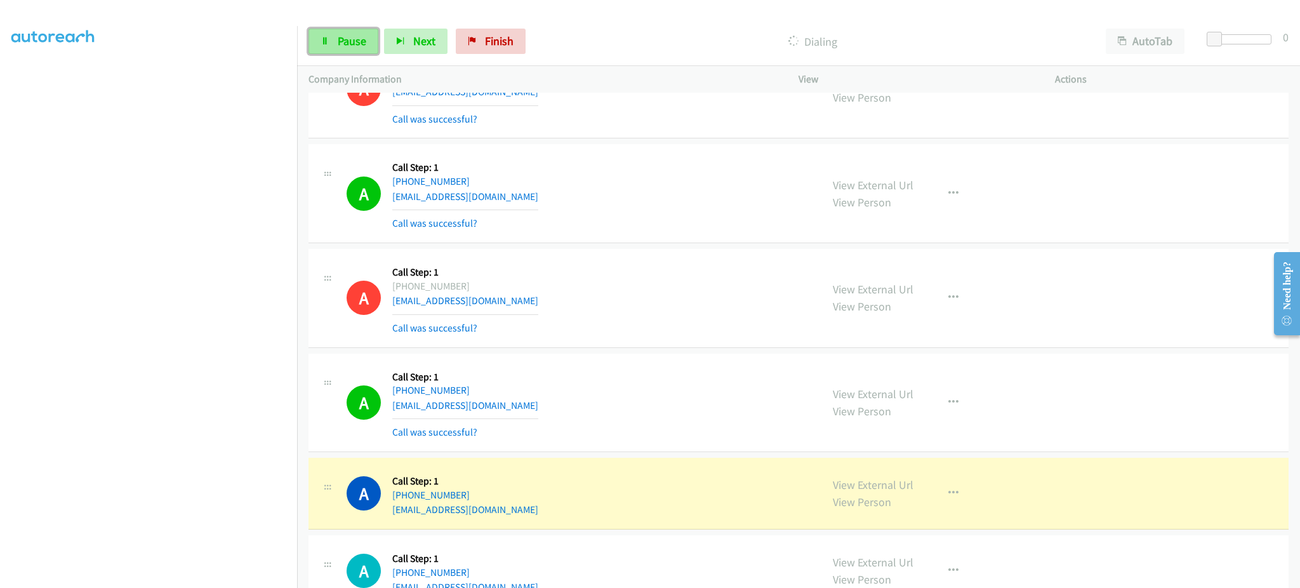
click at [359, 31] on link "Pause" at bounding box center [344, 41] width 70 height 25
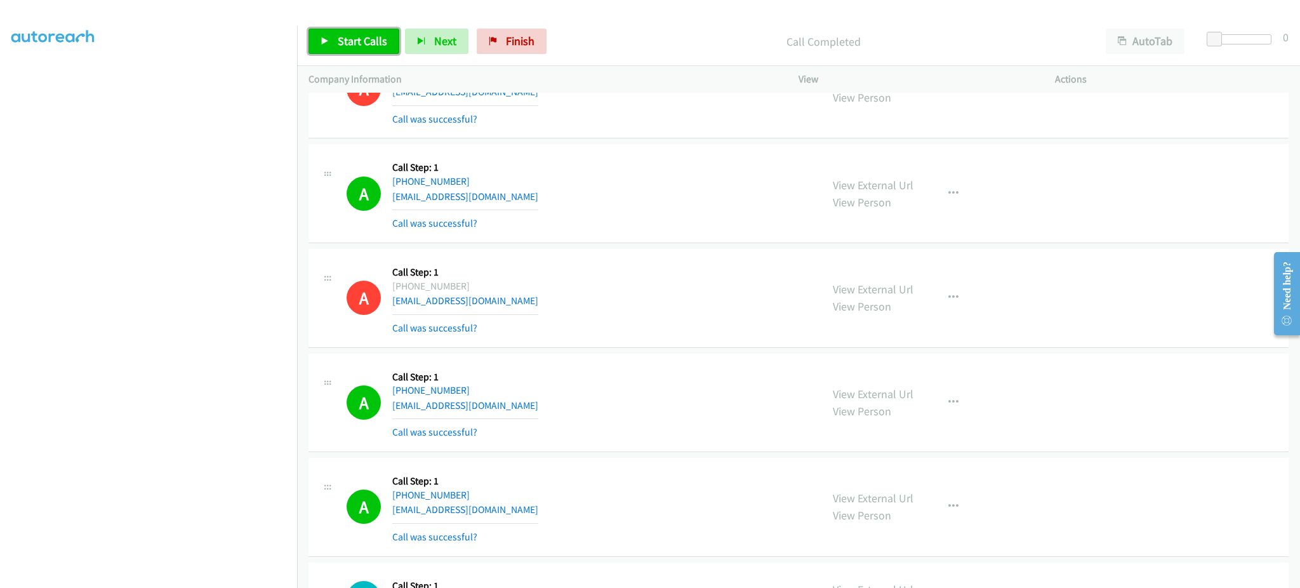
click at [355, 39] on span "Start Calls" at bounding box center [363, 41] width 50 height 15
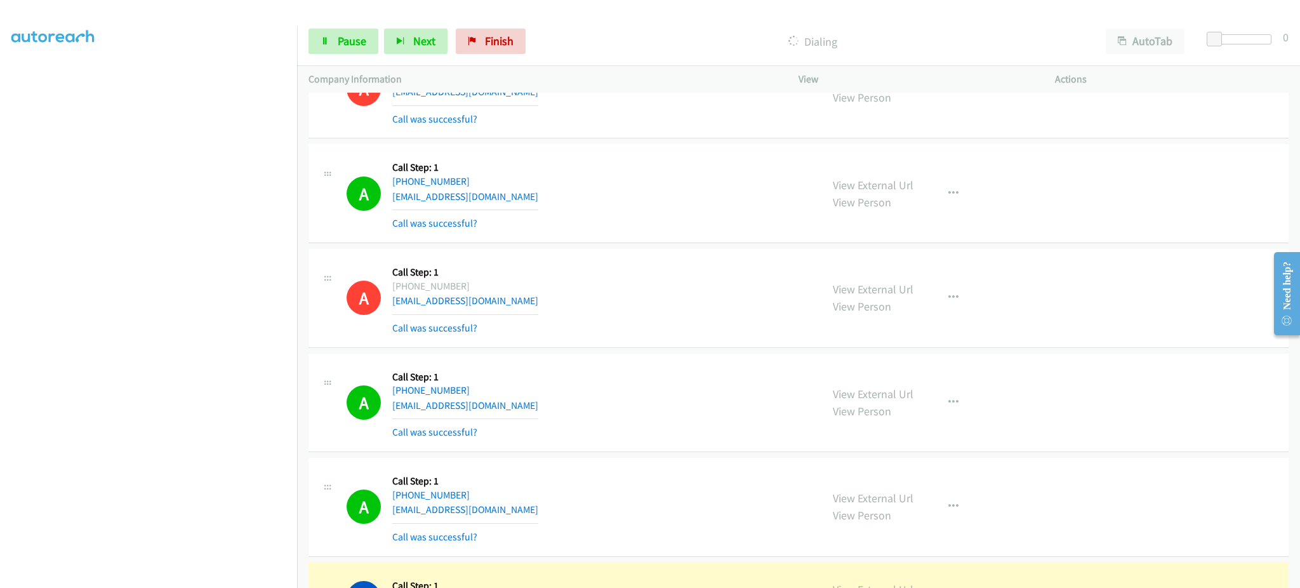
scroll to position [1130, 0]
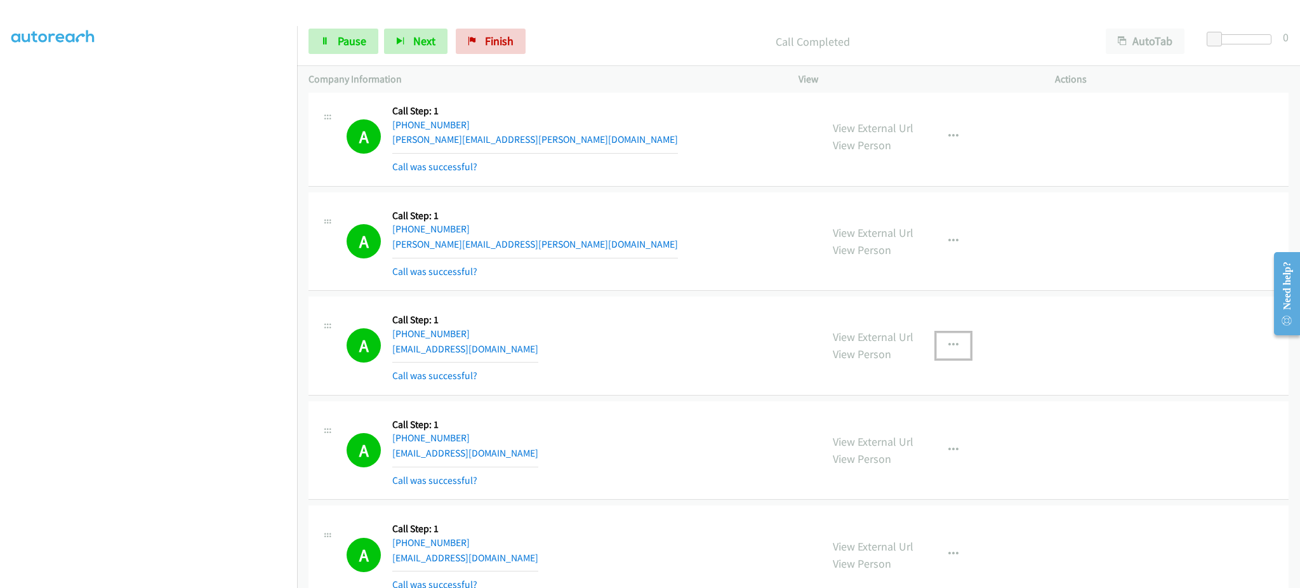
click at [957, 344] on button "button" at bounding box center [953, 345] width 34 height 25
drag, startPoint x: 907, startPoint y: 460, endPoint x: 873, endPoint y: 491, distance: 45.4
click at [907, 460] on link "Add to do not call list" at bounding box center [885, 453] width 169 height 25
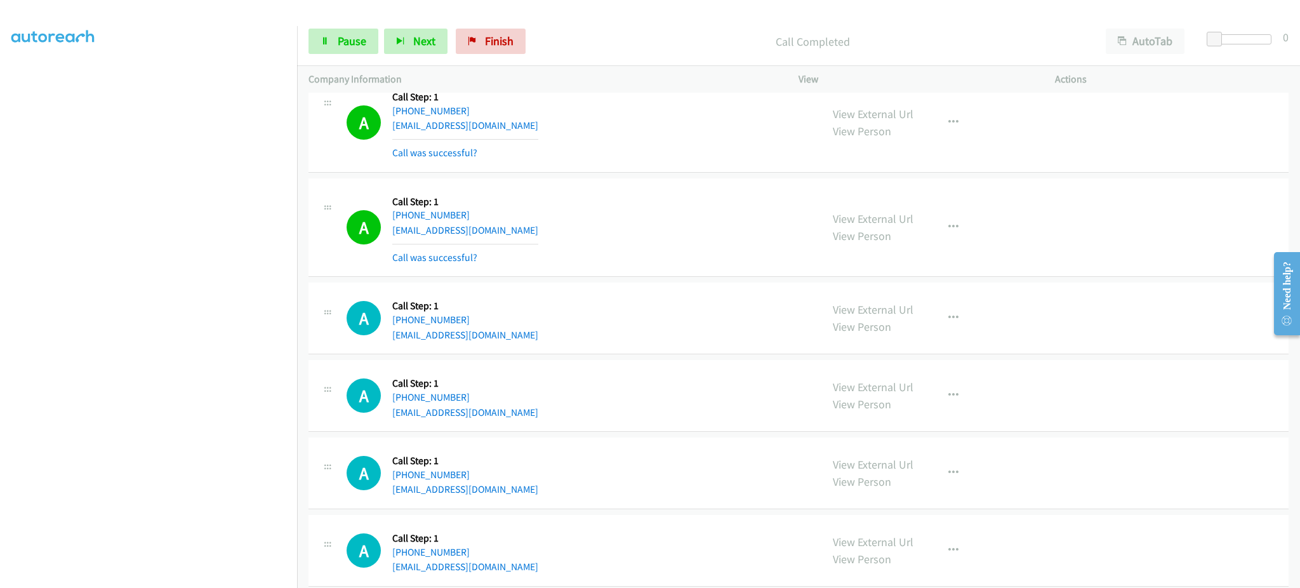
scroll to position [3102, 0]
click at [941, 245] on div "View External Url View Person View External Url Email Schedule/Manage Callback …" at bounding box center [955, 227] width 268 height 76
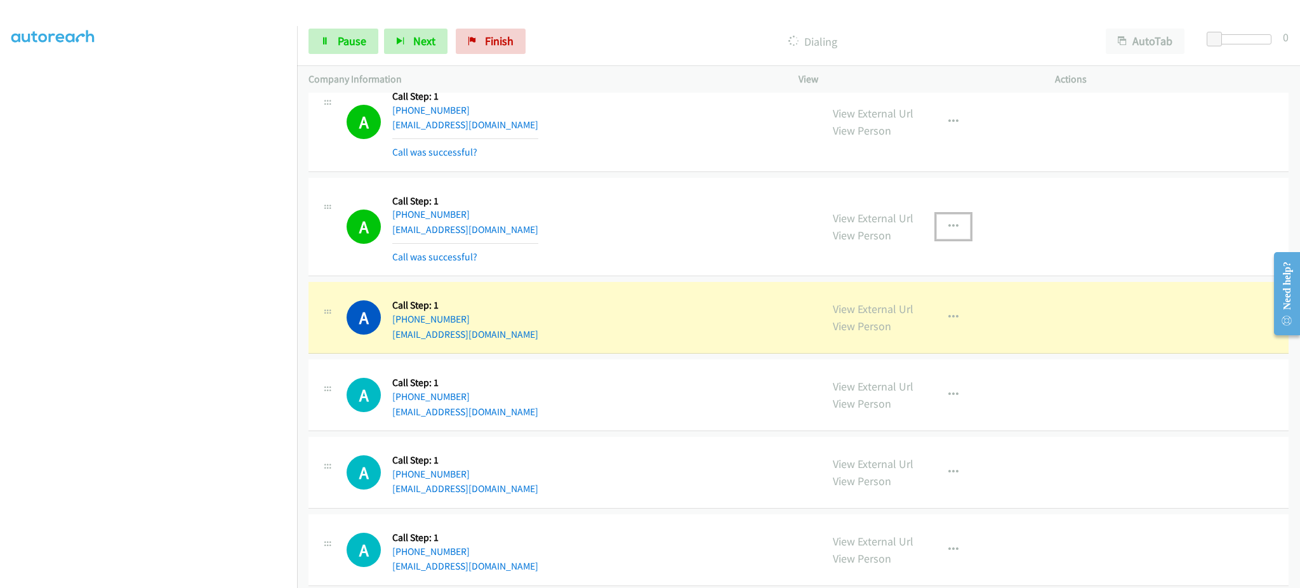
click at [948, 222] on icon "button" at bounding box center [953, 227] width 10 height 10
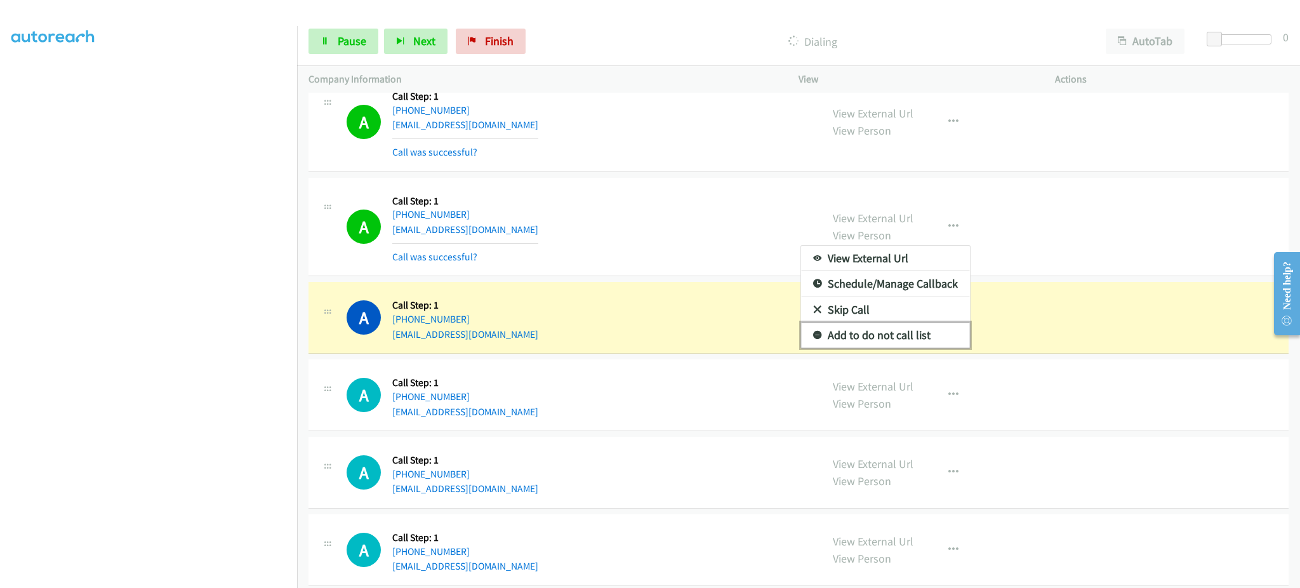
click at [908, 345] on link "Add to do not call list" at bounding box center [885, 334] width 169 height 25
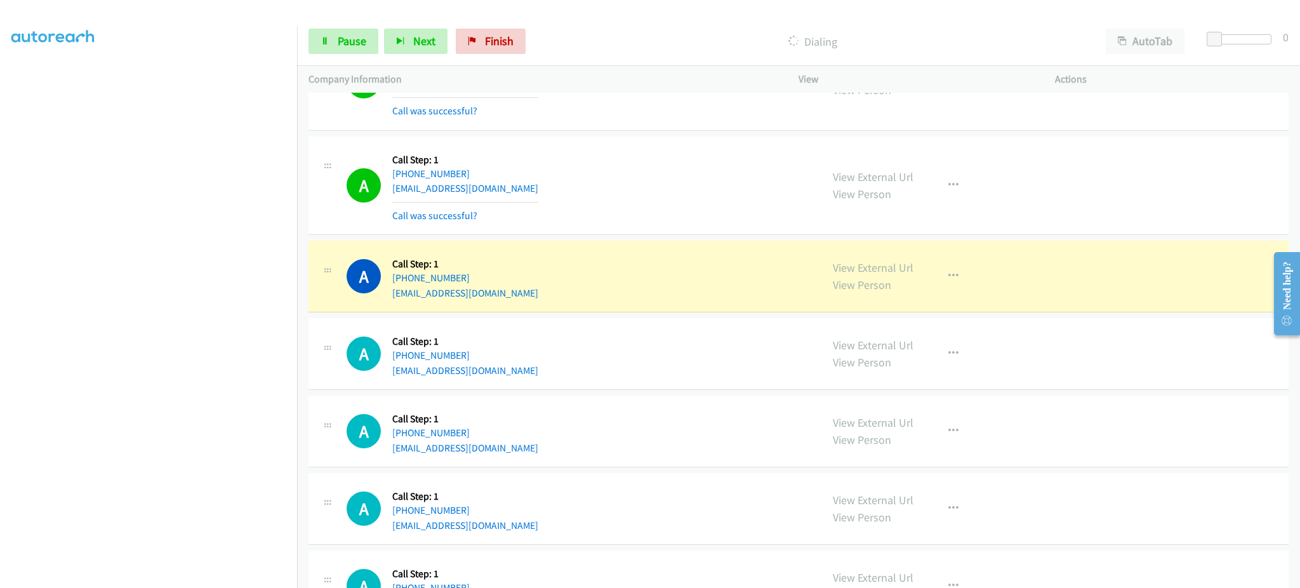
scroll to position [3356, 0]
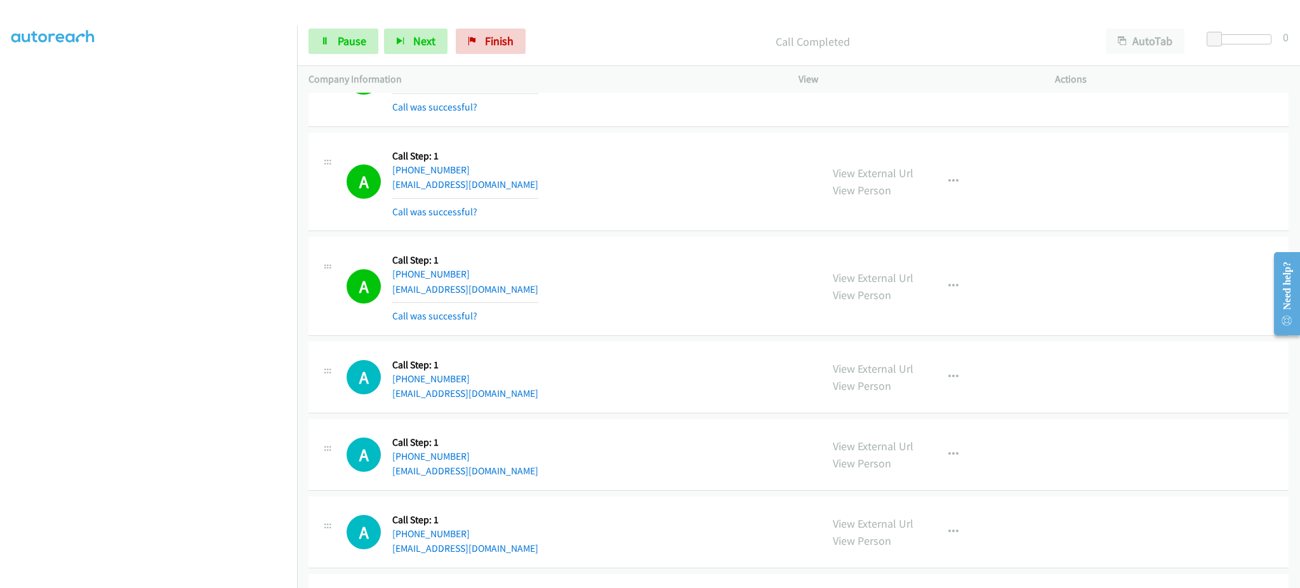
click at [925, 286] on div "View External Url View Person View External Url Email Schedule/Manage Callback …" at bounding box center [955, 286] width 268 height 76
click at [948, 287] on icon "button" at bounding box center [953, 286] width 10 height 10
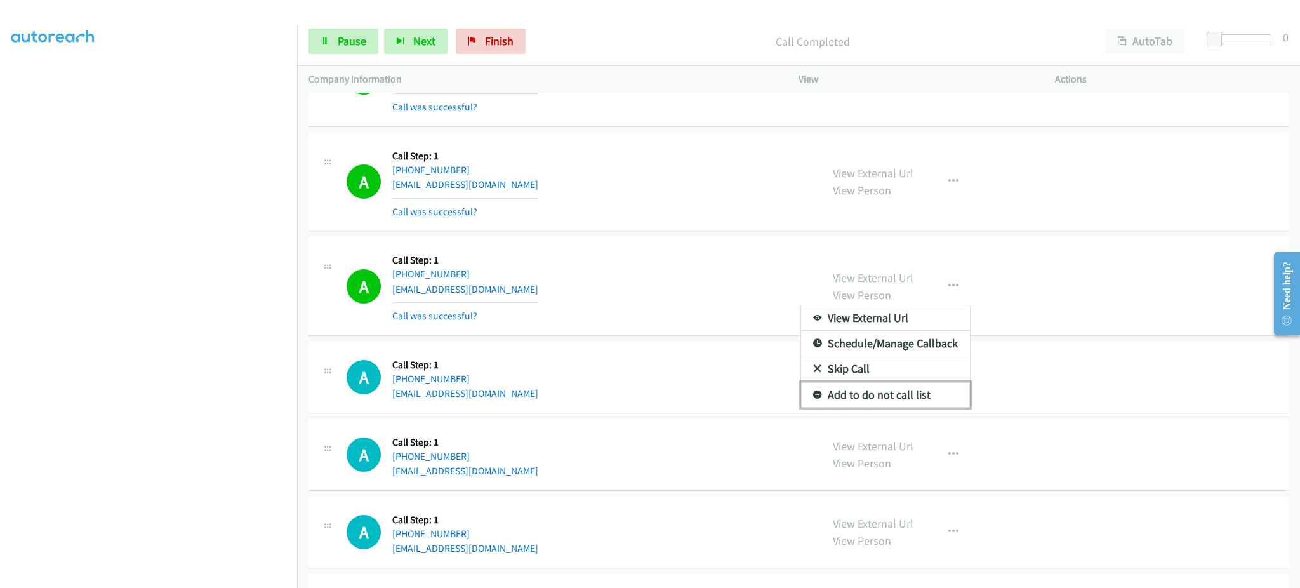
click at [907, 402] on link "Add to do not call list" at bounding box center [885, 394] width 169 height 25
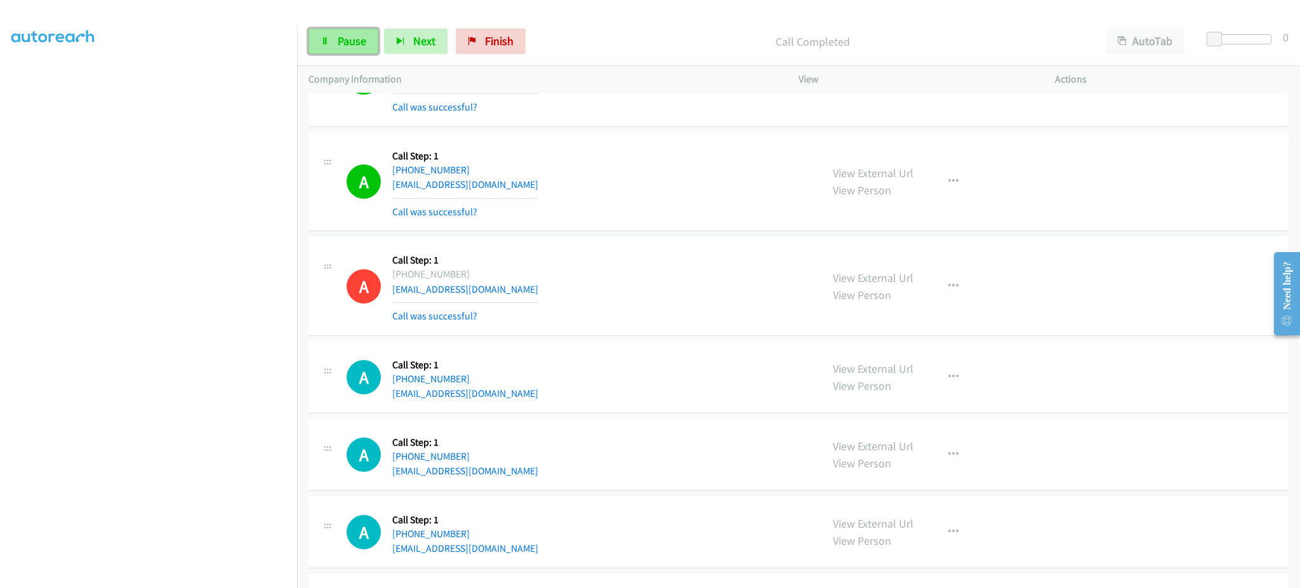
click at [328, 47] on link "Pause" at bounding box center [344, 41] width 70 height 25
click at [338, 45] on span "Start Calls" at bounding box center [363, 41] width 50 height 15
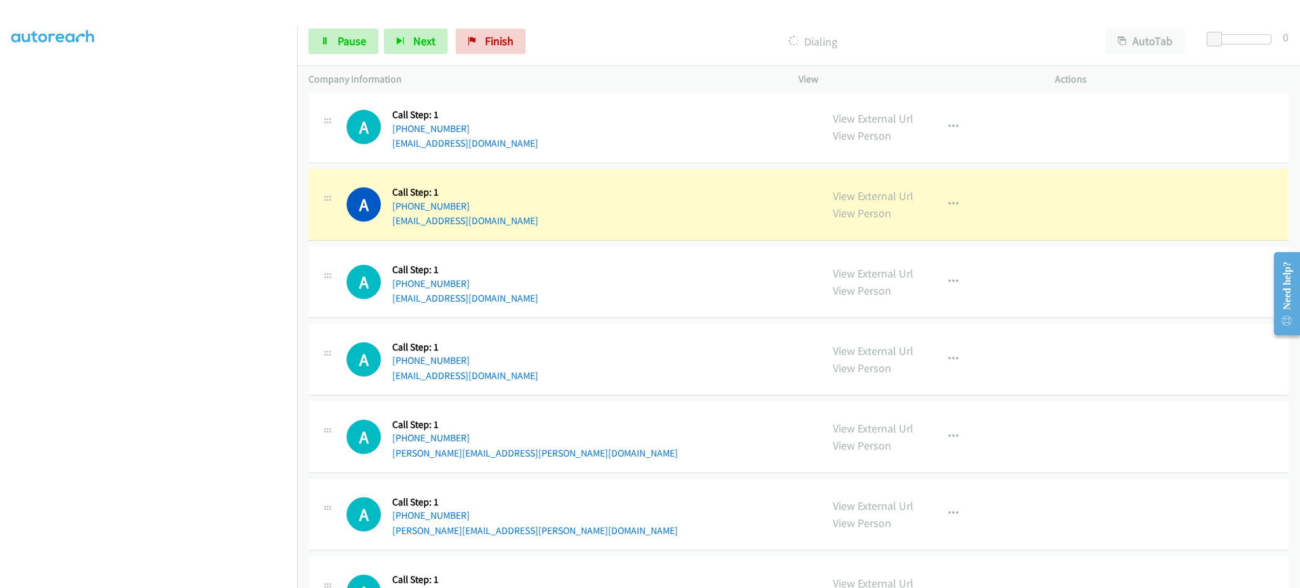
scroll to position [3610, 0]
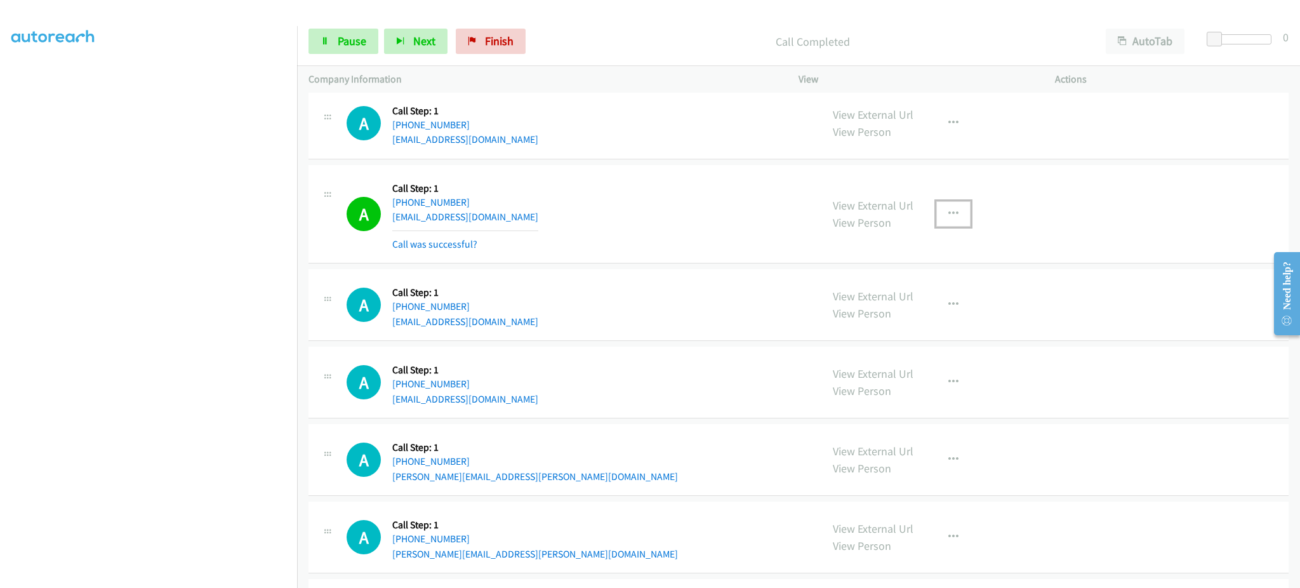
click at [950, 209] on button "button" at bounding box center [953, 213] width 34 height 25
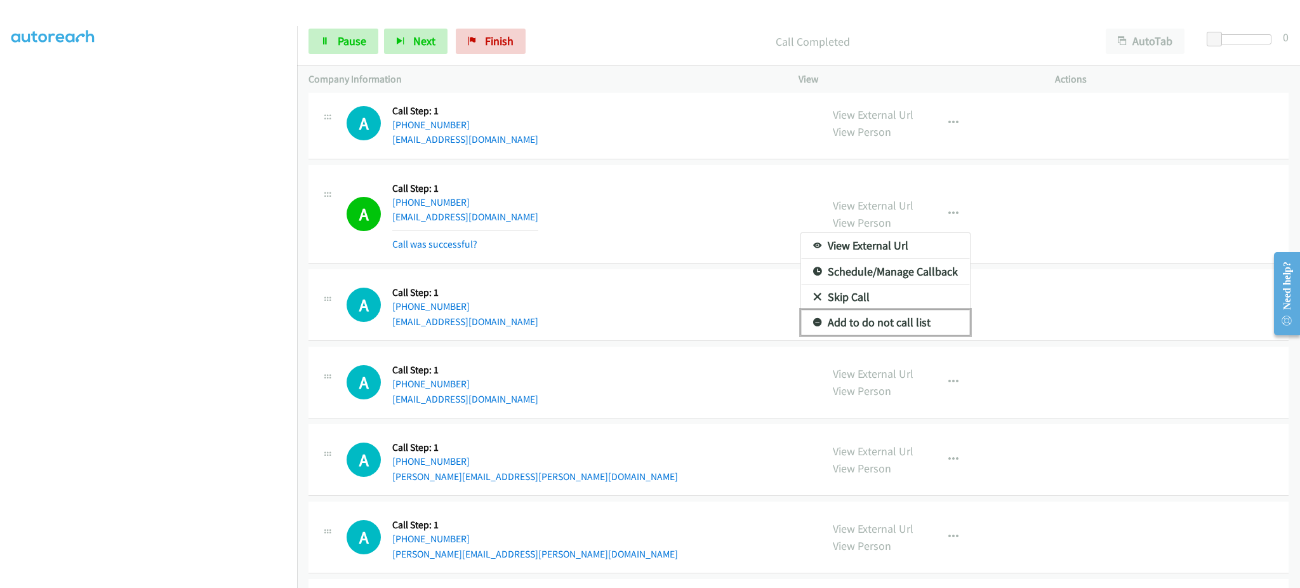
click at [884, 332] on link "Add to do not call list" at bounding box center [885, 322] width 169 height 25
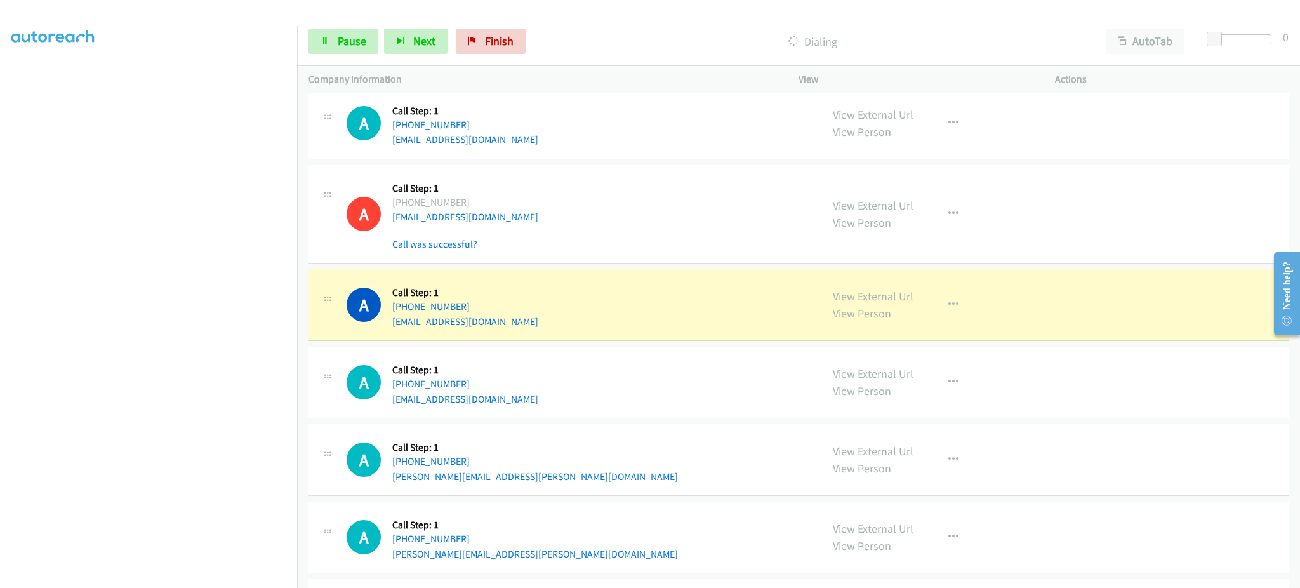
click at [179, 575] on section at bounding box center [148, 287] width 274 height 608
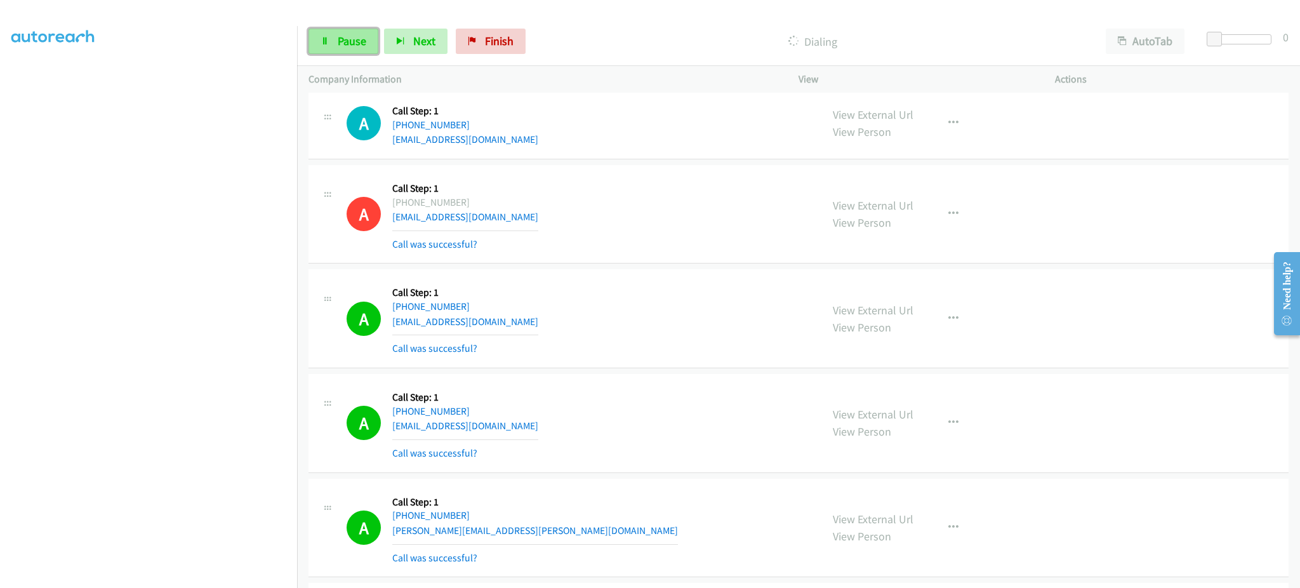
click at [328, 50] on link "Pause" at bounding box center [344, 41] width 70 height 25
click at [351, 36] on span "Start Calls" at bounding box center [363, 41] width 50 height 15
click at [391, 39] on button "Next" at bounding box center [415, 41] width 63 height 25
click at [380, 48] on div "Start Calls Pause Next Finish" at bounding box center [420, 41] width 223 height 25
click at [367, 46] on link "Pause" at bounding box center [344, 41] width 70 height 25
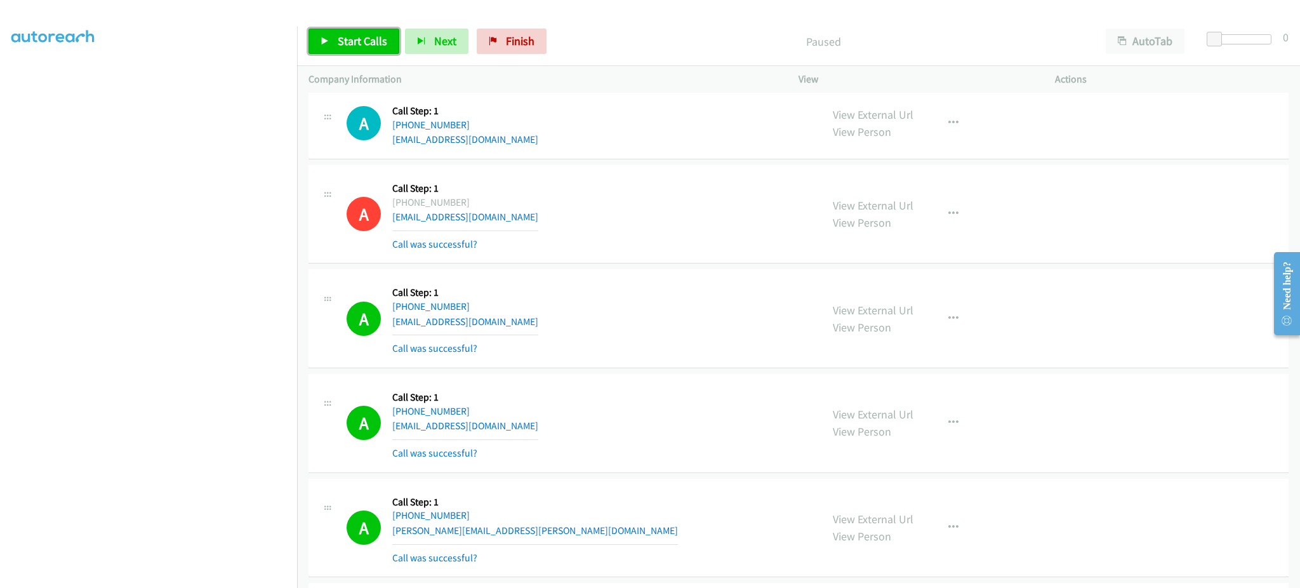
click at [370, 49] on link "Start Calls" at bounding box center [354, 41] width 91 height 25
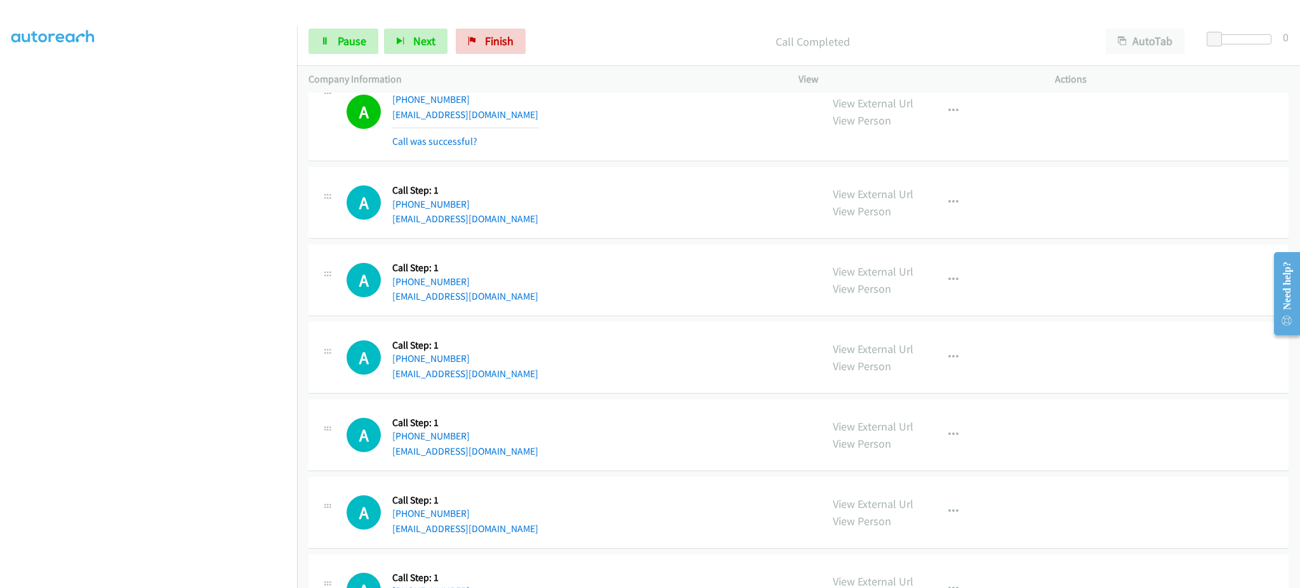
scroll to position [4372, 0]
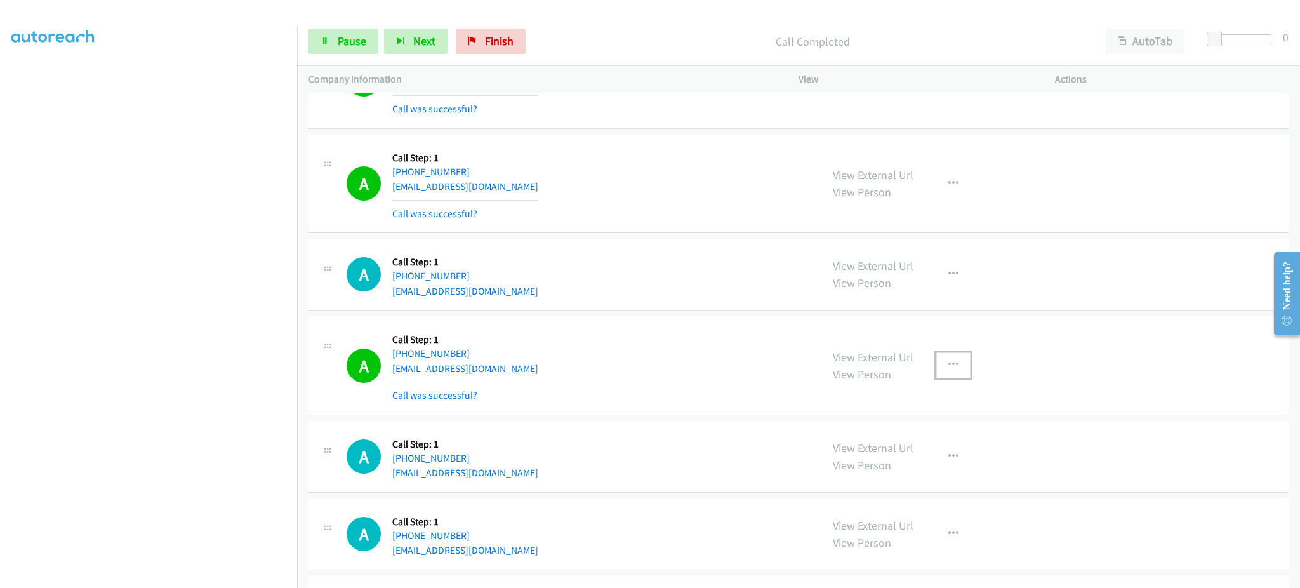
click at [948, 364] on icon "button" at bounding box center [953, 365] width 10 height 10
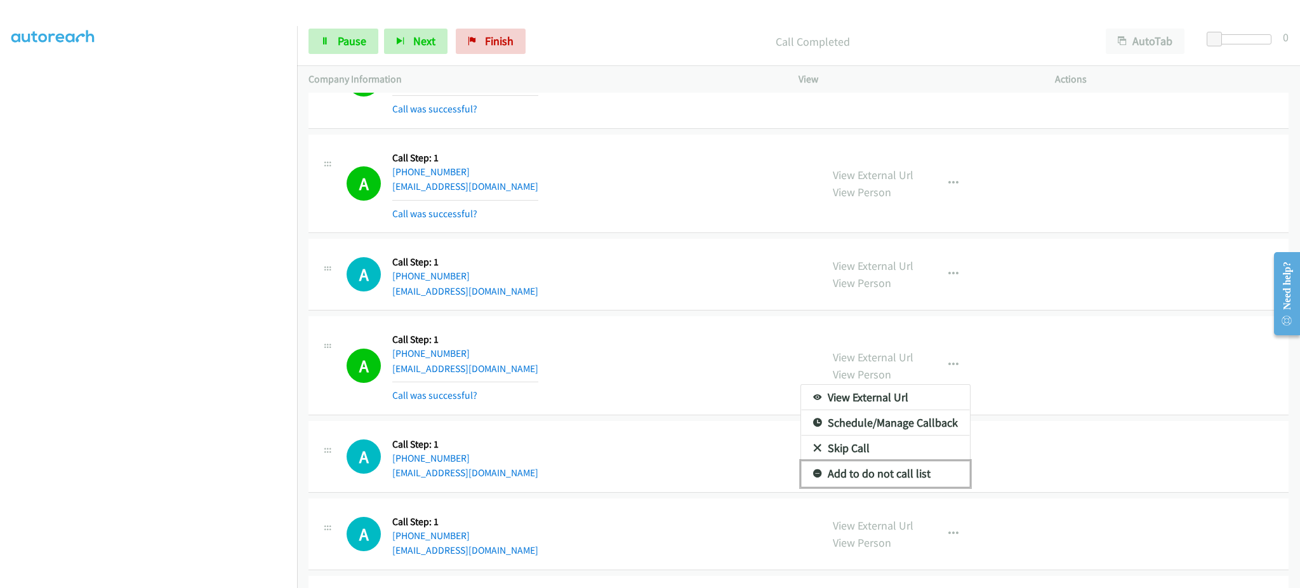
click at [911, 472] on link "Add to do not call list" at bounding box center [885, 473] width 169 height 25
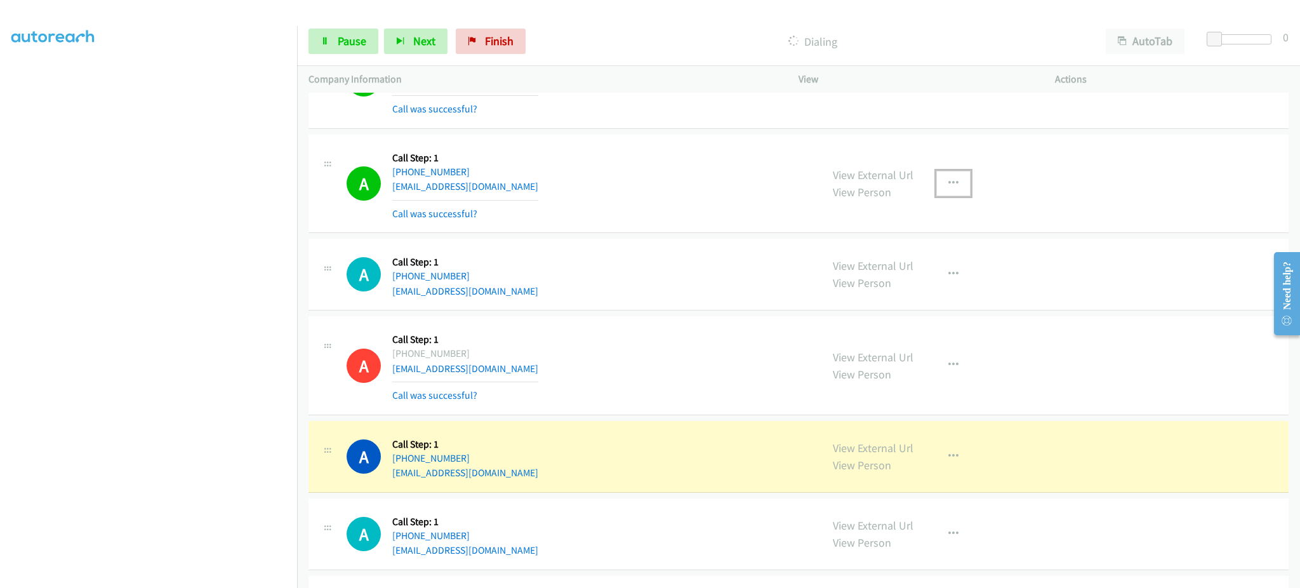
click at [941, 192] on button "button" at bounding box center [953, 183] width 34 height 25
click at [905, 305] on div "View External Url Email Schedule/Manage Callback Skip Call Add to do not call l…" at bounding box center [885, 253] width 170 height 103
click at [899, 288] on div "View External Url View Person" at bounding box center [873, 274] width 81 height 34
drag, startPoint x: 960, startPoint y: 168, endPoint x: 953, endPoint y: 178, distance: 12.3
click at [960, 169] on div "View External Url View Person View External Url Email Schedule/Manage Callback …" at bounding box center [955, 184] width 268 height 76
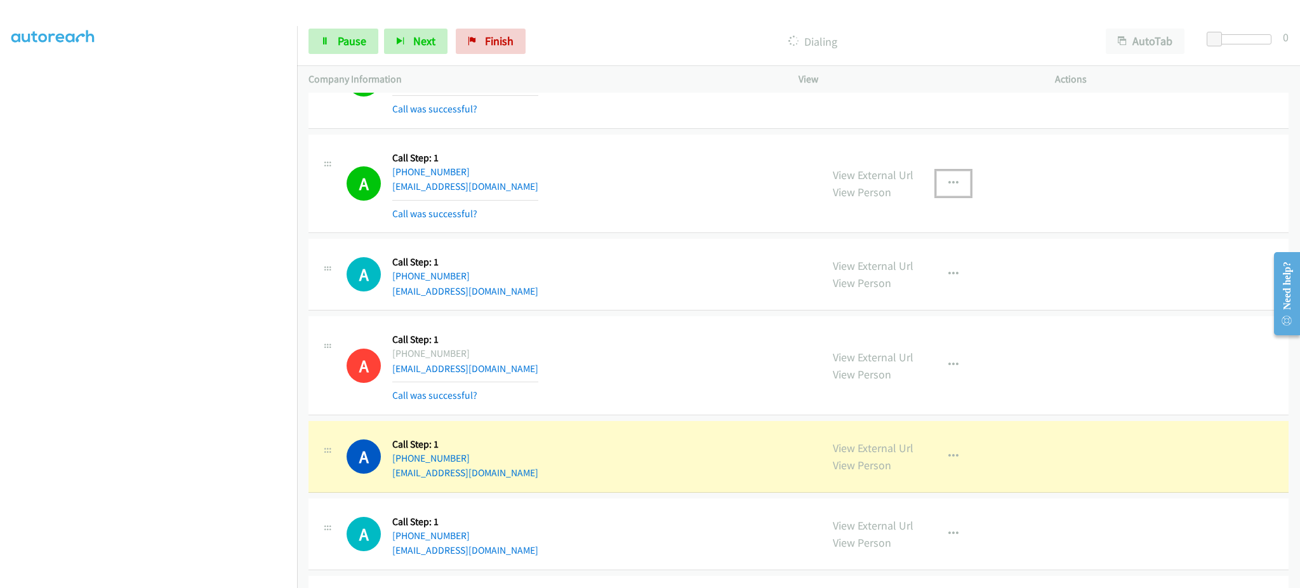
click at [953, 178] on button "button" at bounding box center [953, 183] width 34 height 25
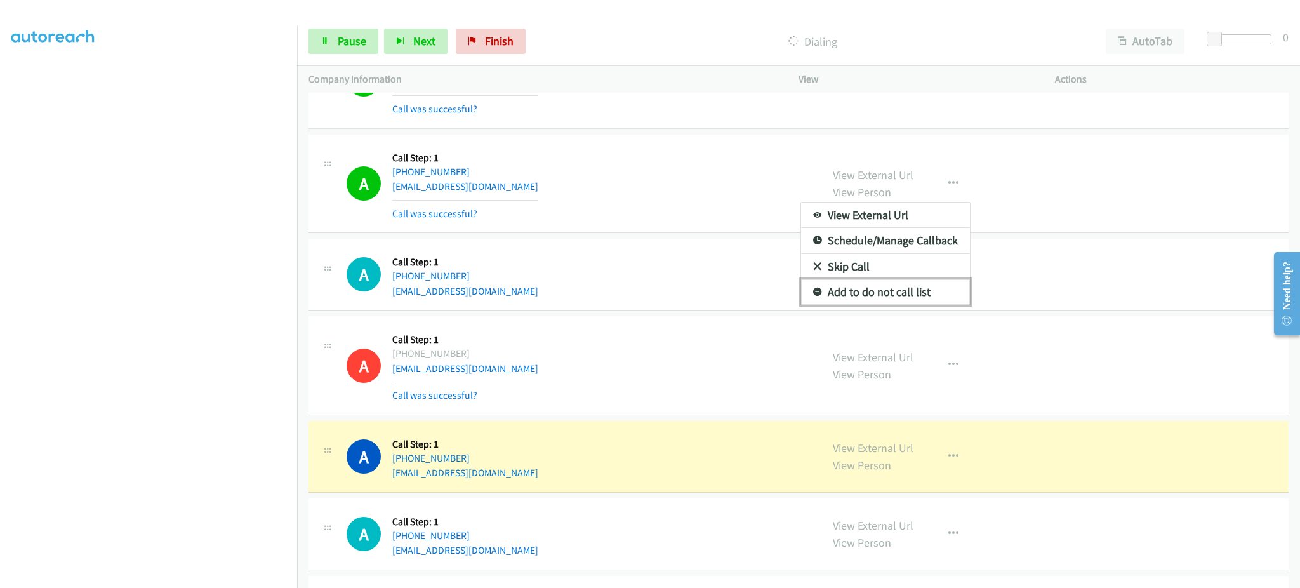
click at [917, 286] on link "Add to do not call list" at bounding box center [885, 291] width 169 height 25
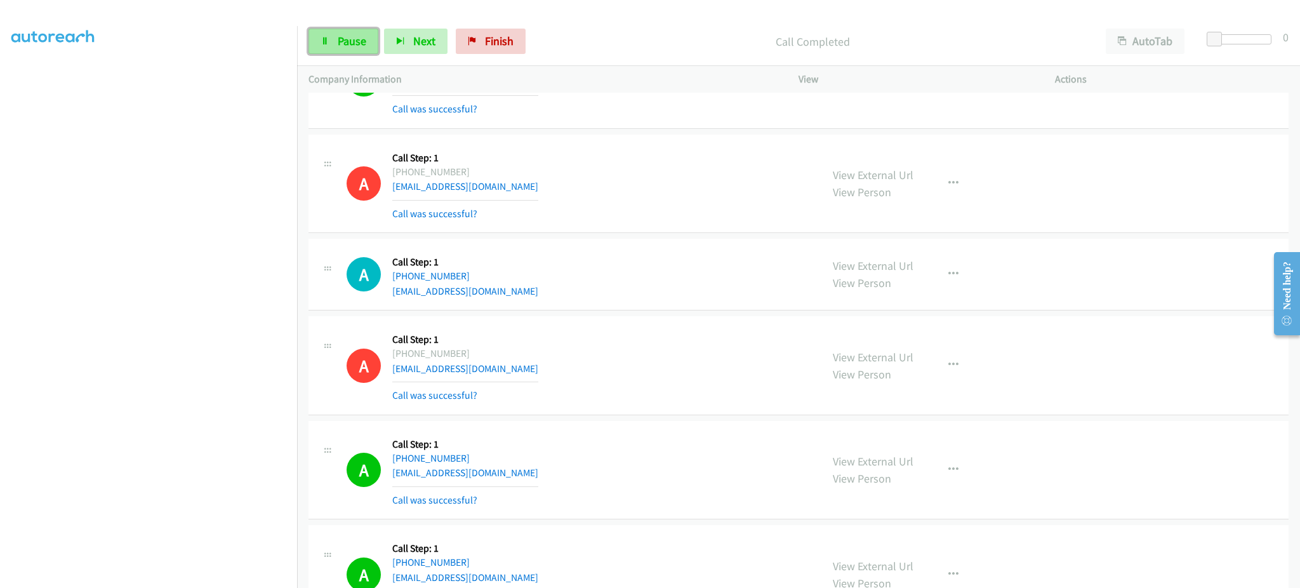
click at [346, 46] on span "Pause" at bounding box center [352, 41] width 29 height 15
click at [359, 42] on span "Start Calls" at bounding box center [363, 41] width 50 height 15
click at [342, 25] on div "Start Calls Pause Next Finish Call Completed AutoTab AutoTab 0" at bounding box center [798, 41] width 1003 height 49
click at [338, 46] on span "Pause" at bounding box center [352, 41] width 29 height 15
click at [338, 44] on span "Pause" at bounding box center [352, 41] width 29 height 15
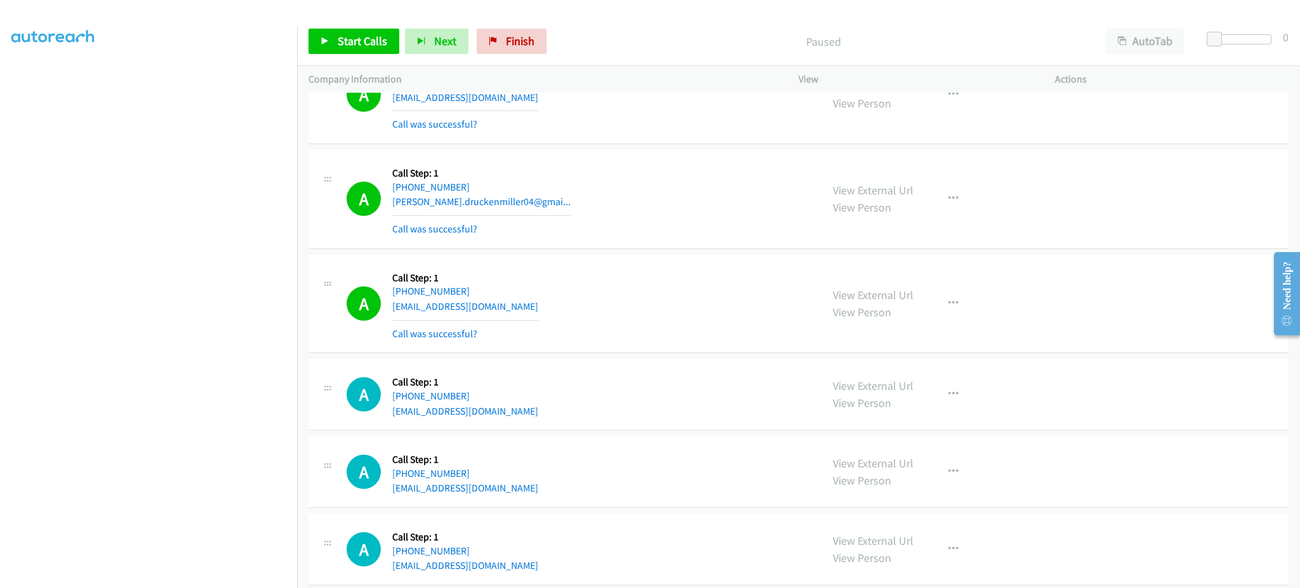
scroll to position [5134, 0]
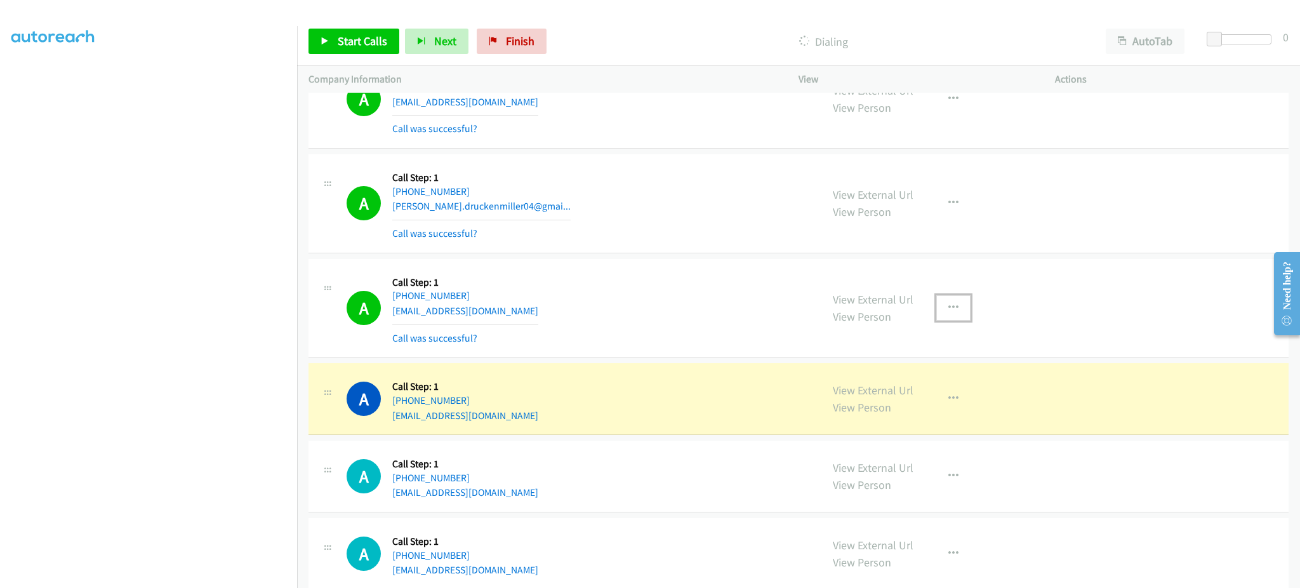
click at [936, 313] on button "button" at bounding box center [953, 307] width 34 height 25
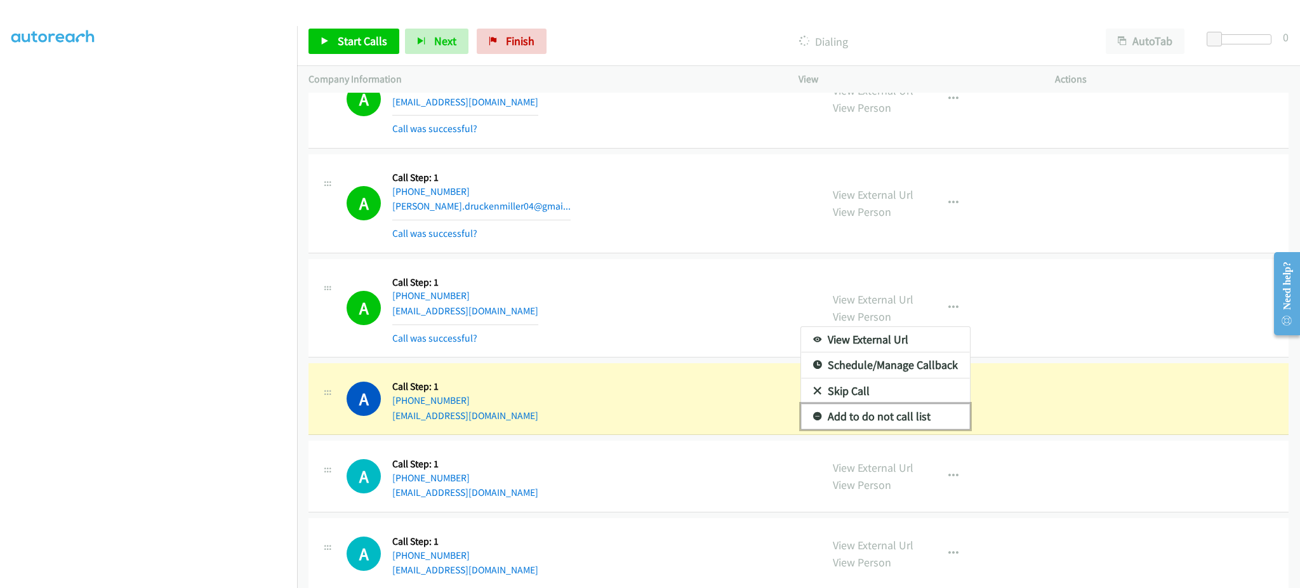
click at [910, 420] on link "Add to do not call list" at bounding box center [885, 416] width 169 height 25
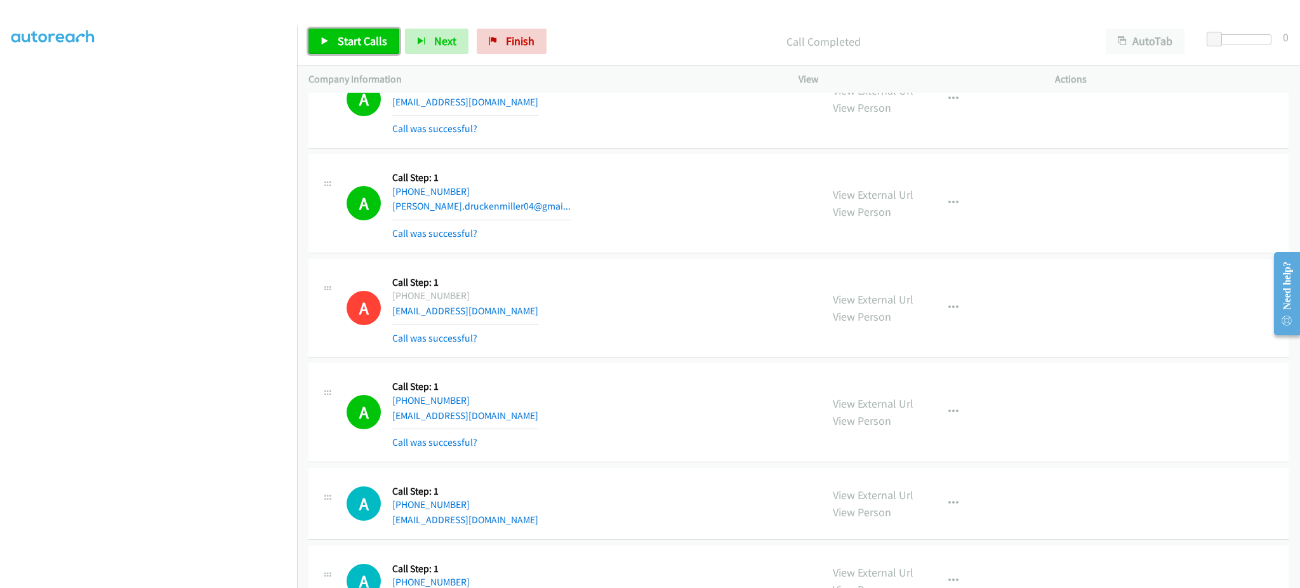
click at [364, 52] on link "Start Calls" at bounding box center [354, 41] width 91 height 25
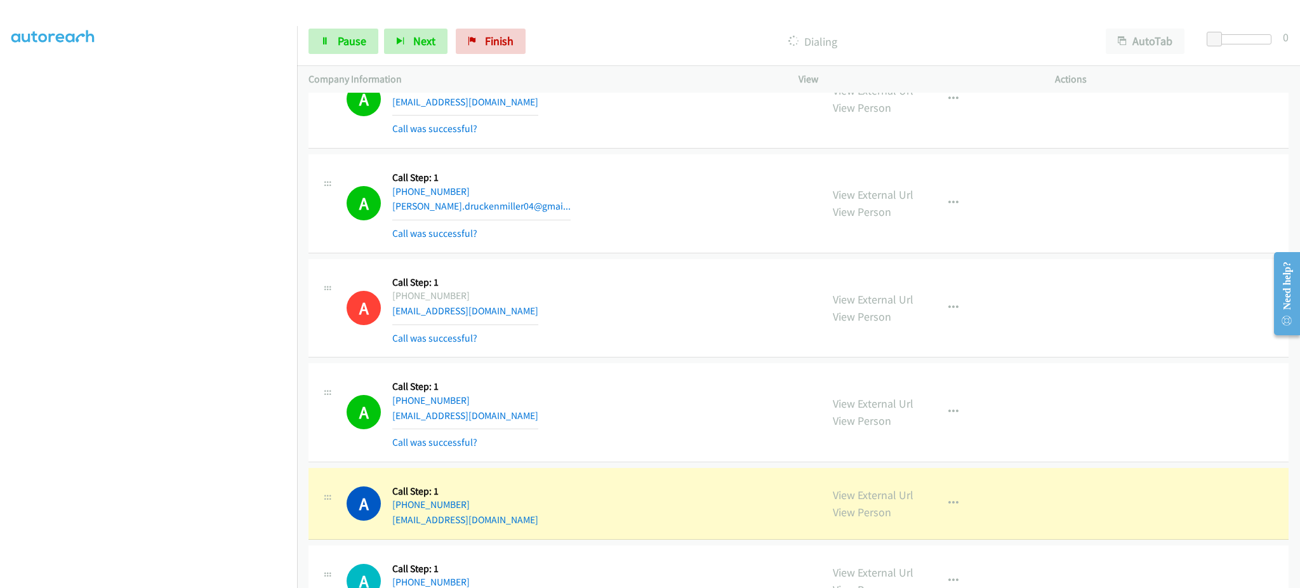
scroll to position [2775, 0]
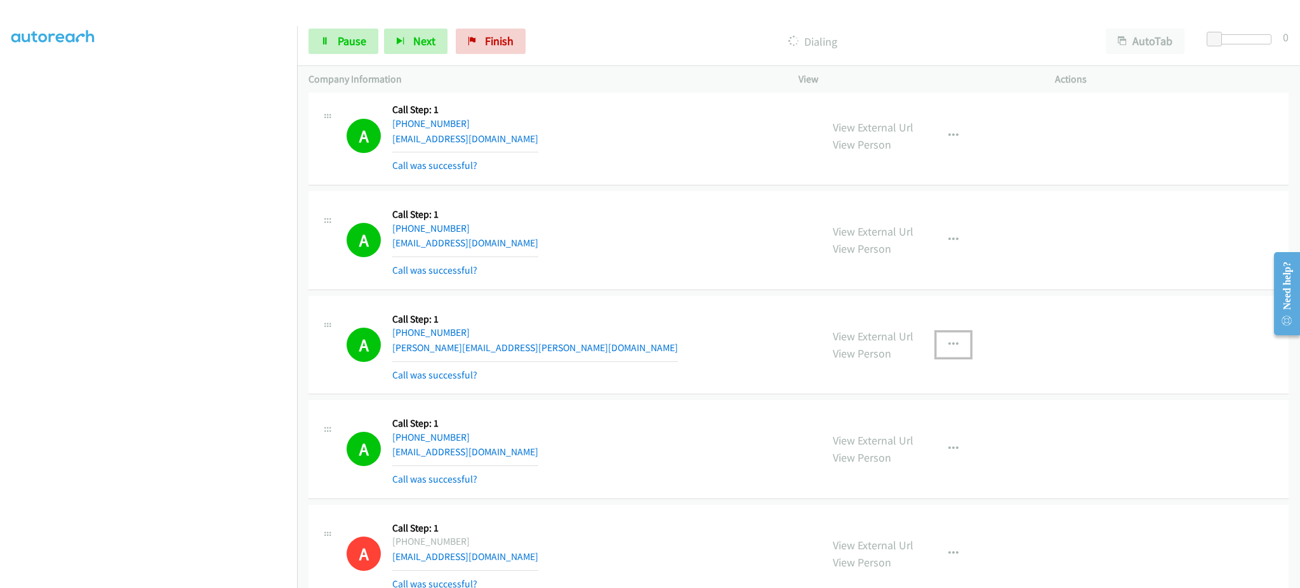
click at [942, 336] on button "button" at bounding box center [953, 344] width 34 height 25
click at [938, 446] on link "Add to do not call list" at bounding box center [885, 453] width 169 height 25
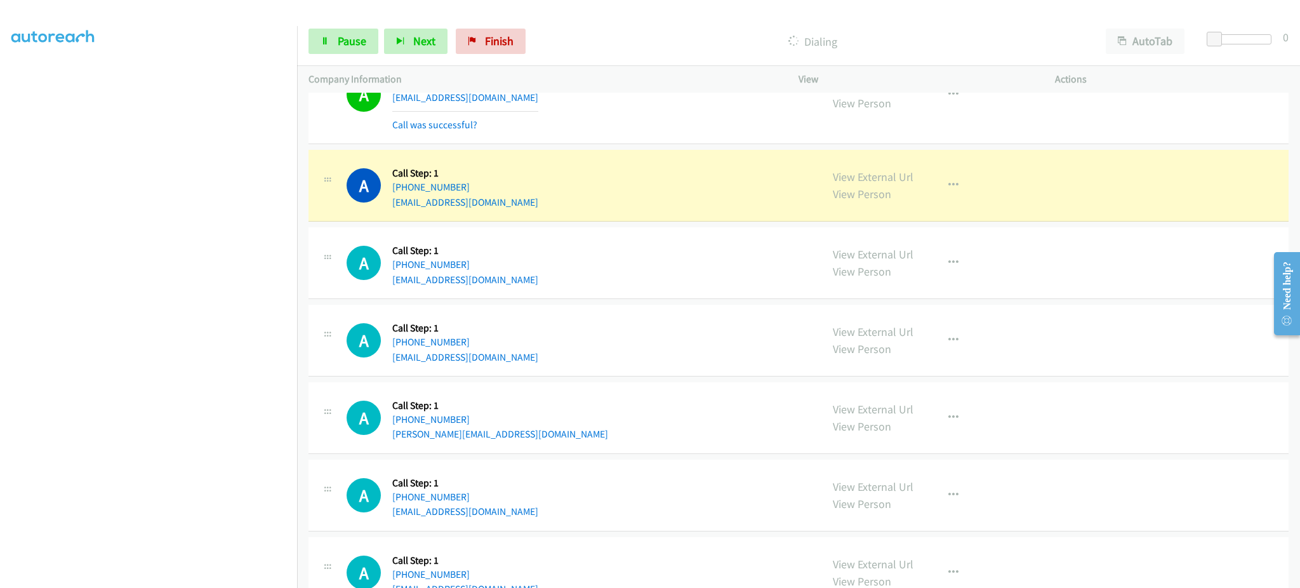
scroll to position [5569, 0]
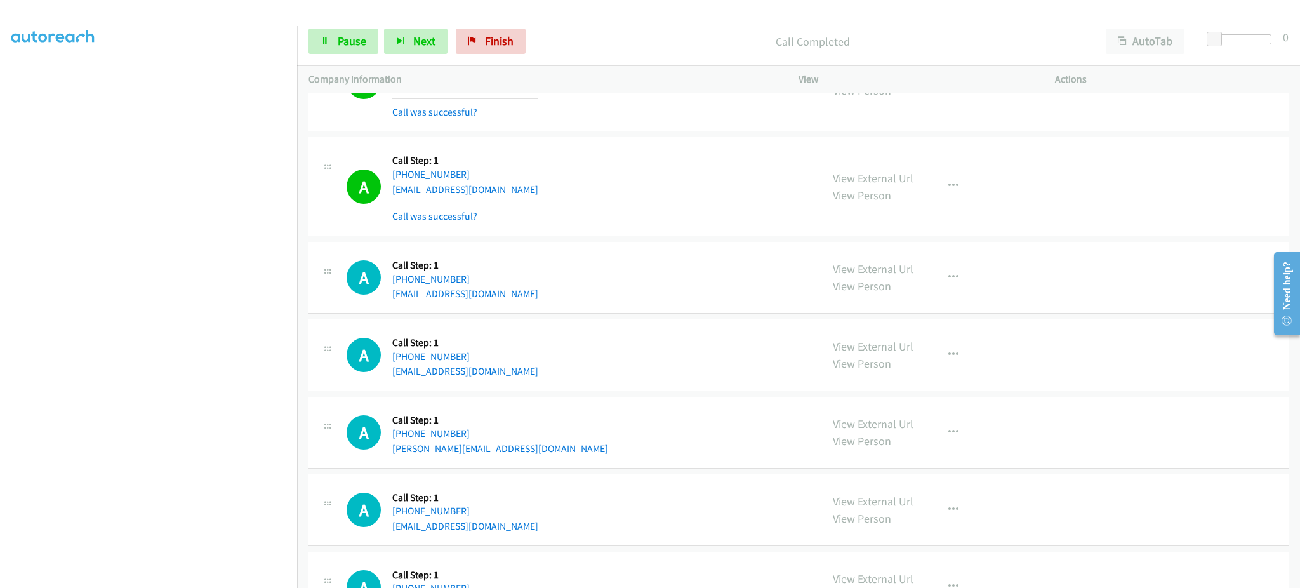
click at [964, 196] on div "View External Url View Person View External Url Email Schedule/Manage Callback …" at bounding box center [955, 187] width 268 height 76
click at [951, 194] on button "button" at bounding box center [953, 185] width 34 height 25
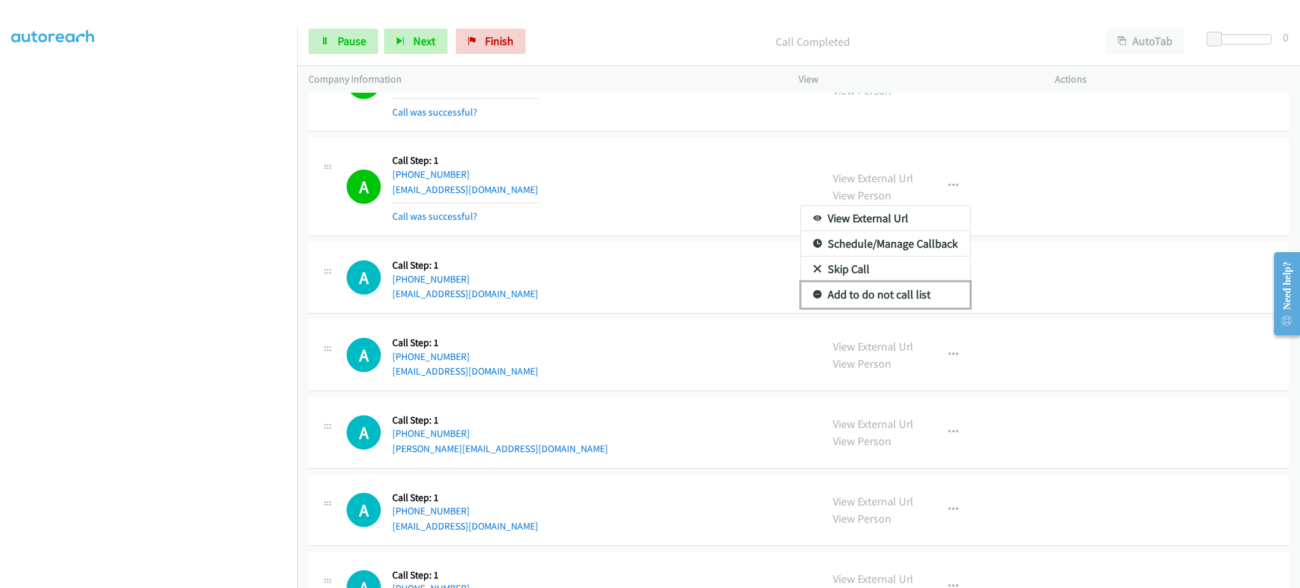
click at [941, 301] on link "Add to do not call list" at bounding box center [885, 294] width 169 height 25
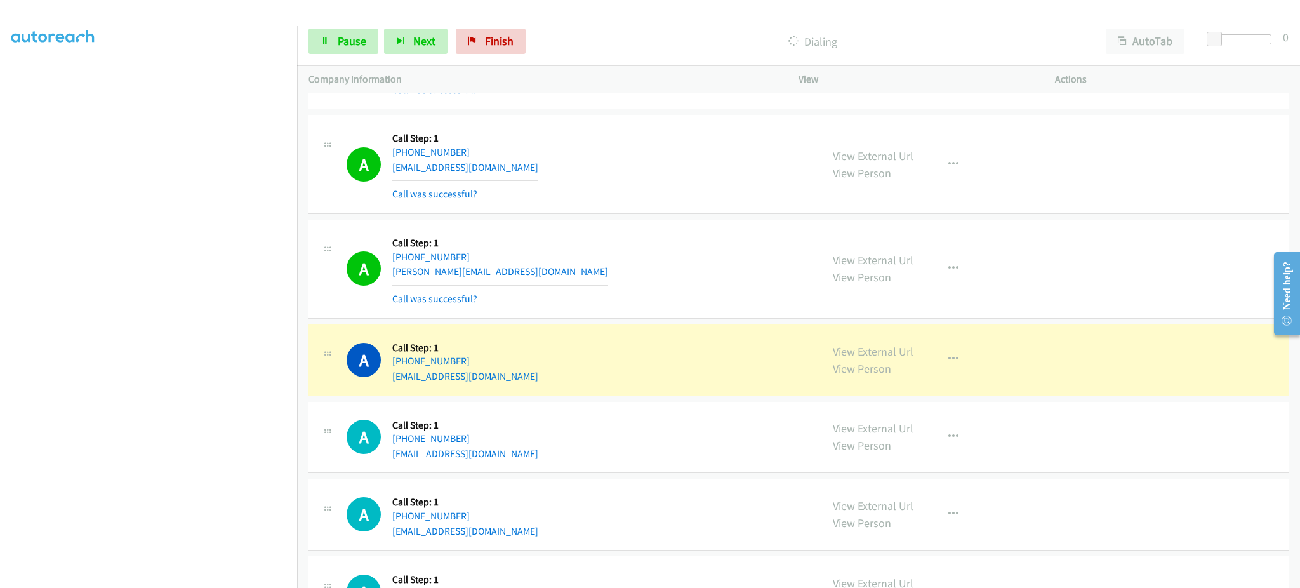
scroll to position [5865, 0]
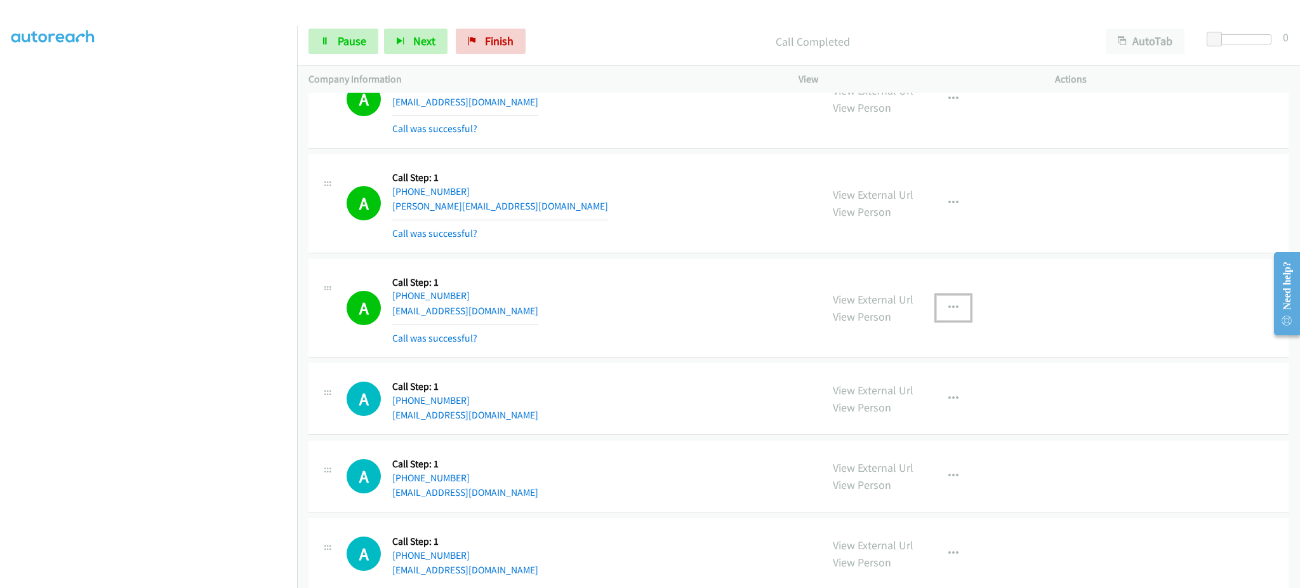
click at [936, 312] on button "button" at bounding box center [953, 307] width 34 height 25
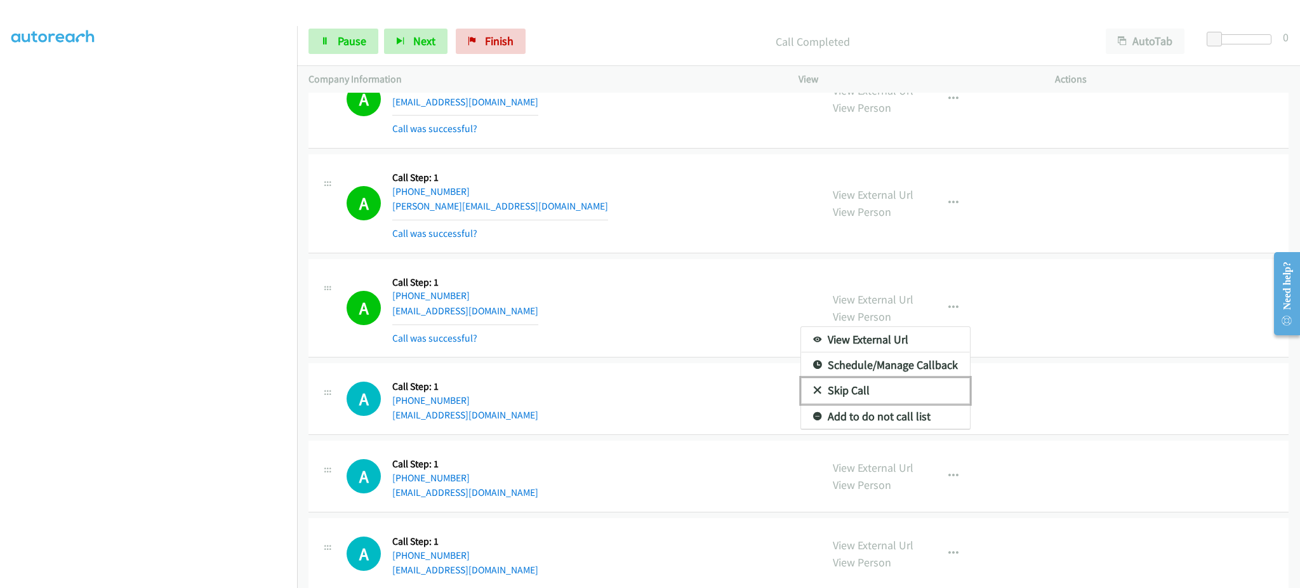
click at [917, 403] on link "Skip Call" at bounding box center [885, 390] width 169 height 25
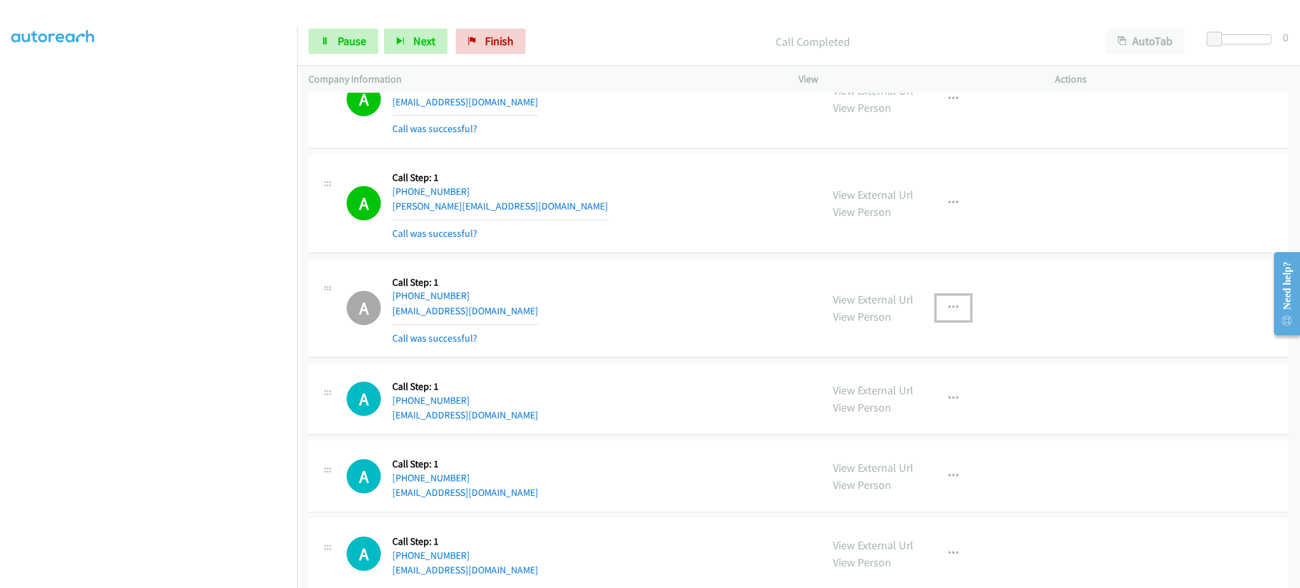
click at [948, 310] on icon "button" at bounding box center [953, 308] width 10 height 10
click at [915, 434] on div at bounding box center [650, 294] width 1300 height 588
click at [933, 328] on div "View External Url View Person View External Url Email Schedule/Manage Callback …" at bounding box center [955, 308] width 268 height 76
click at [939, 314] on button "button" at bounding box center [953, 307] width 34 height 25
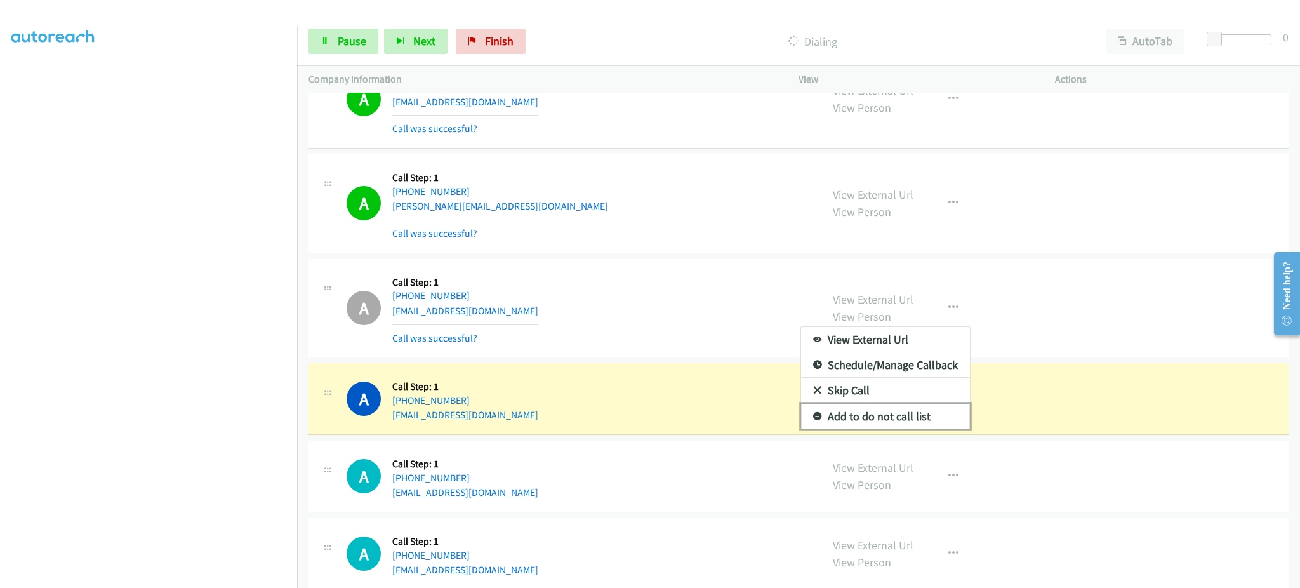
click at [919, 413] on link "Add to do not call list" at bounding box center [885, 416] width 169 height 25
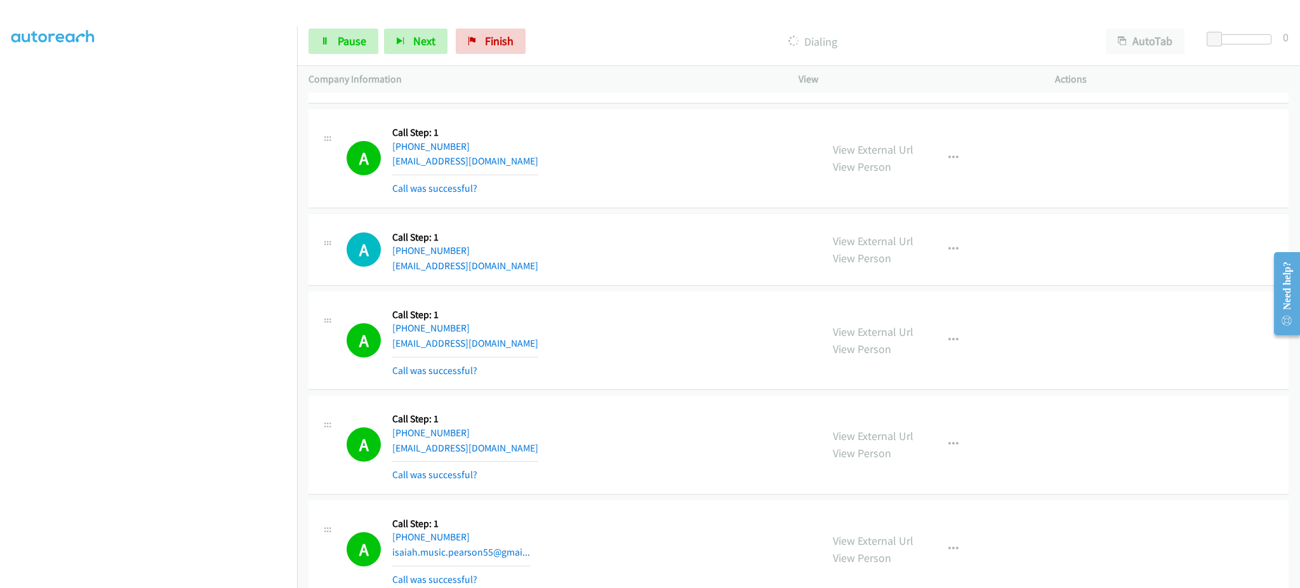
scroll to position [6627, 0]
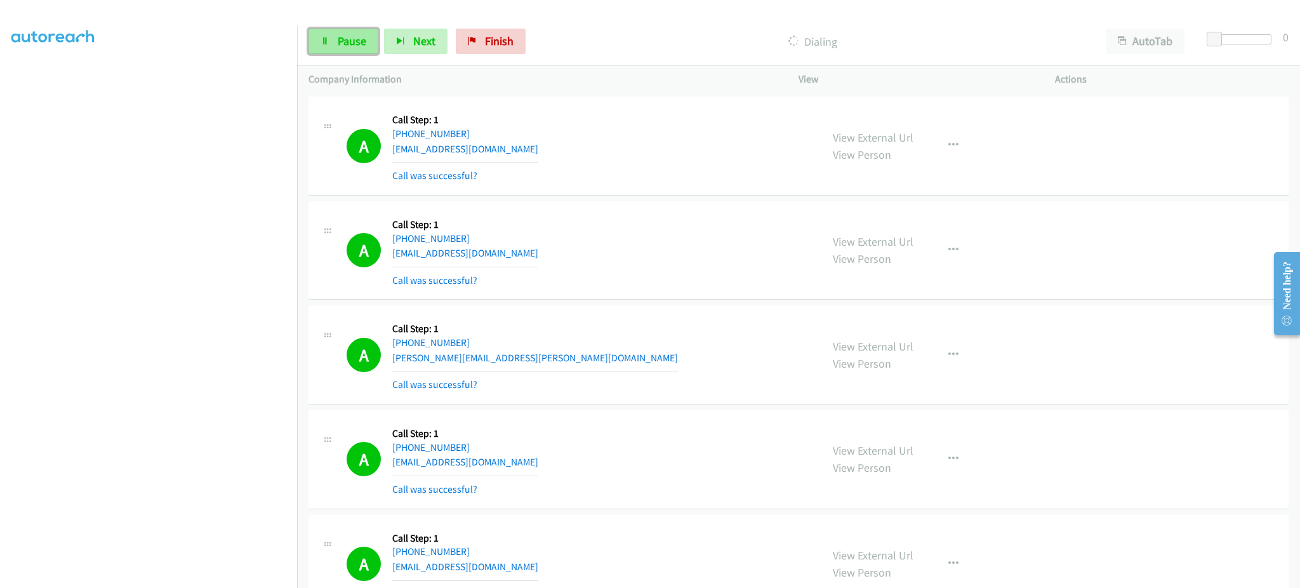
click at [344, 46] on span "Pause" at bounding box center [352, 41] width 29 height 15
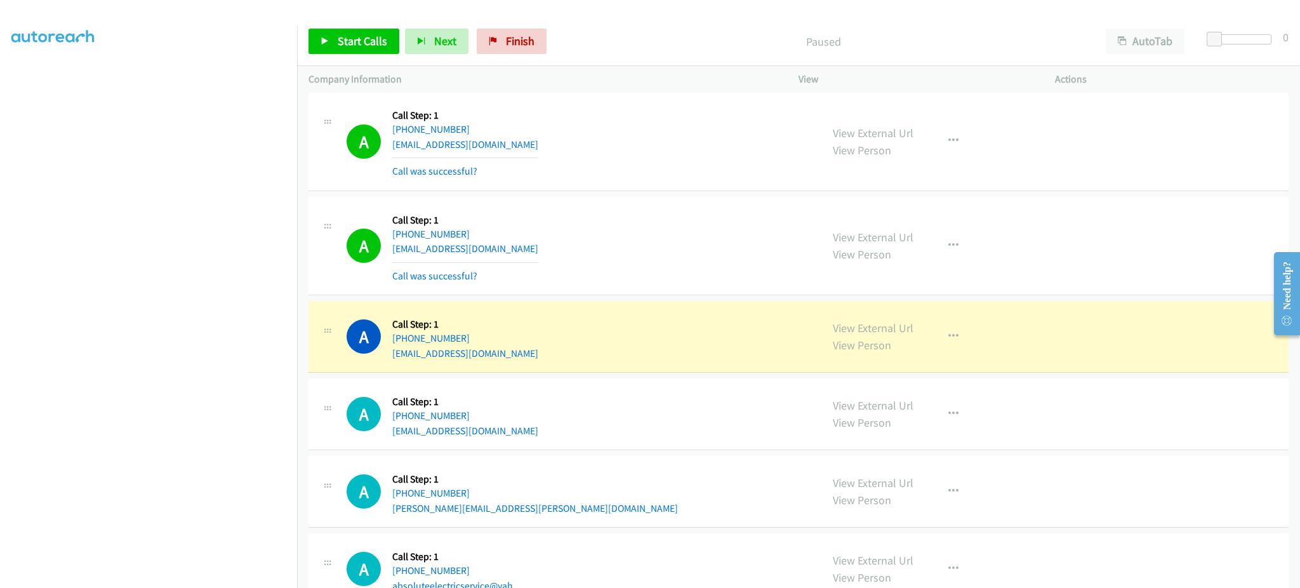
scroll to position [7389, 0]
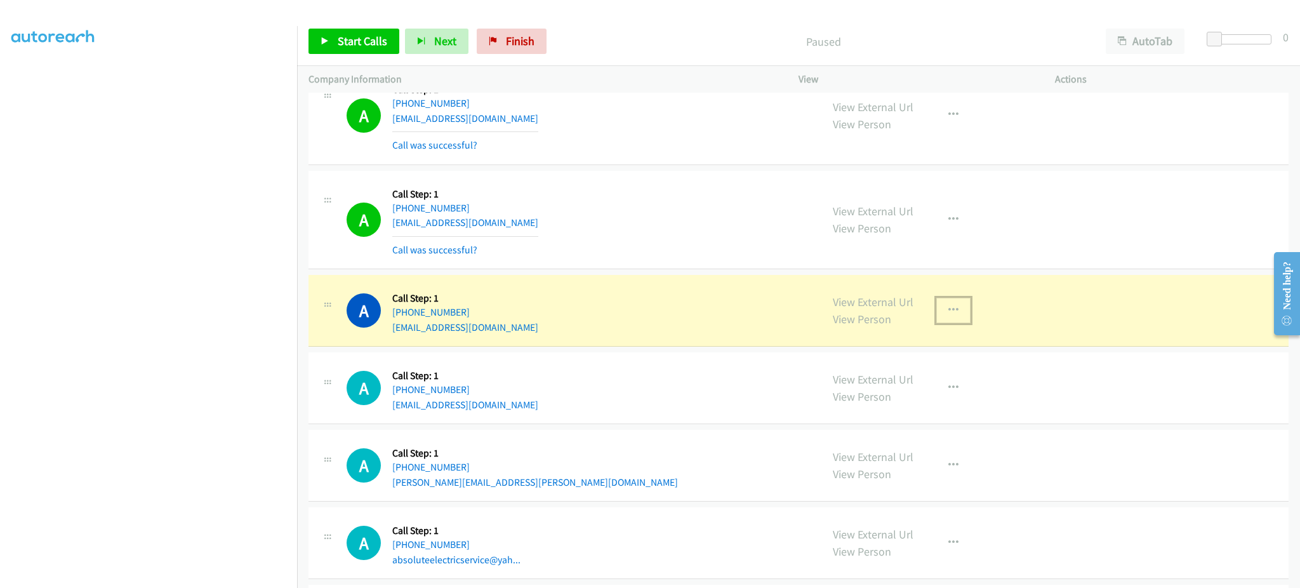
click at [941, 323] on button "button" at bounding box center [953, 310] width 34 height 25
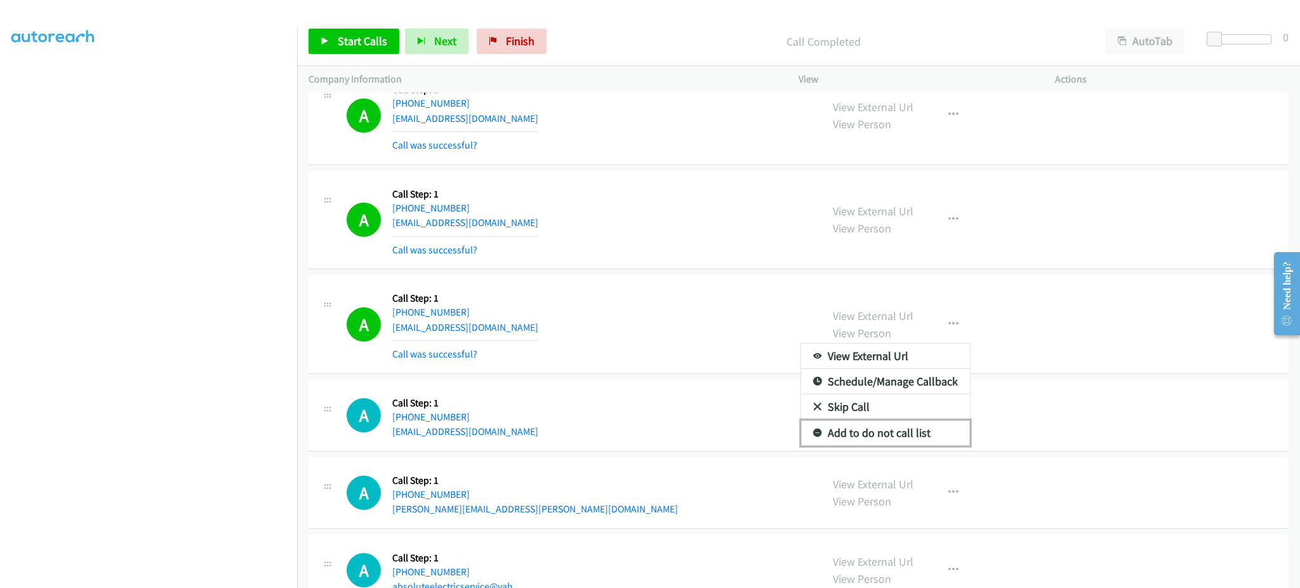
click at [918, 436] on link "Add to do not call list" at bounding box center [885, 432] width 169 height 25
